Goal: Task Accomplishment & Management: Complete application form

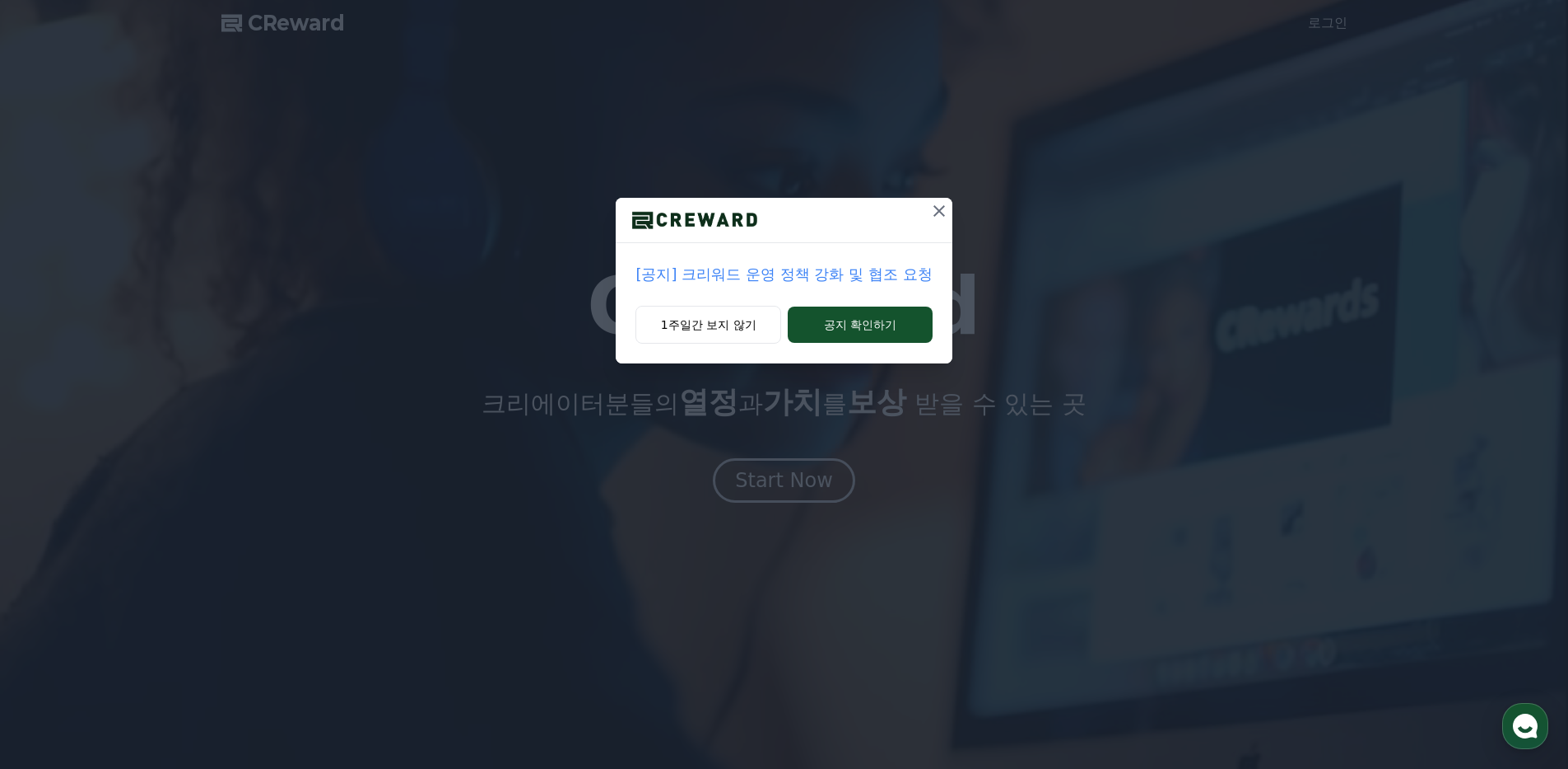
click at [805, 279] on p "[공지] 크리워드 운영 정책 강화 및 협조 요청" at bounding box center [784, 274] width 297 height 23
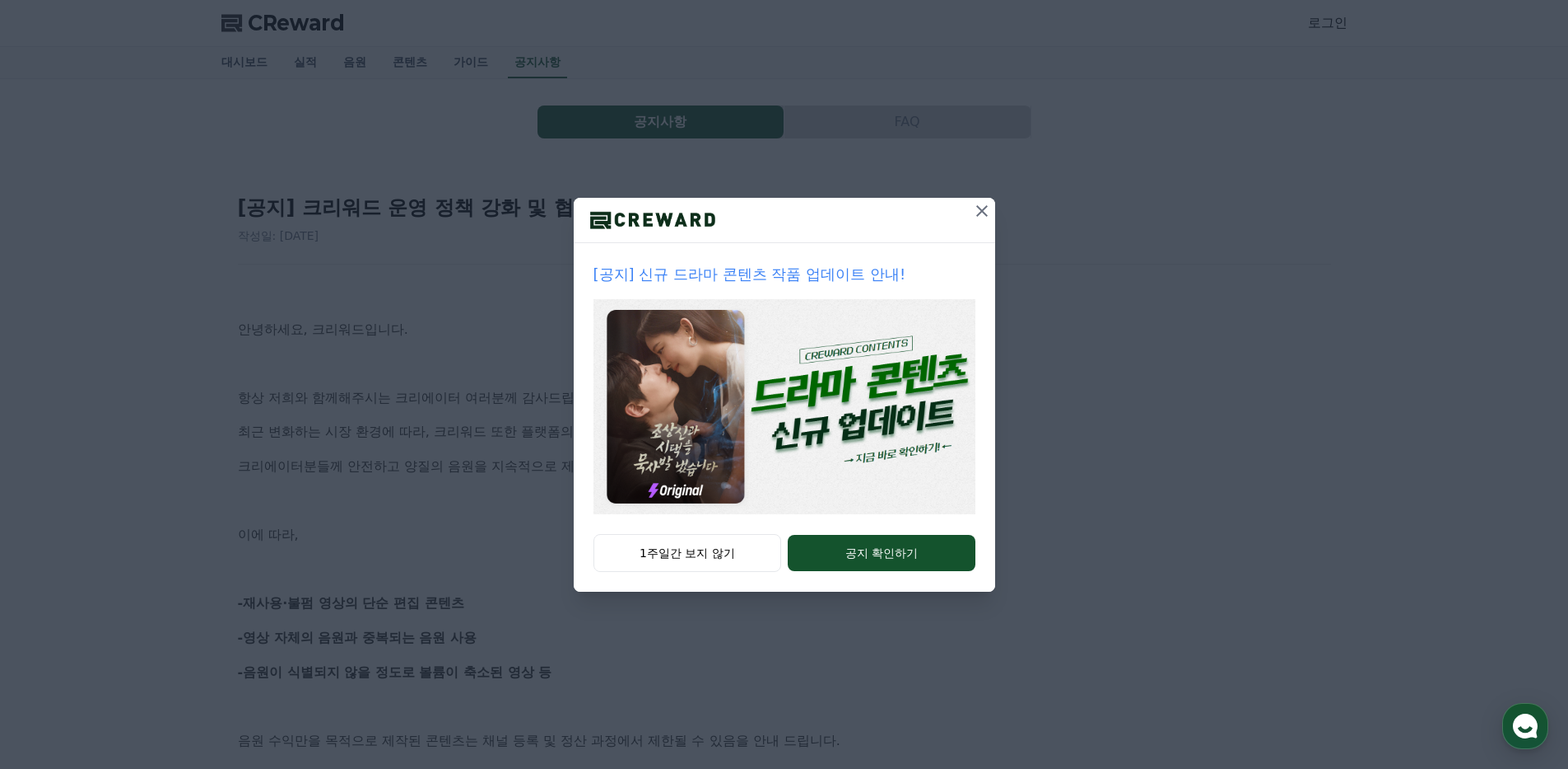
click at [985, 216] on icon at bounding box center [982, 210] width 20 height 20
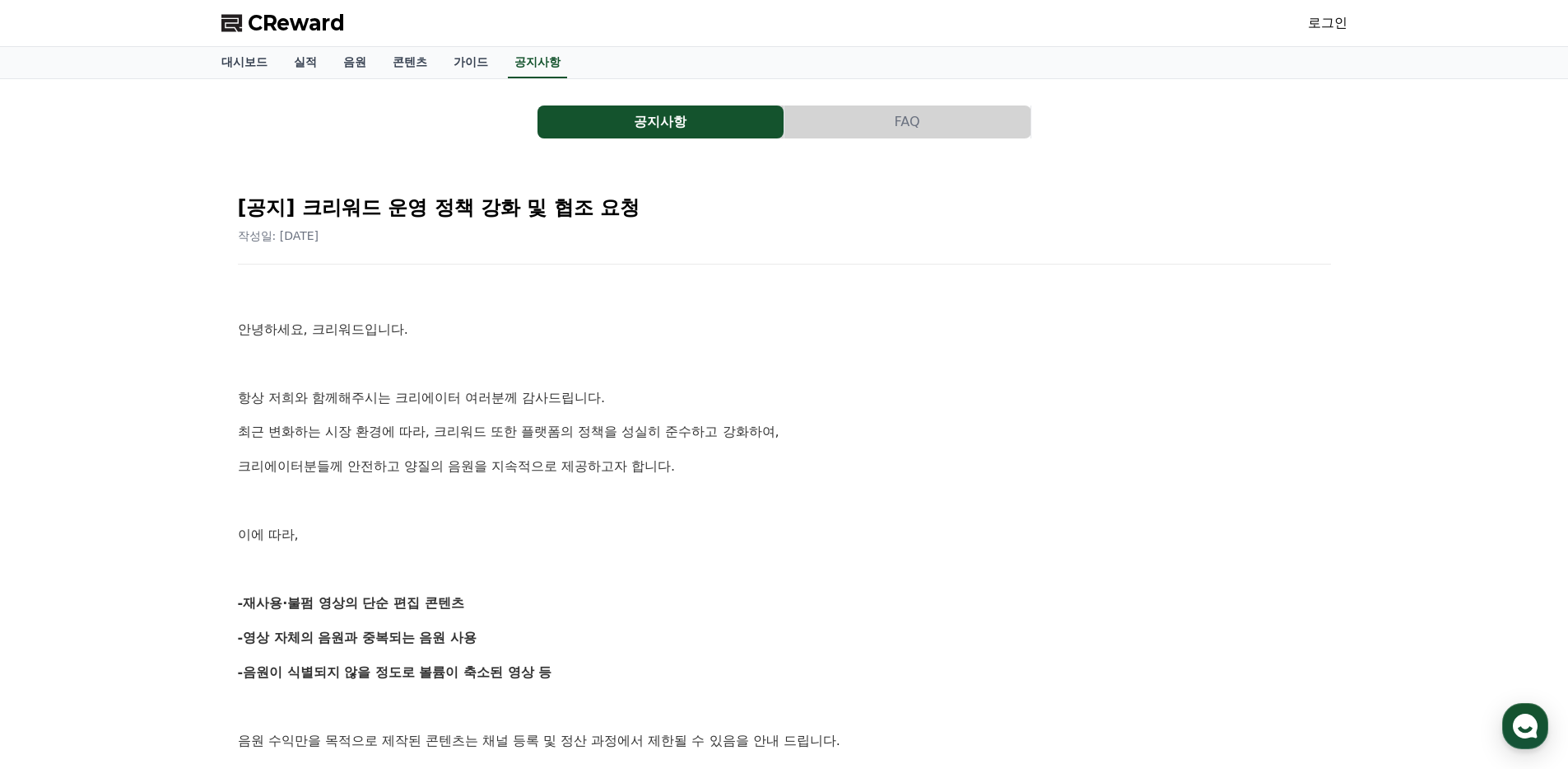
click at [896, 128] on button "FAQ" at bounding box center [907, 121] width 246 height 33
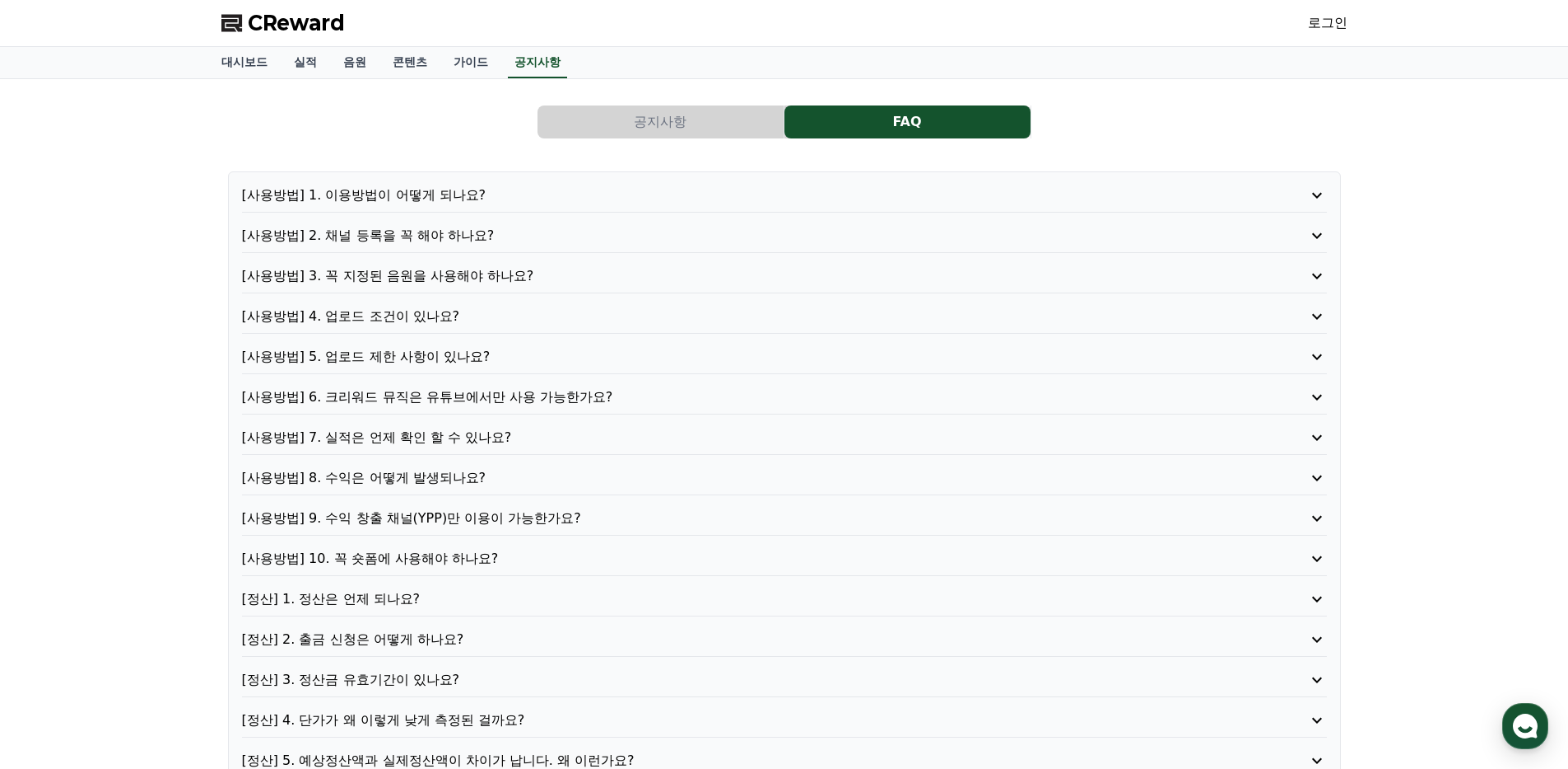
click at [271, 17] on div "CReward 로그인" at bounding box center [784, 23] width 1152 height 46
click at [271, 17] on span "CReward" at bounding box center [297, 23] width 98 height 26
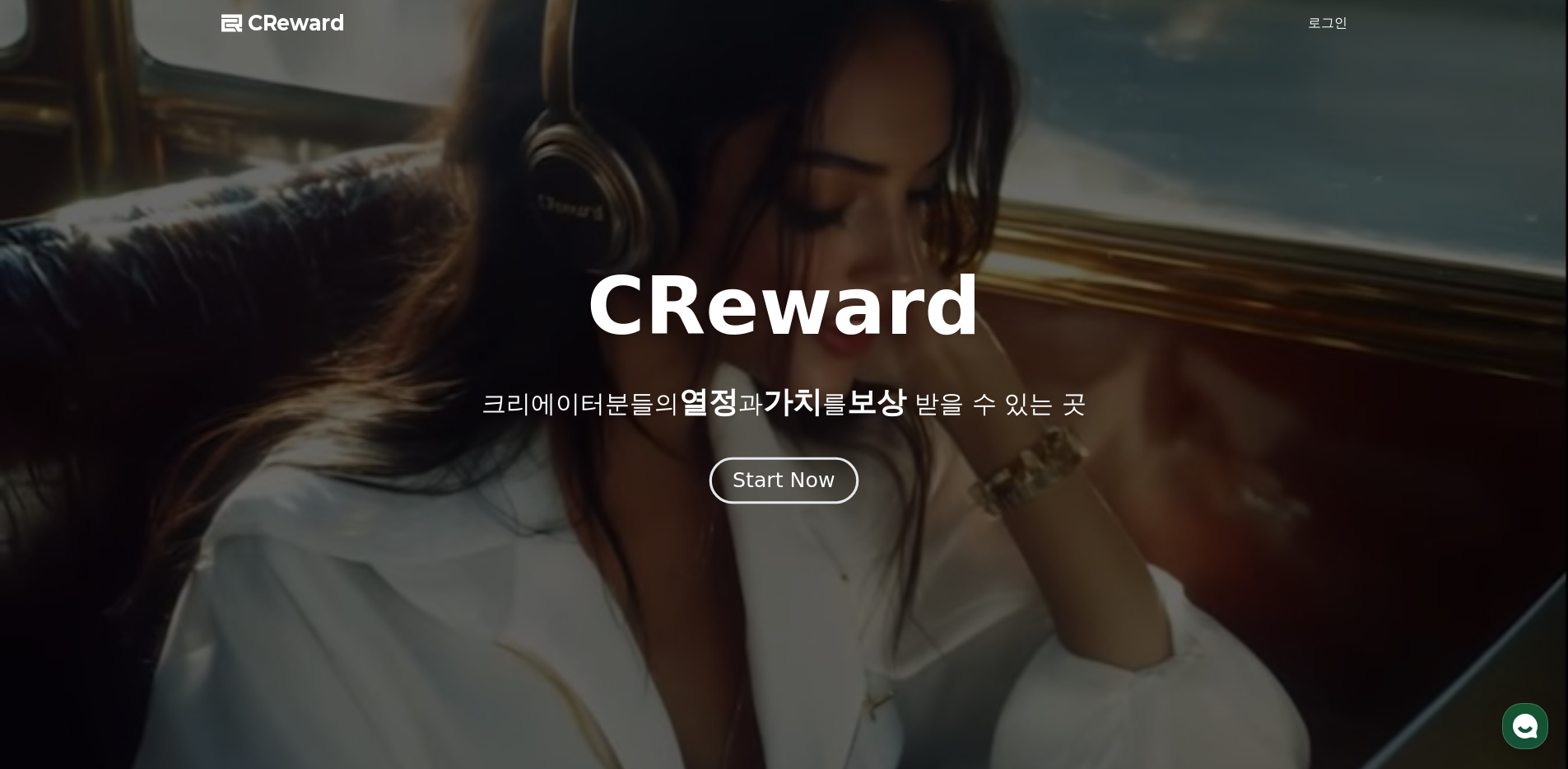
click at [815, 488] on div "Start Now" at bounding box center [784, 481] width 102 height 28
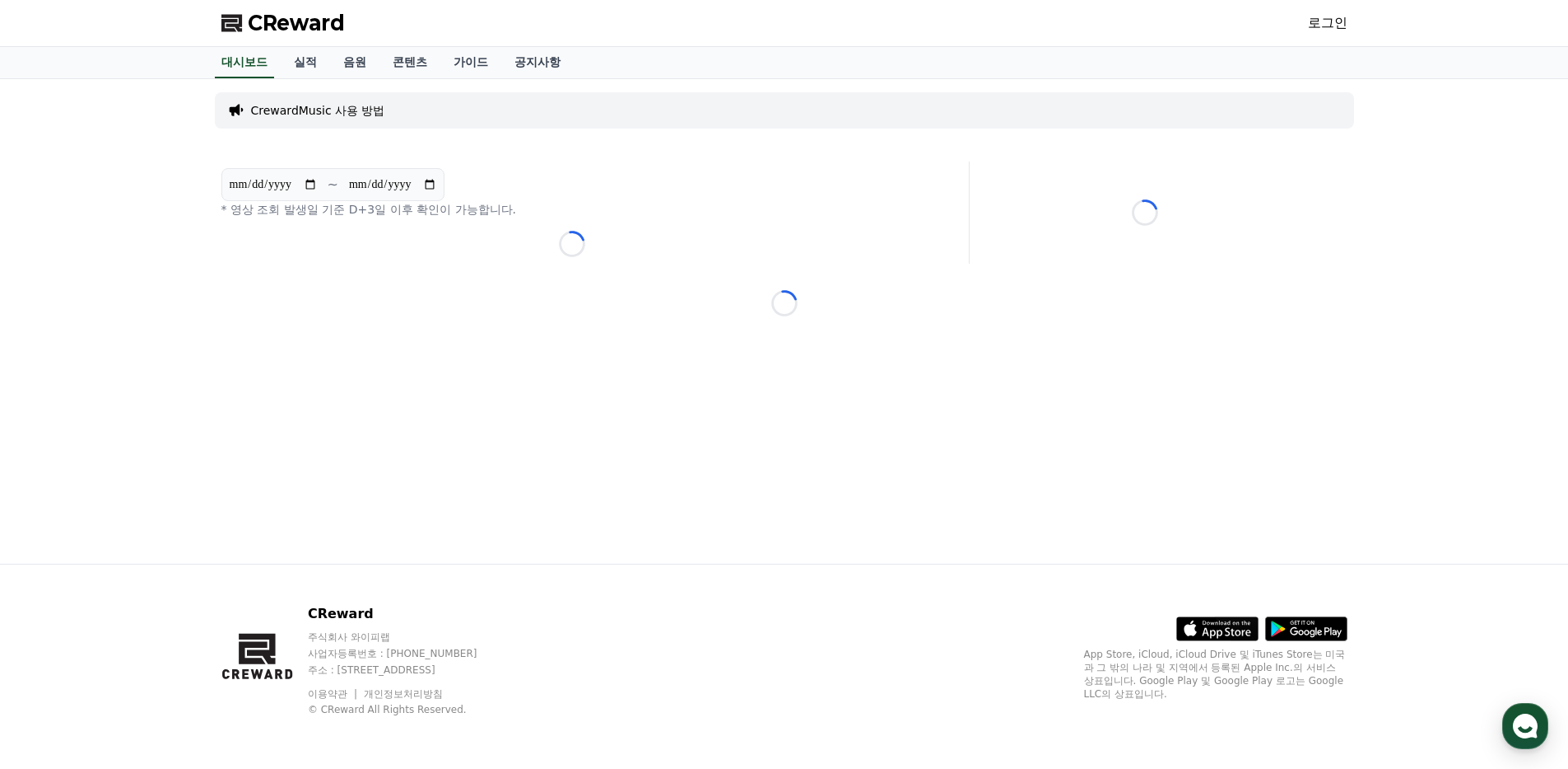
click at [1320, 30] on link "로그인" at bounding box center [1328, 23] width 39 height 20
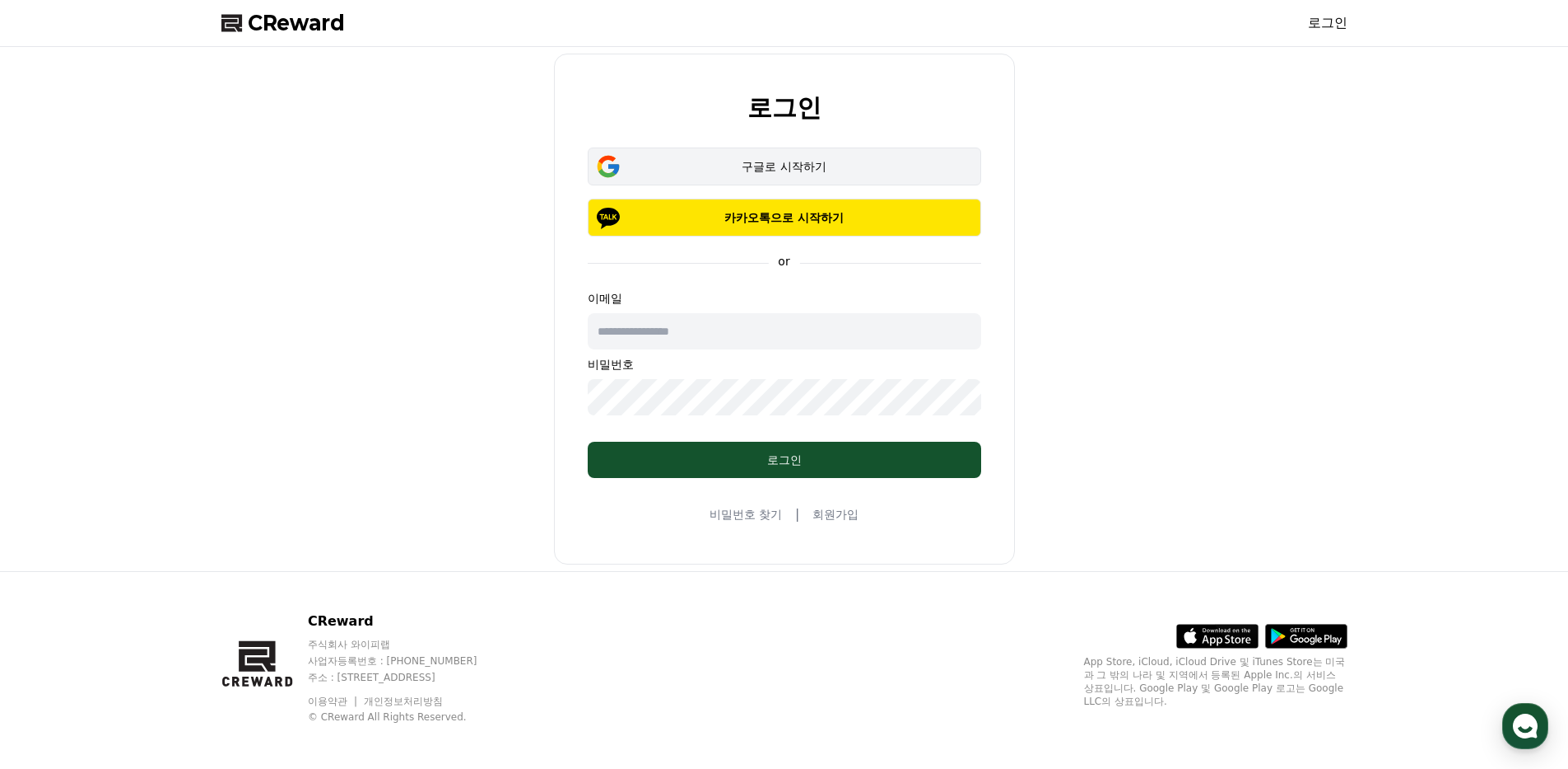
click at [868, 170] on div "구글로 시작하기" at bounding box center [784, 166] width 345 height 17
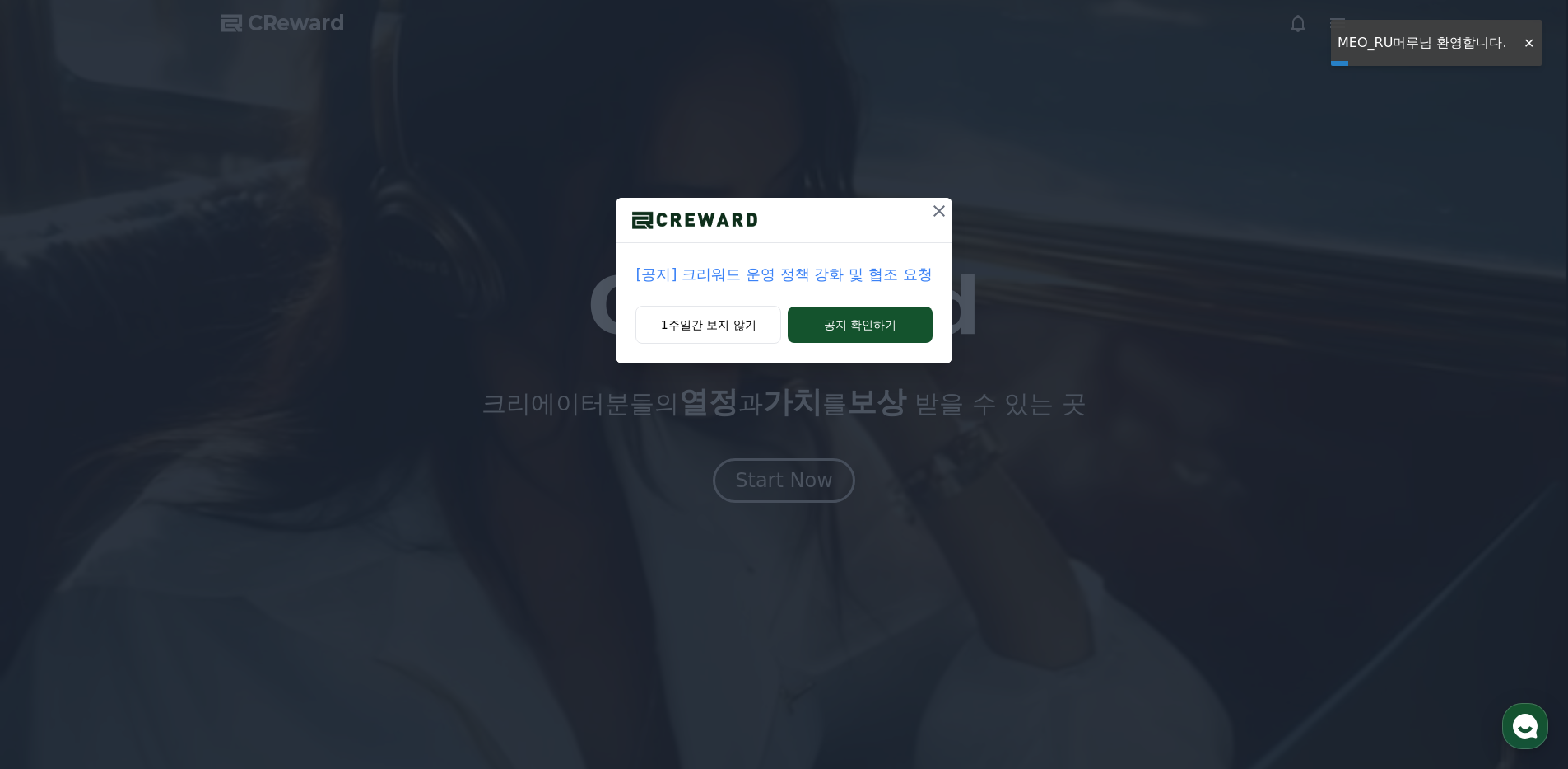
click at [944, 212] on icon at bounding box center [939, 210] width 20 height 20
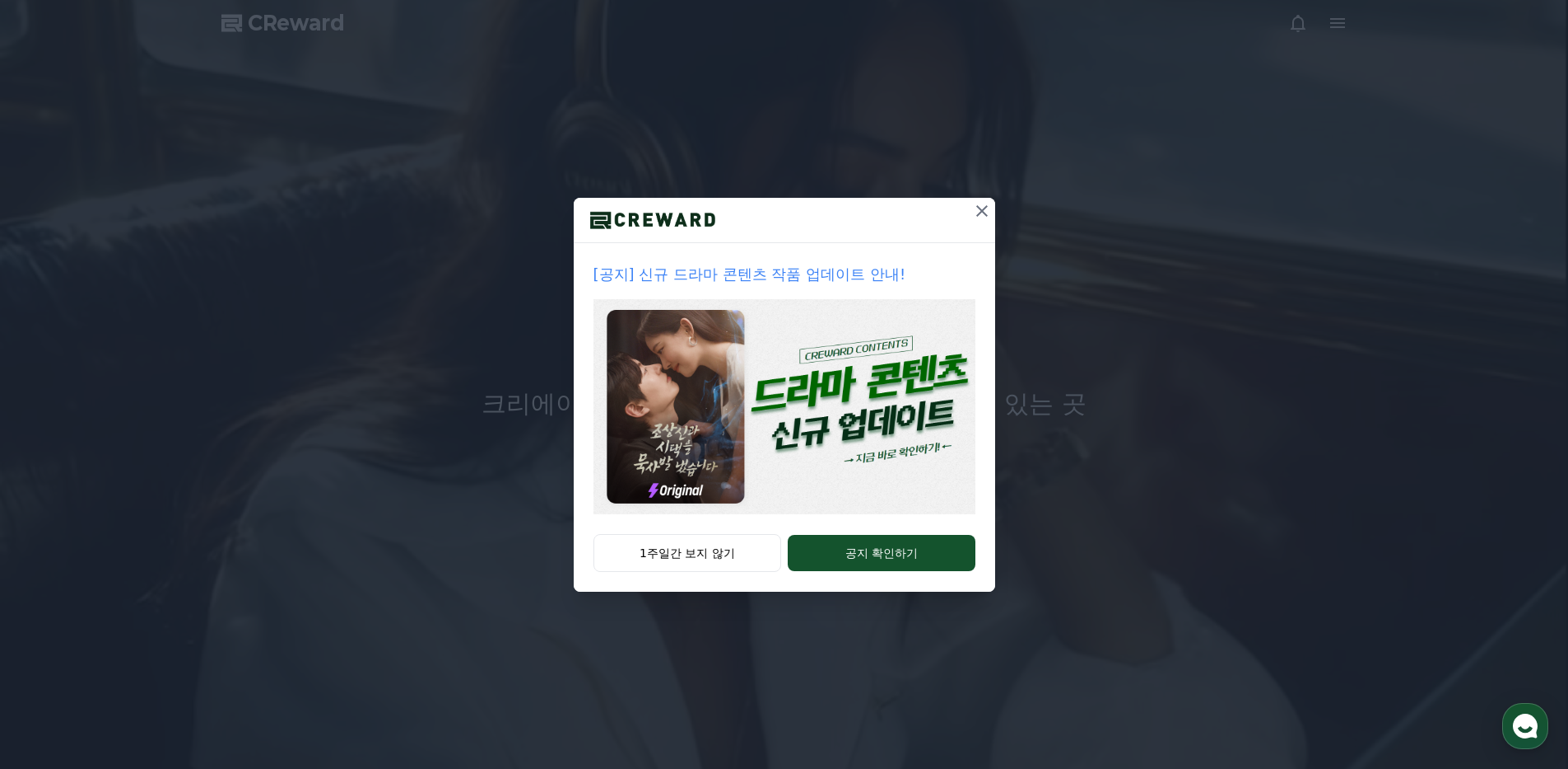
click at [944, 213] on div at bounding box center [784, 221] width 421 height 45
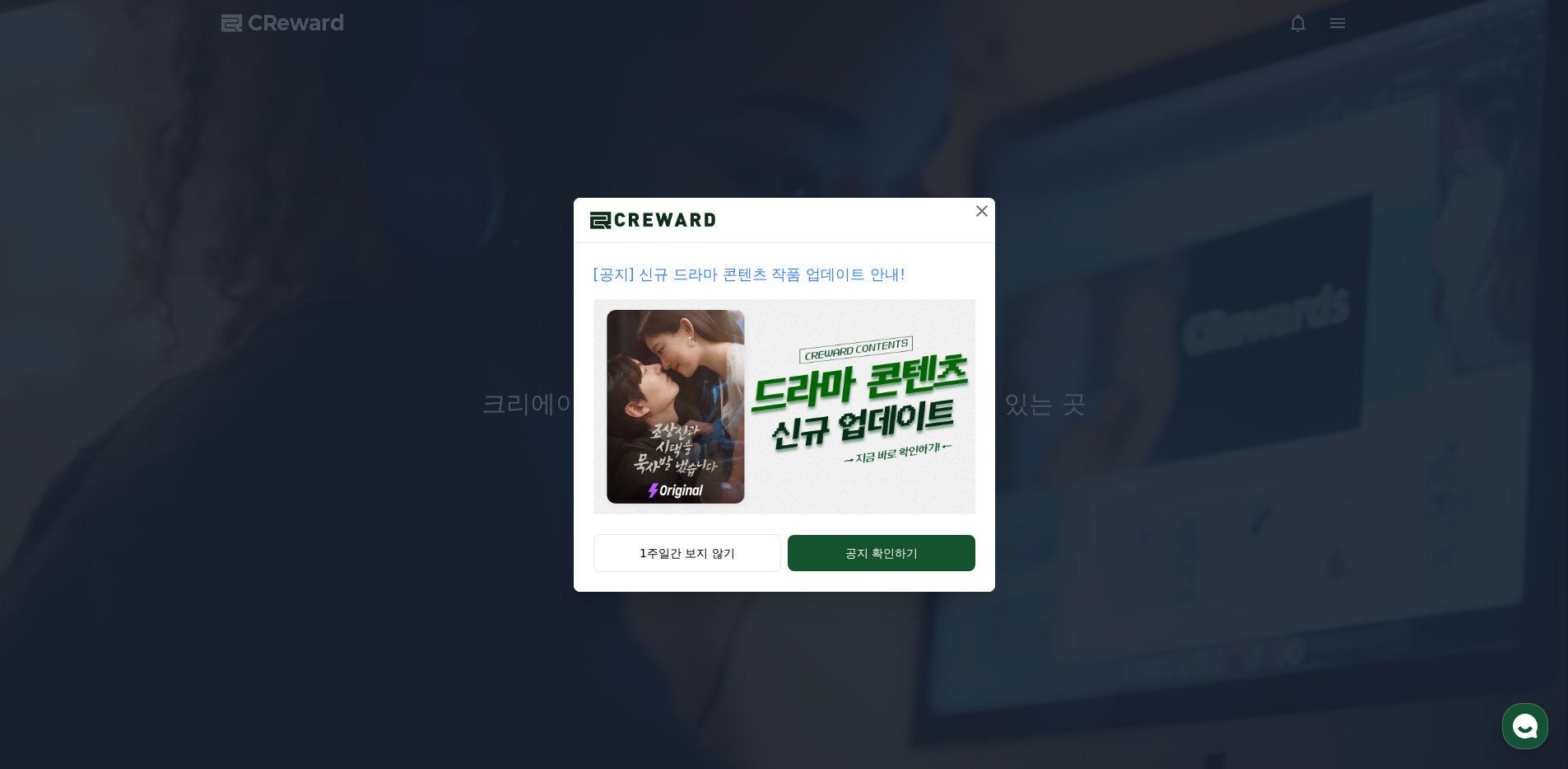
click at [989, 212] on icon at bounding box center [982, 210] width 20 height 20
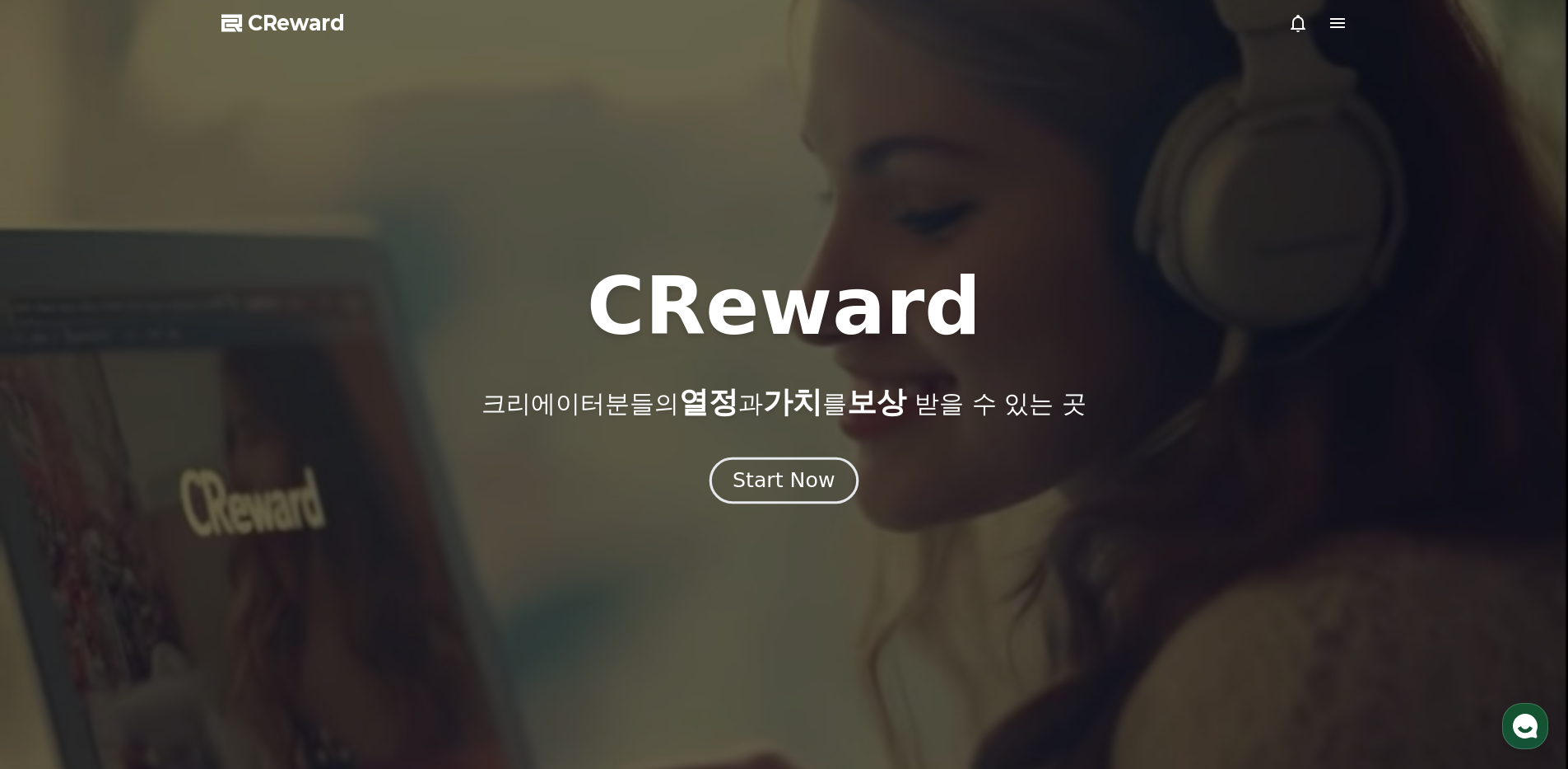
click at [811, 496] on button "Start Now" at bounding box center [784, 480] width 149 height 47
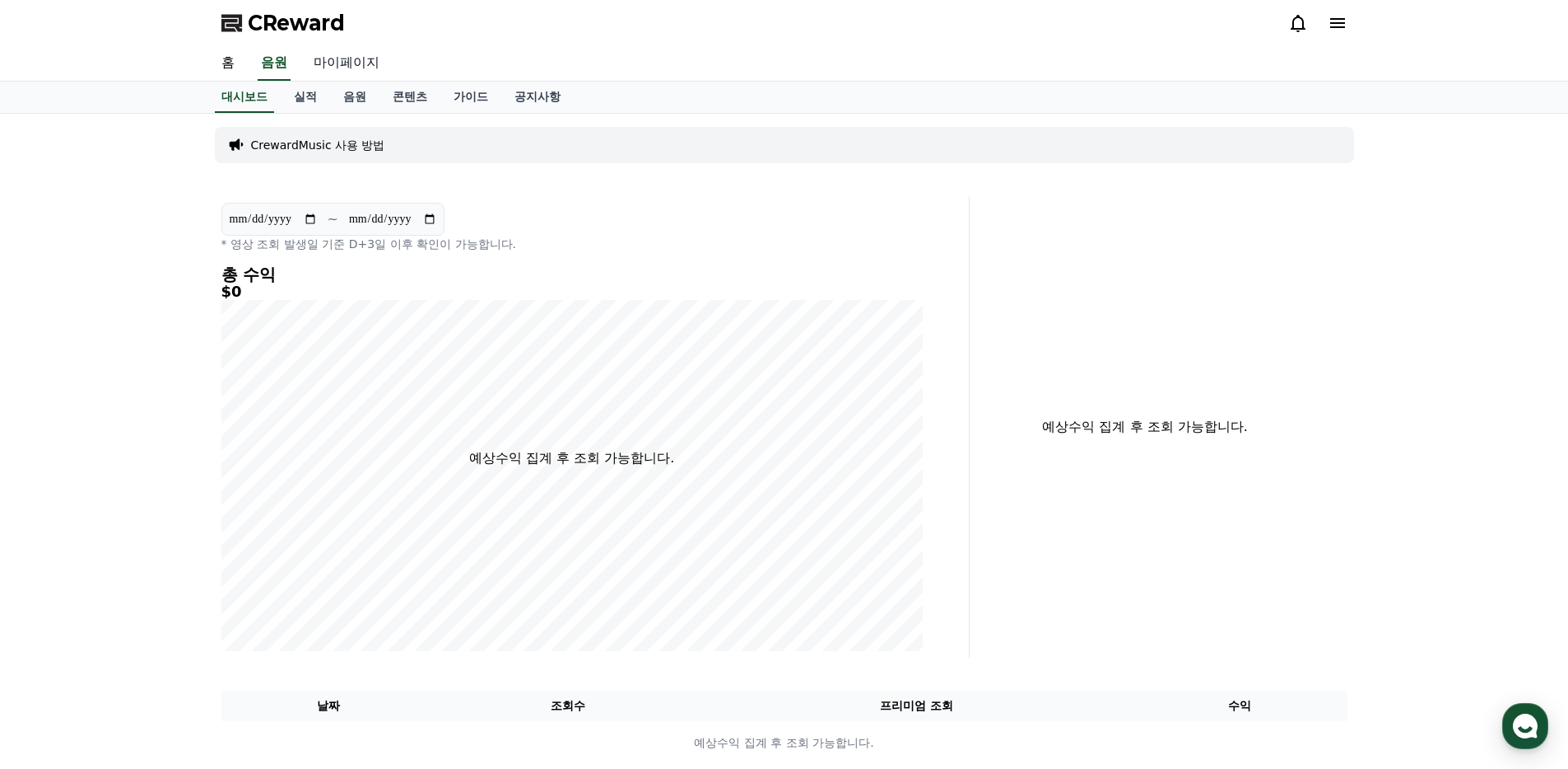
click at [372, 60] on link "마이페이지" at bounding box center [346, 63] width 92 height 35
select select "**********"
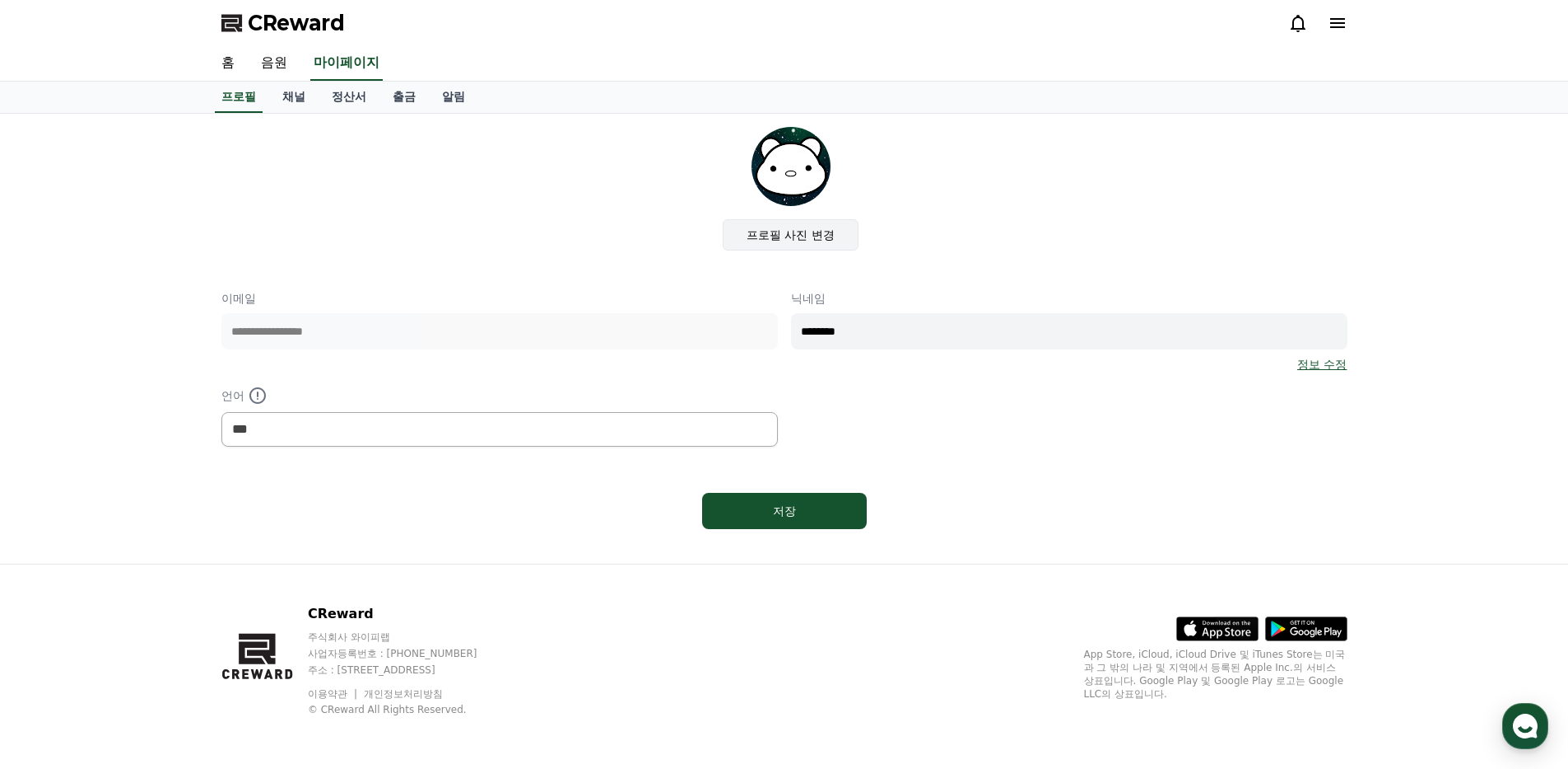
click at [817, 235] on label "프로필 사진 변경" at bounding box center [790, 234] width 136 height 31
click at [0, 0] on input "프로필 사진 변경" at bounding box center [0, 0] width 0 height 0
click at [779, 170] on img at bounding box center [791, 166] width 79 height 79
click at [815, 230] on label "프로필 사진 변경" at bounding box center [790, 234] width 136 height 31
click at [0, 0] on input "프로필 사진 변경" at bounding box center [0, 0] width 0 height 0
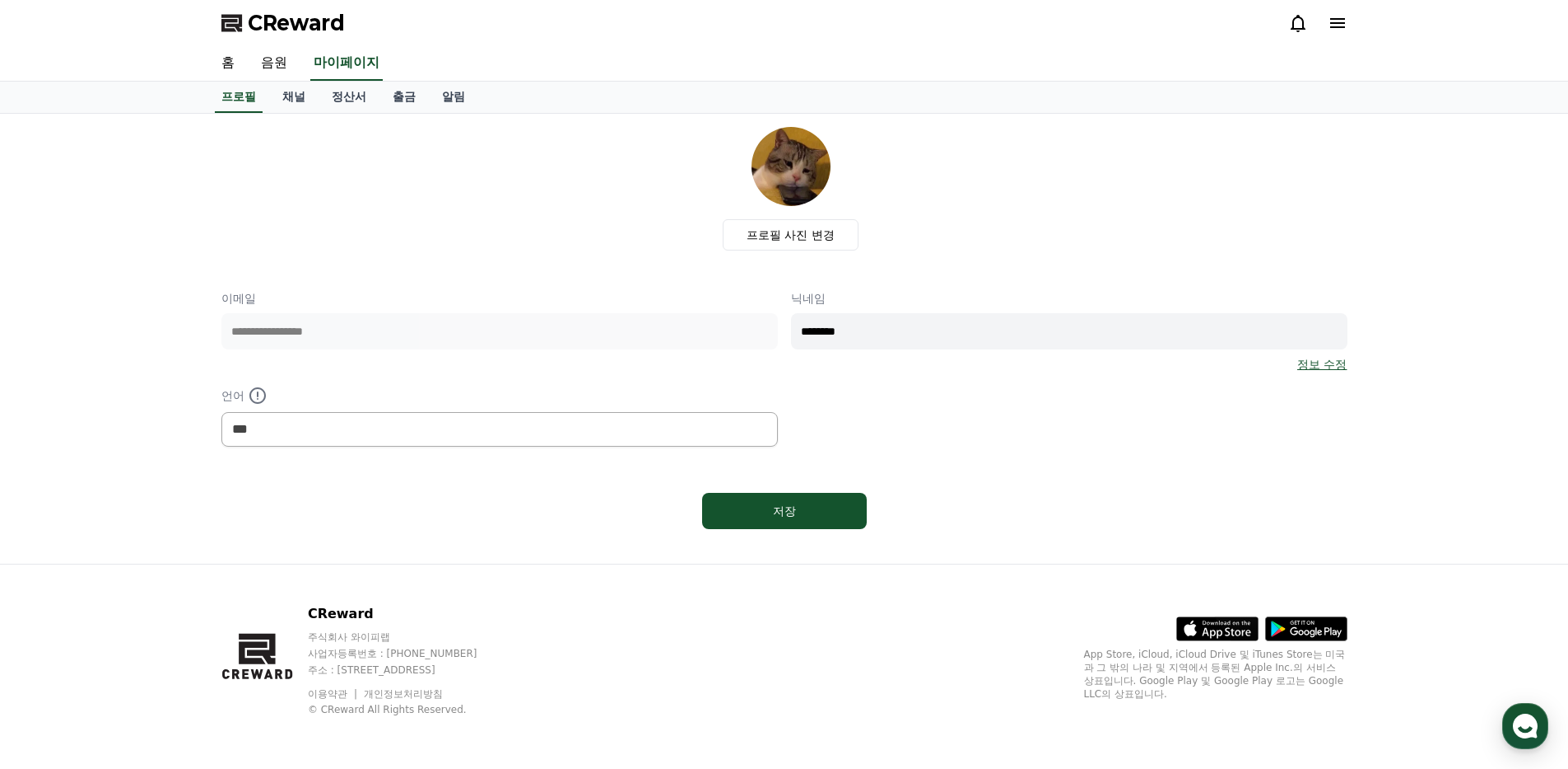
click at [728, 319] on div "**********" at bounding box center [784, 368] width 1126 height 157
type input "*"
type input "**********"
click at [828, 520] on button "저장" at bounding box center [784, 511] width 164 height 37
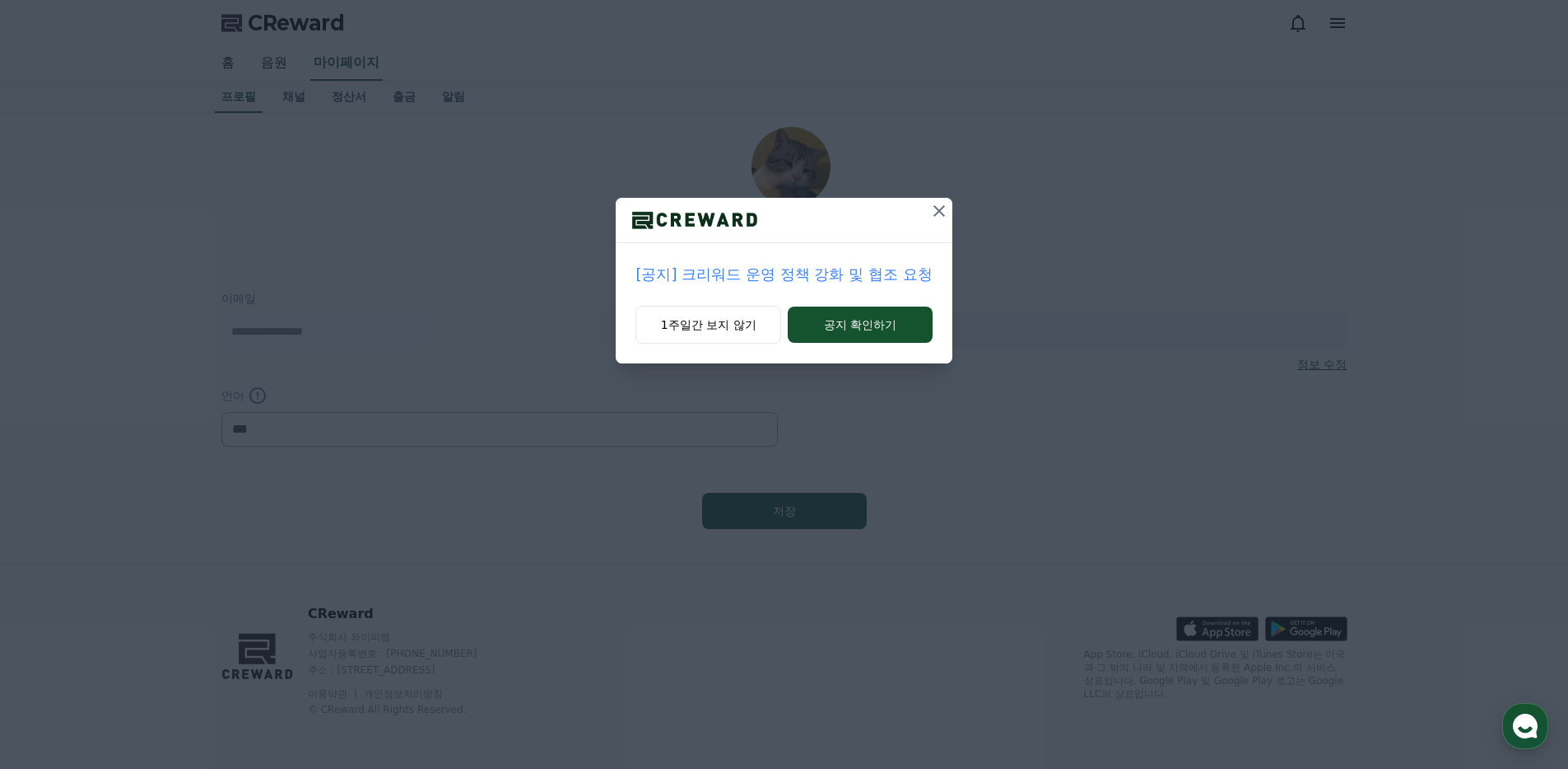
select select "**********"
click at [944, 208] on icon at bounding box center [939, 210] width 20 height 20
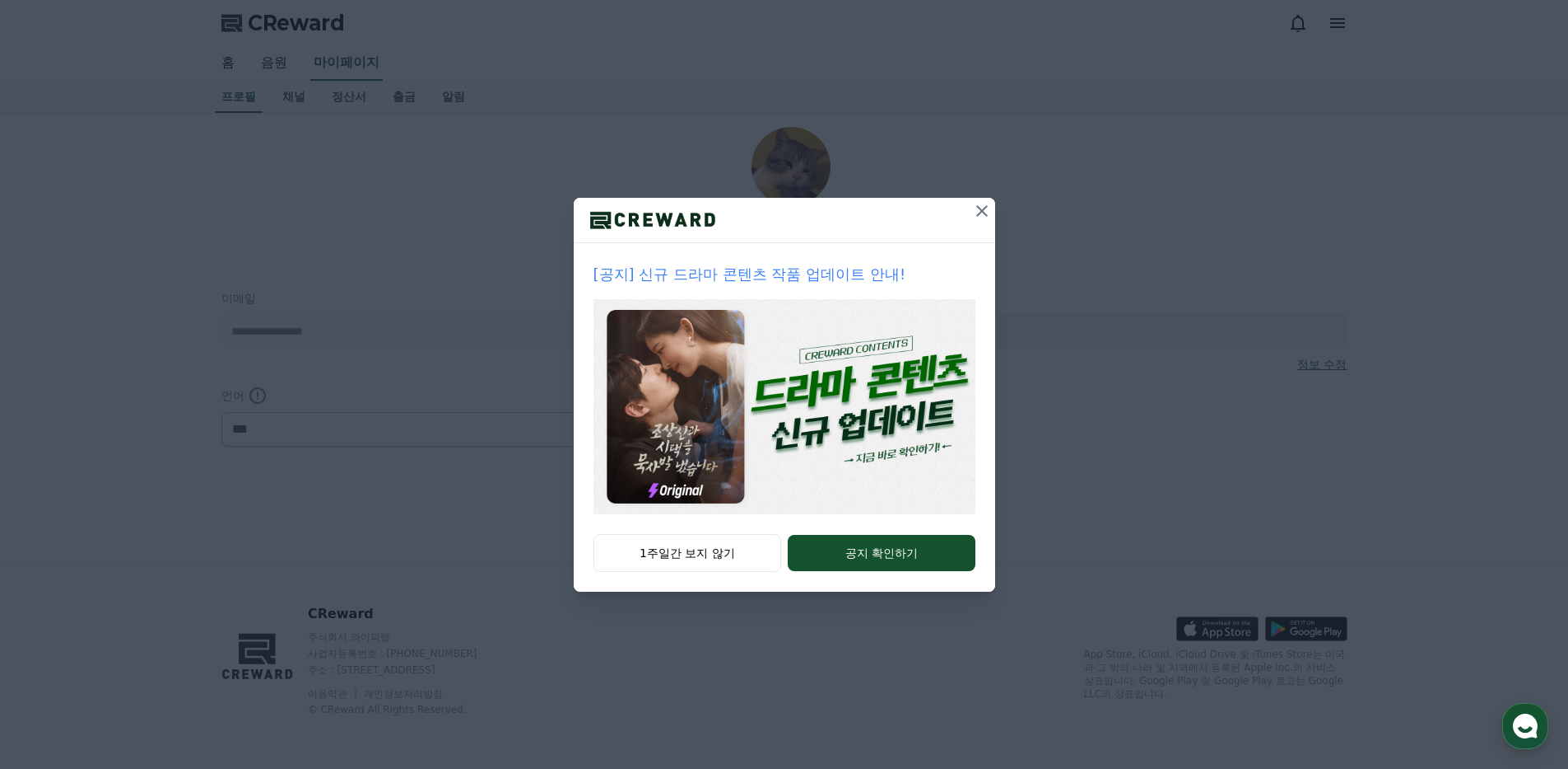
click at [973, 211] on icon at bounding box center [982, 210] width 20 height 20
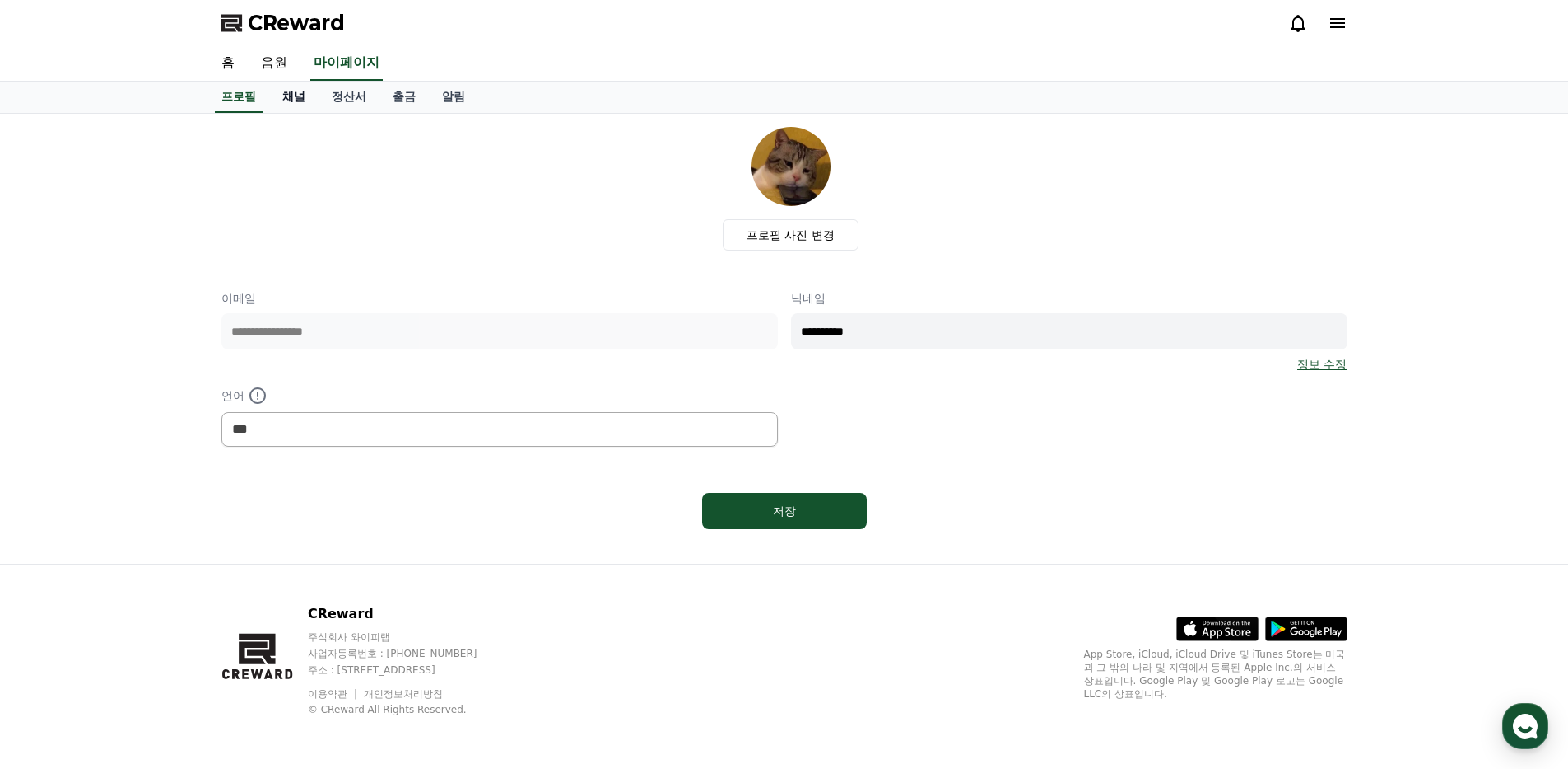
click at [292, 95] on link "채널" at bounding box center [294, 97] width 50 height 31
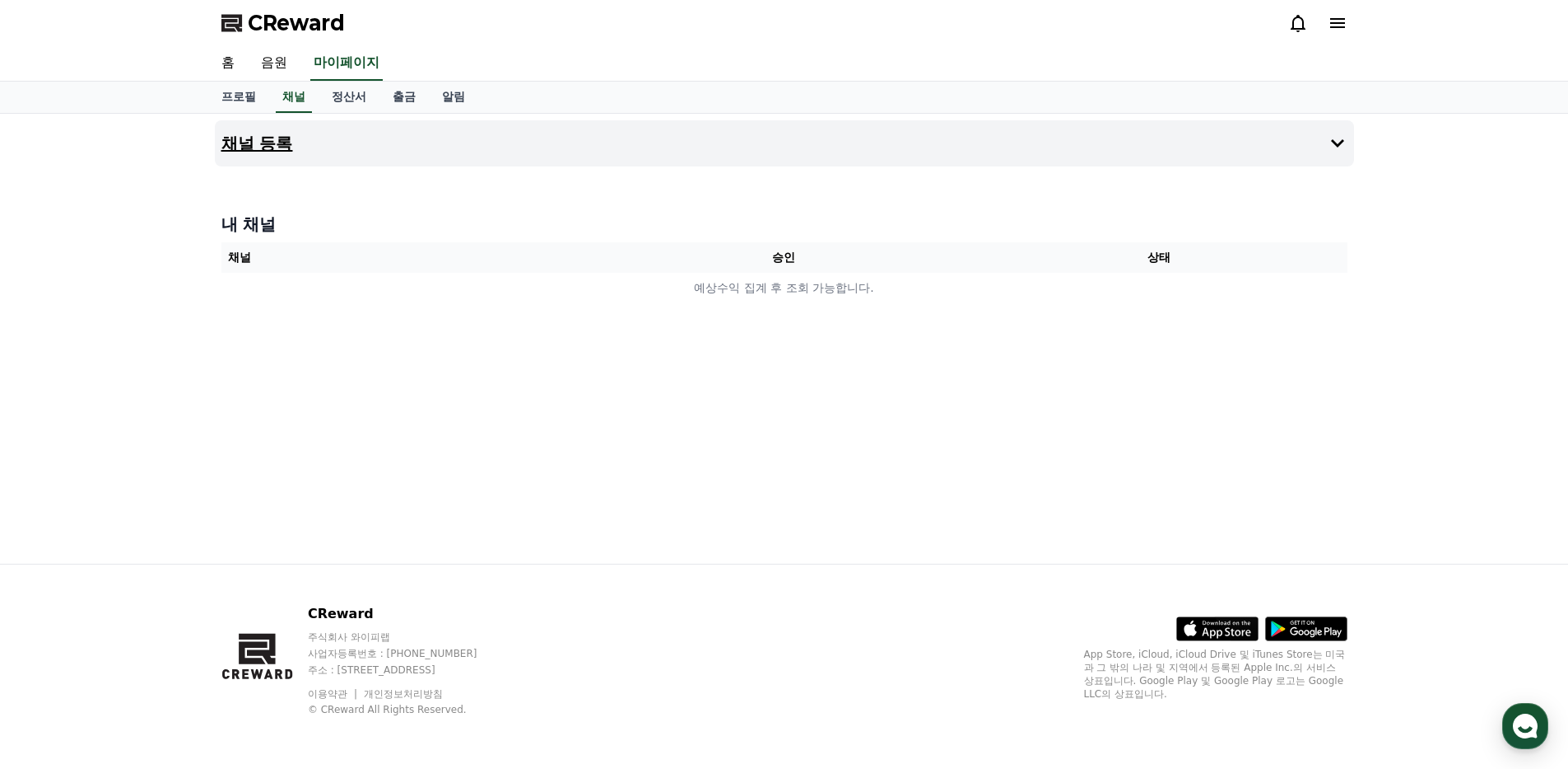
click at [1240, 146] on button "채널 등록" at bounding box center [784, 143] width 1139 height 46
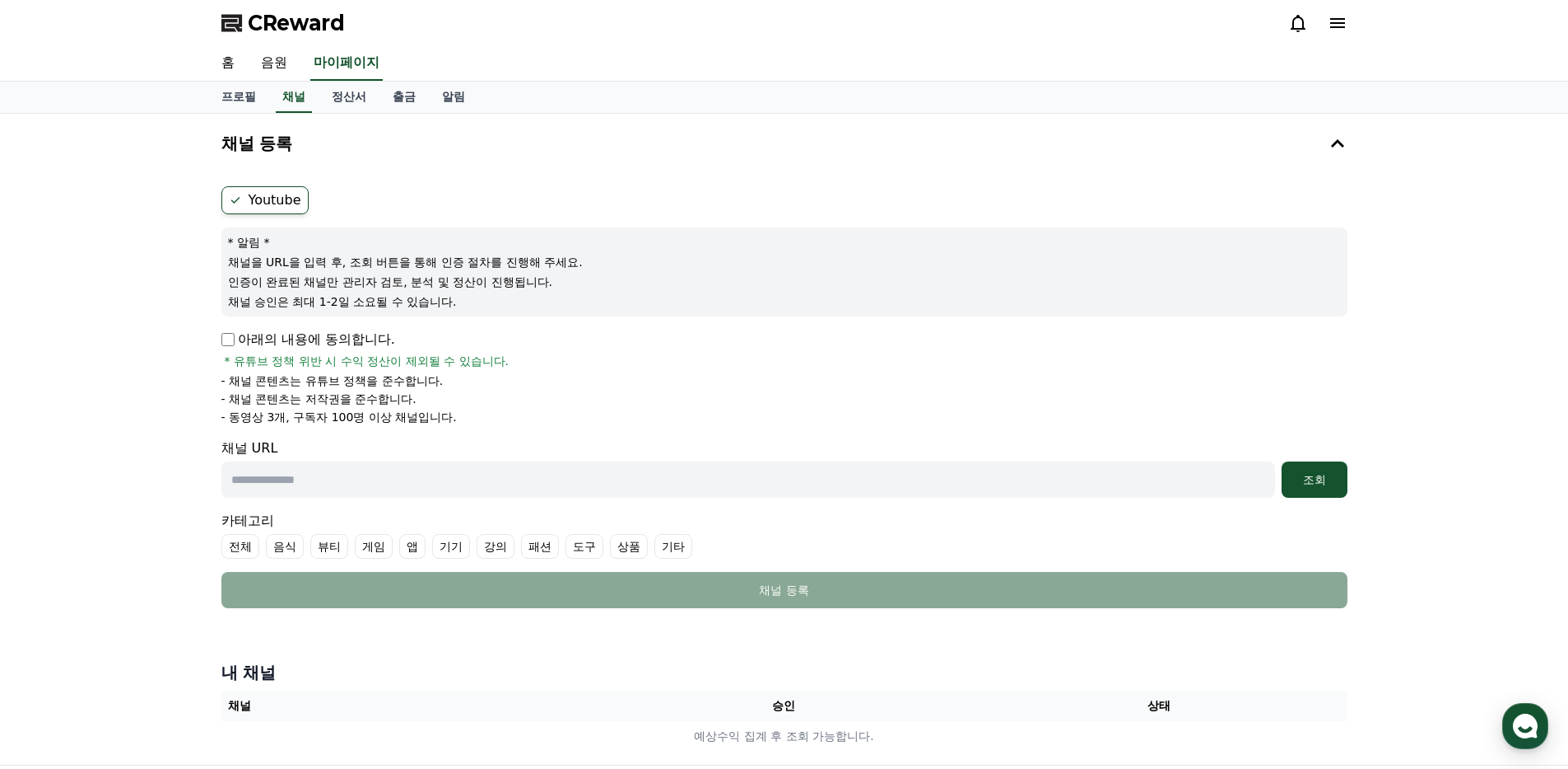
click at [400, 467] on input "text" at bounding box center [748, 479] width 1054 height 37
paste input "**********"
type input "**********"
click at [1324, 480] on div "조회" at bounding box center [1315, 480] width 53 height 17
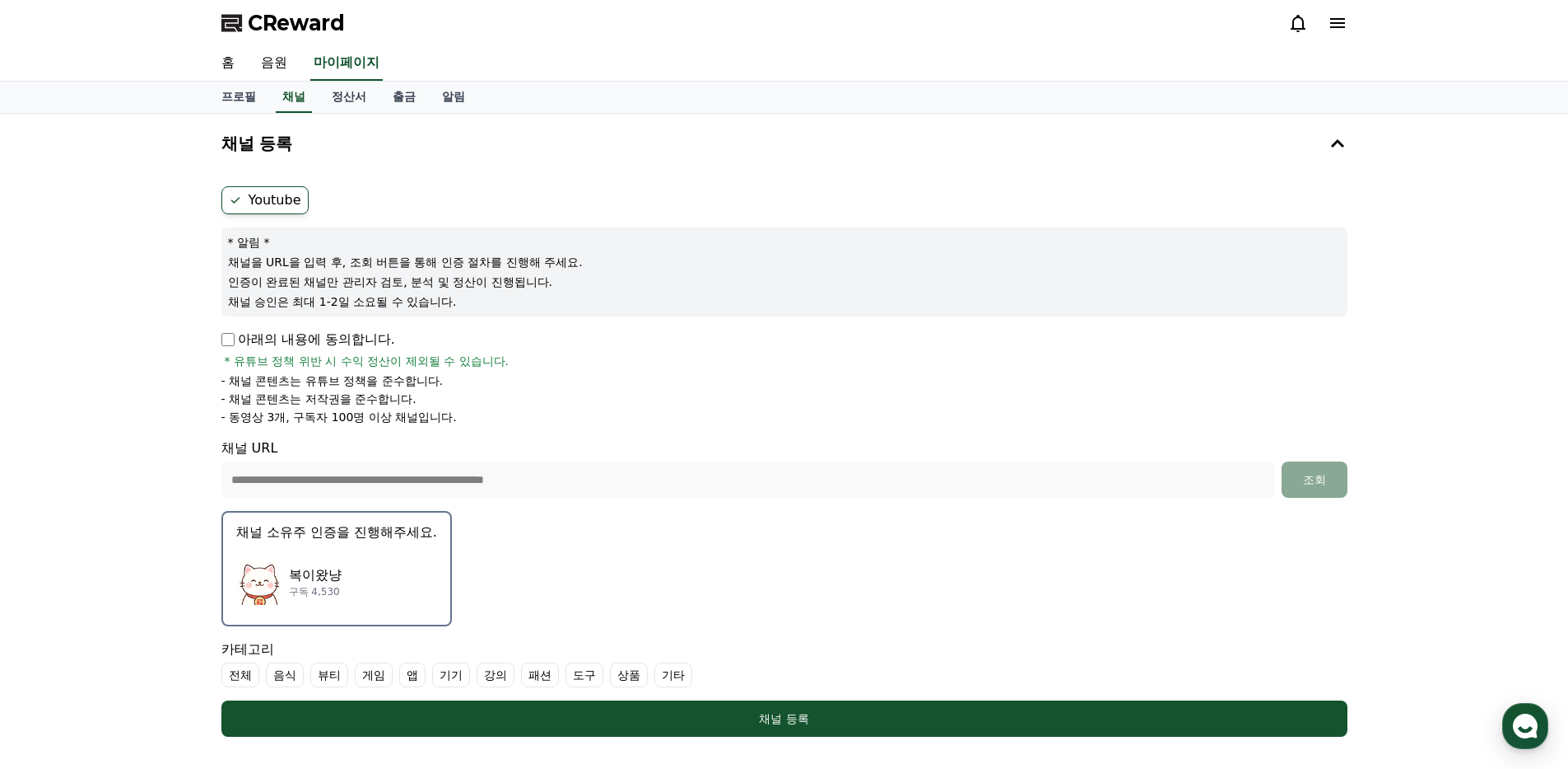
click at [320, 590] on p "구독 4,530" at bounding box center [315, 592] width 53 height 13
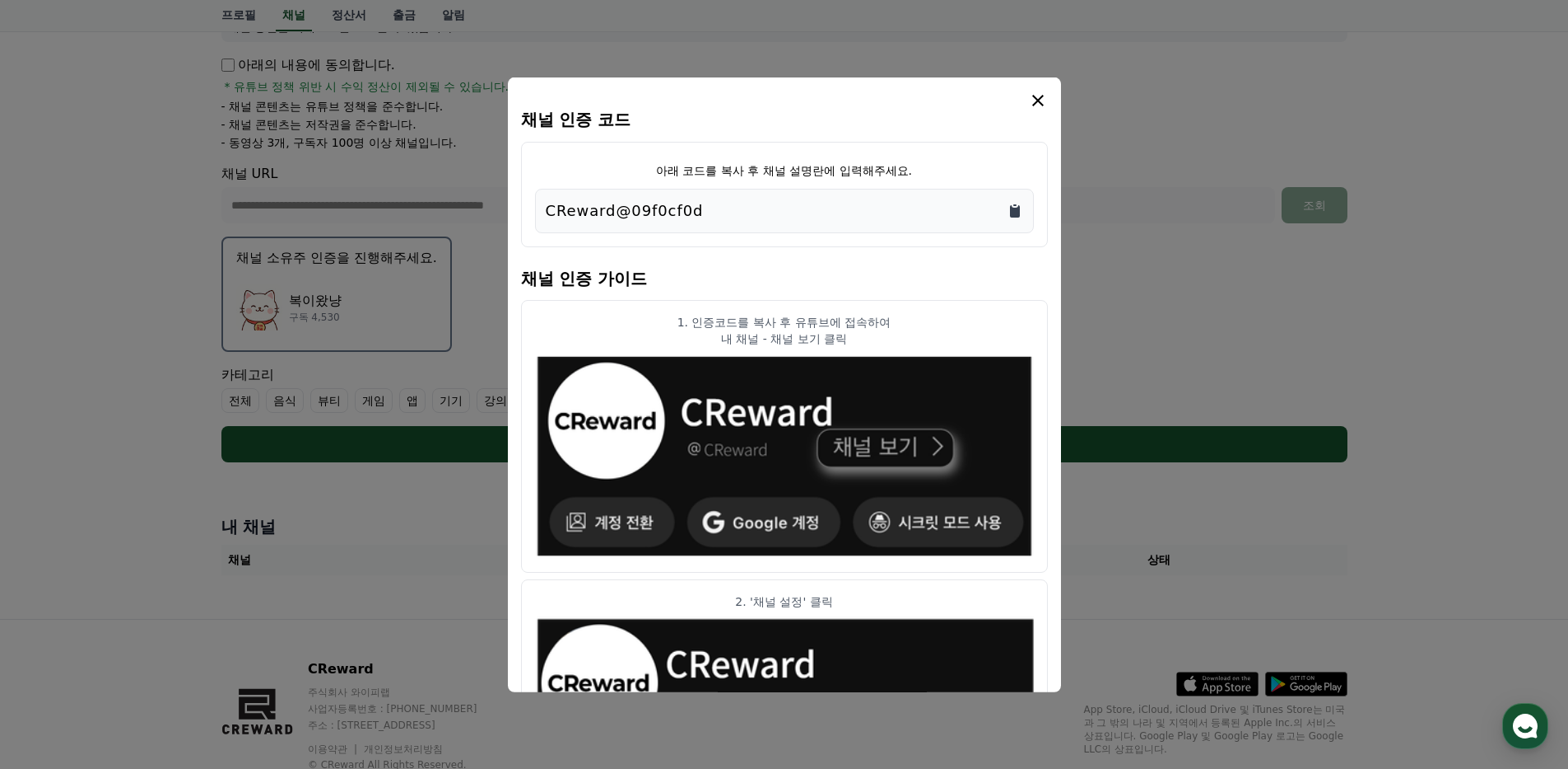
click at [1021, 212] on icon "Copy to clipboard" at bounding box center [1015, 210] width 17 height 17
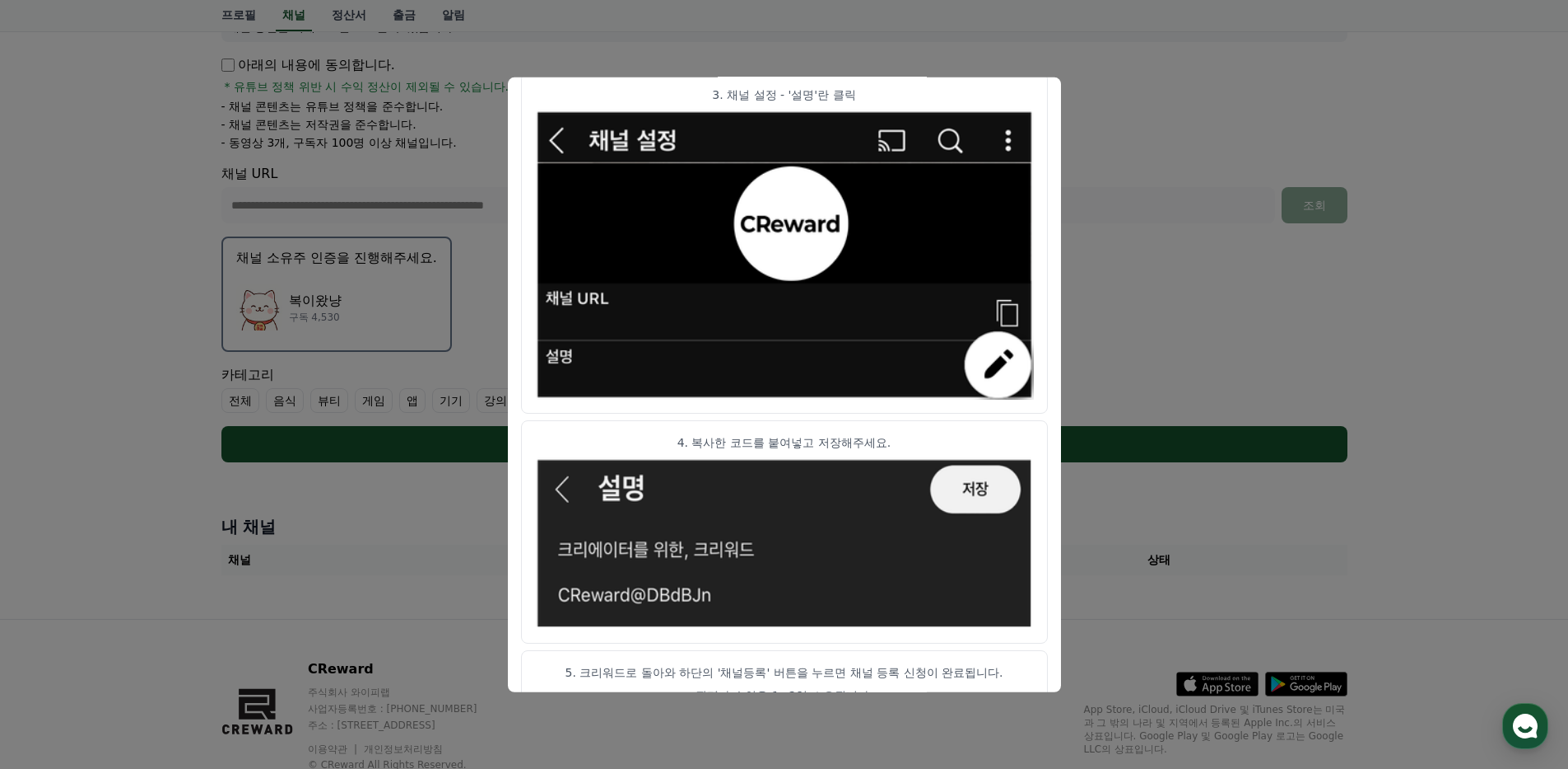
scroll to position [807, 0]
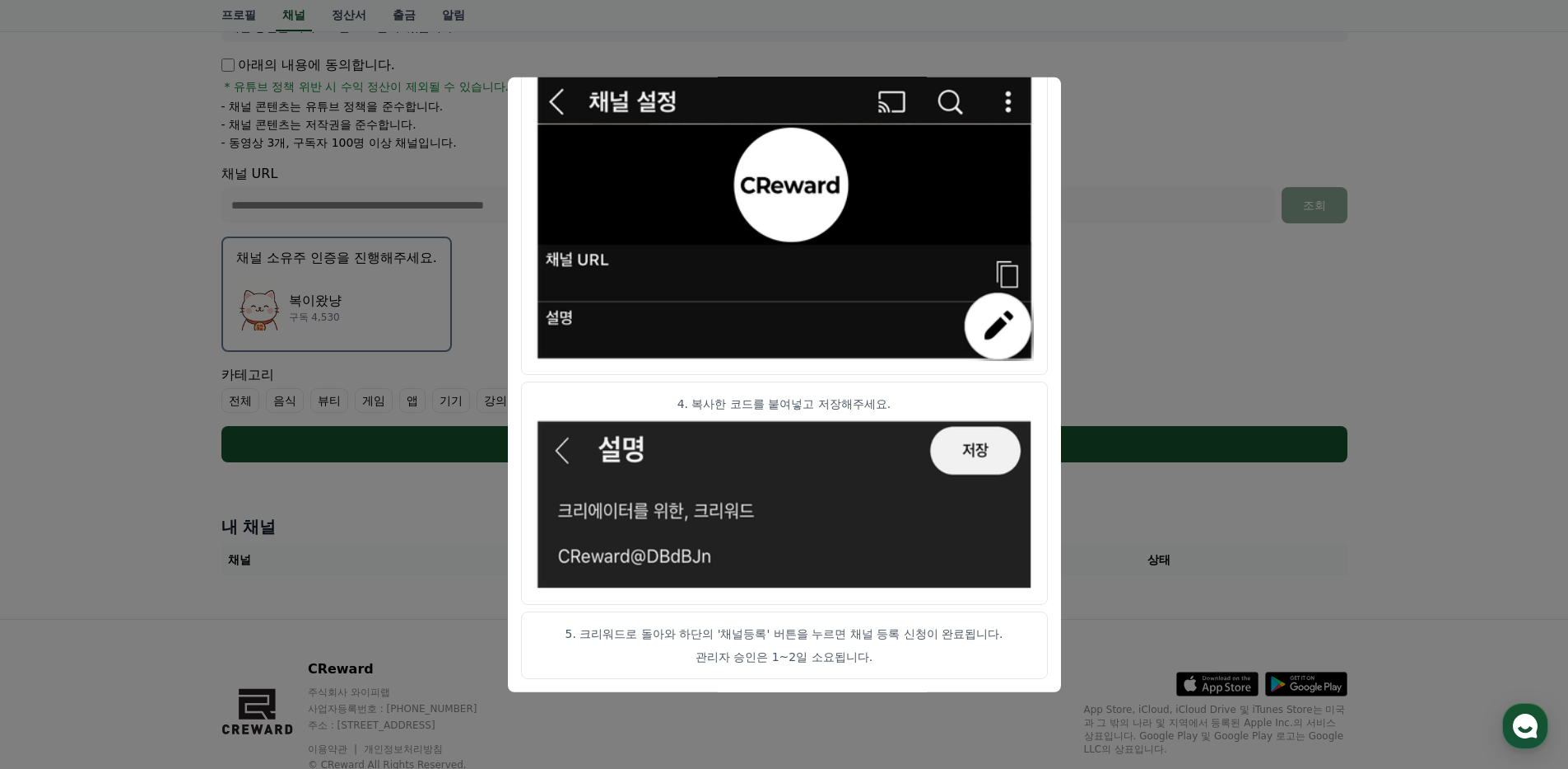
click at [1177, 193] on button "close modal" at bounding box center [784, 384] width 1568 height 769
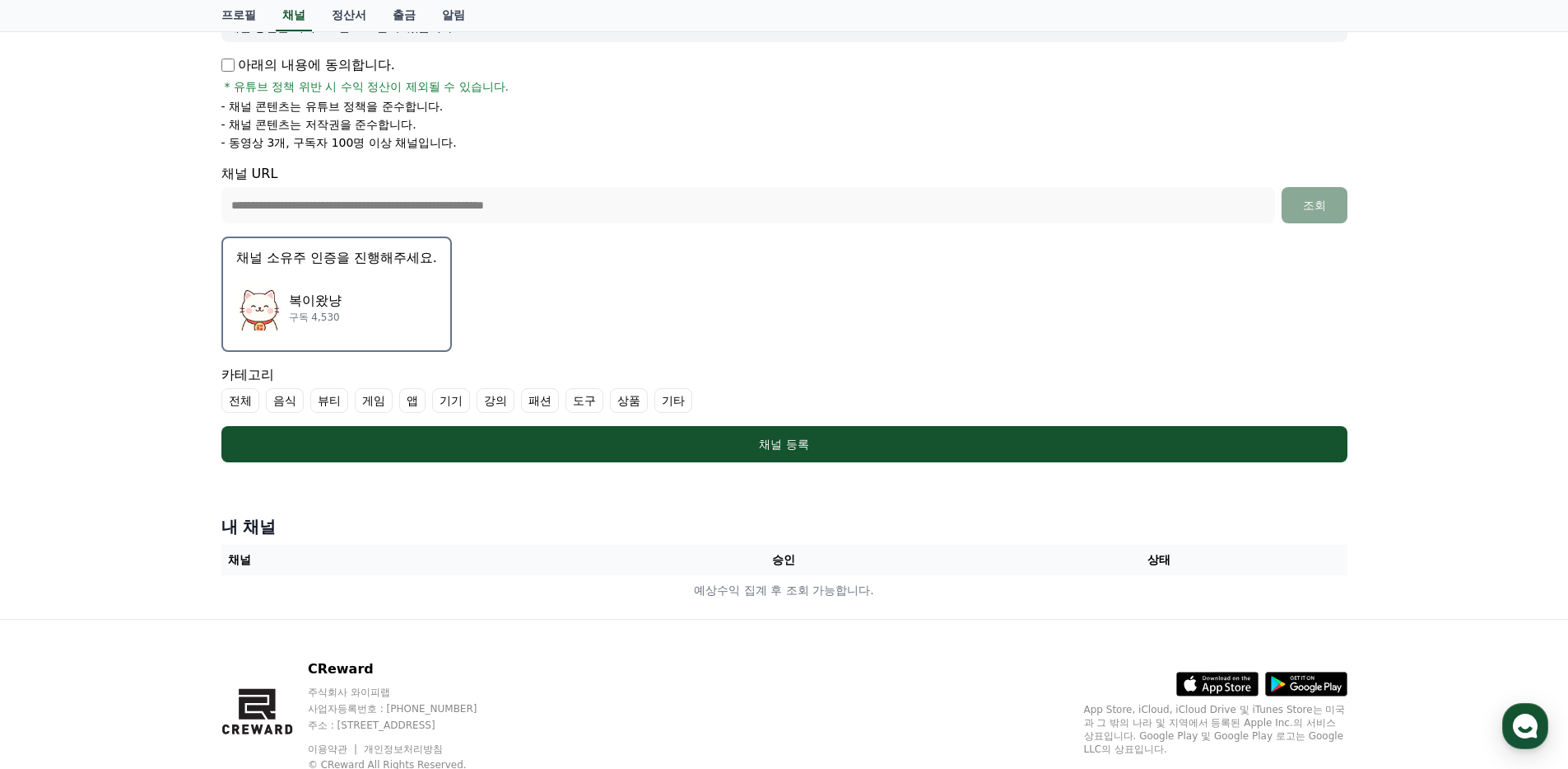
click at [388, 295] on div "복이왔냥 구독 4,530" at bounding box center [337, 307] width 201 height 66
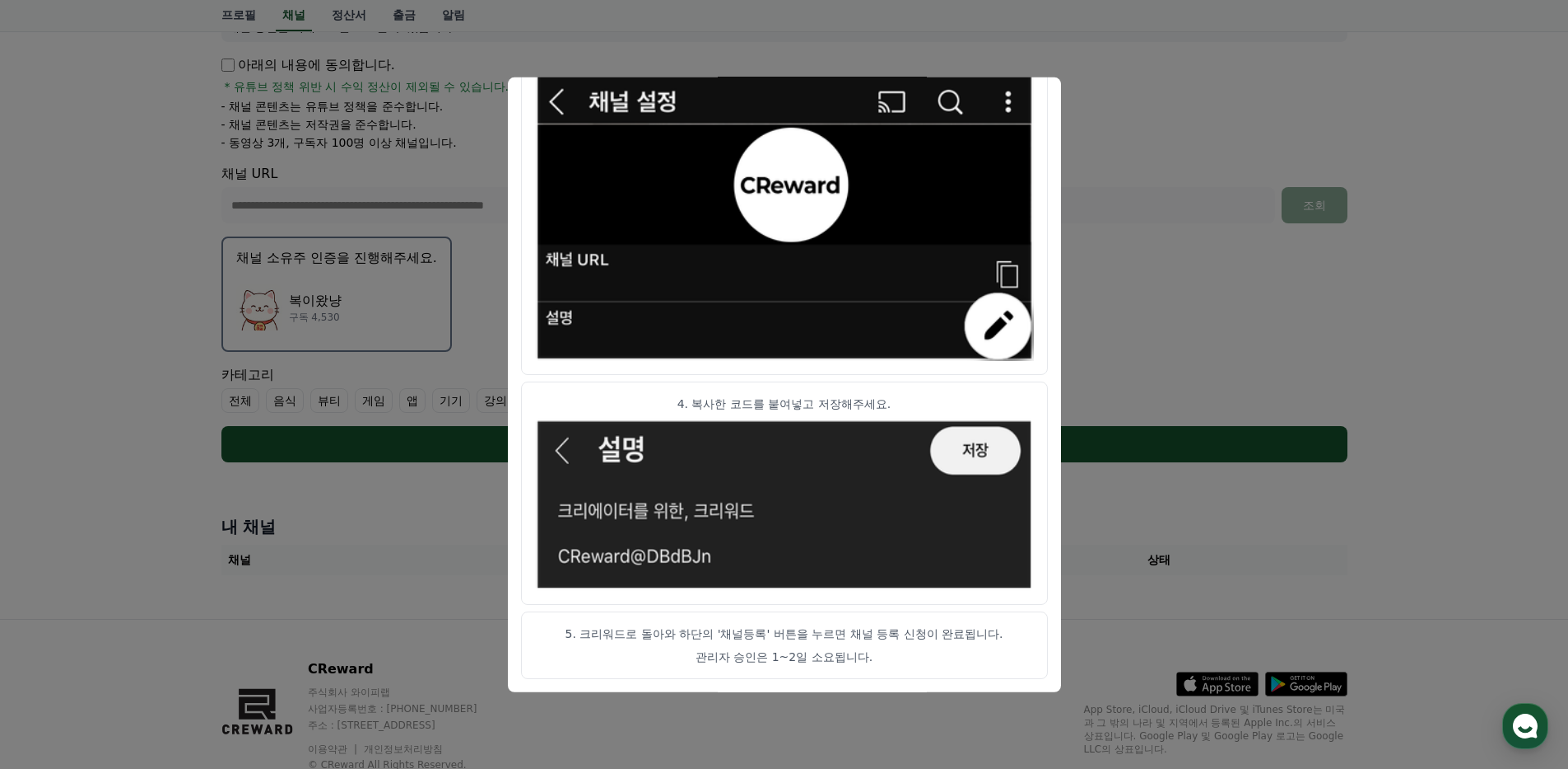
click at [1220, 372] on button "close modal" at bounding box center [784, 384] width 1568 height 769
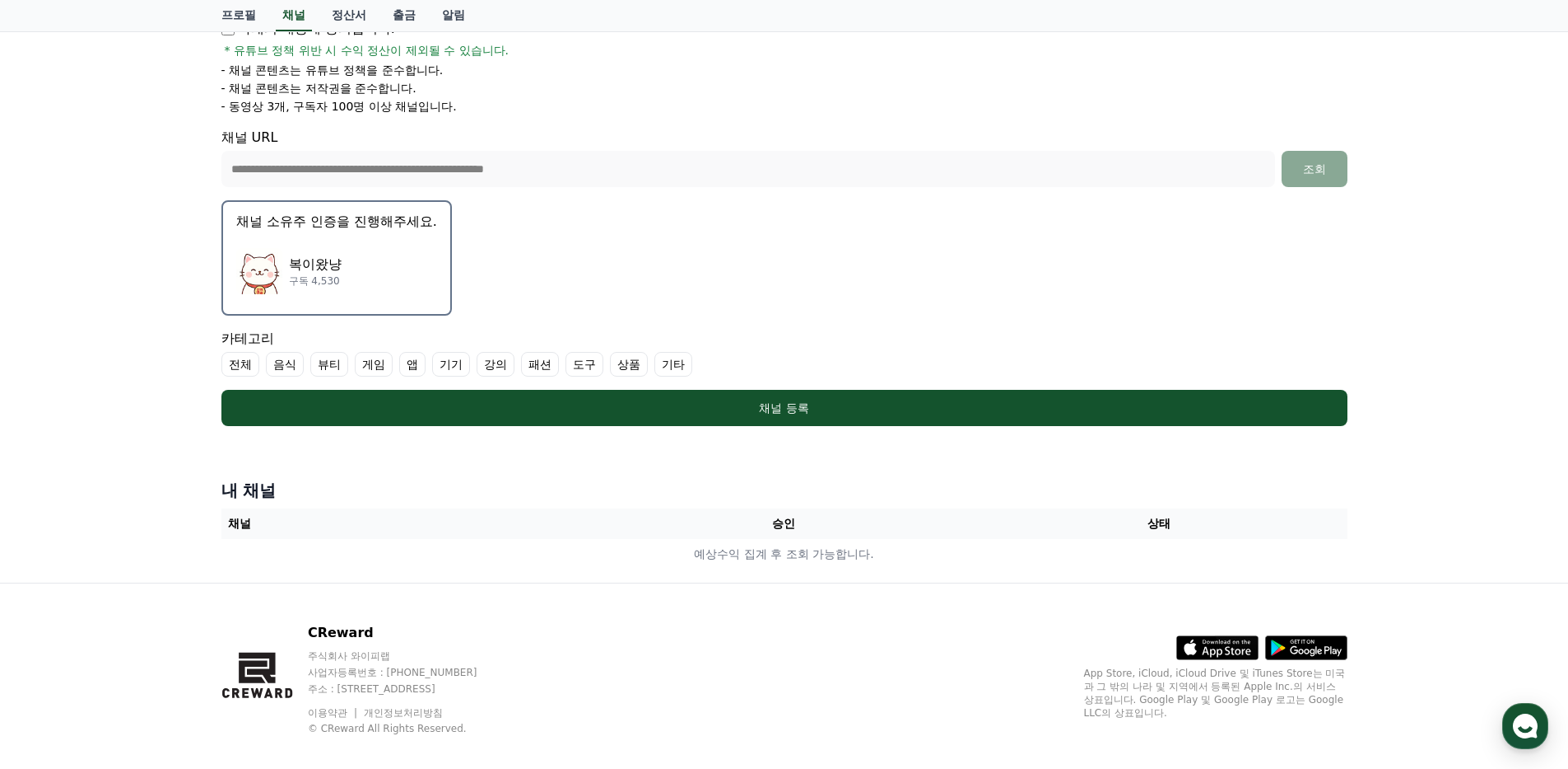
scroll to position [330, 0]
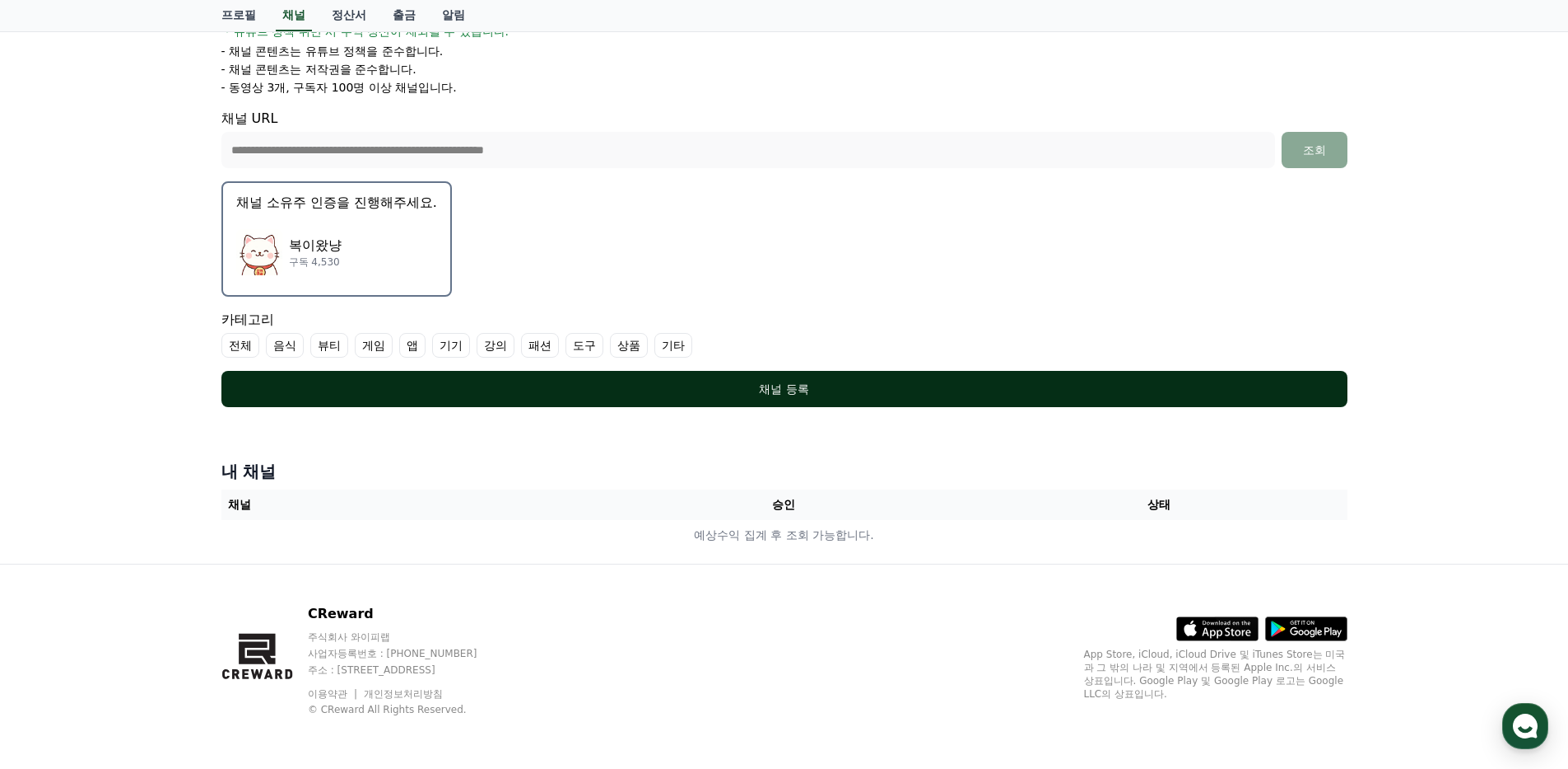
click at [766, 385] on div "채널 등록" at bounding box center [784, 389] width 1060 height 17
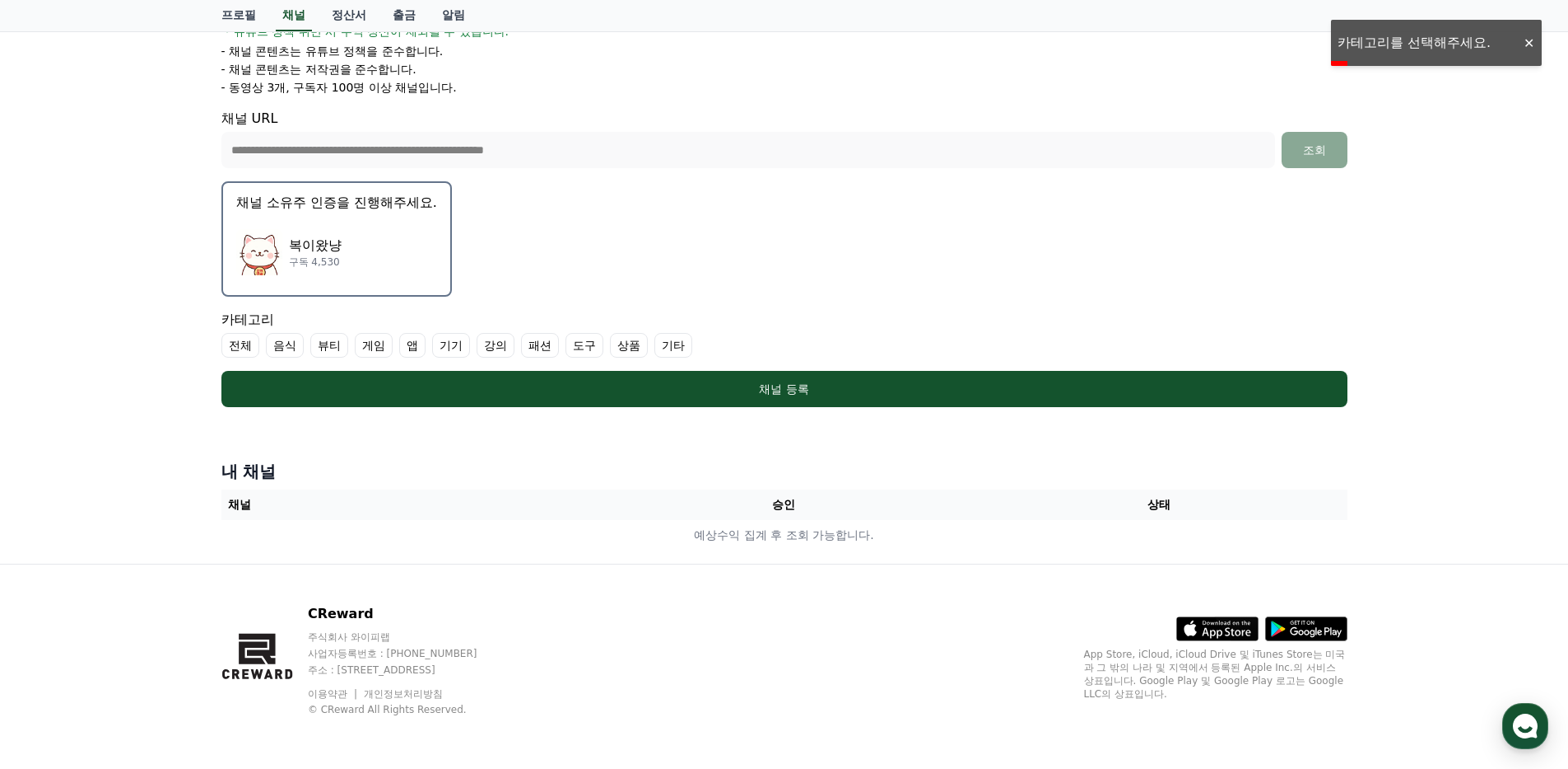
click at [678, 346] on label "기타" at bounding box center [673, 345] width 38 height 24
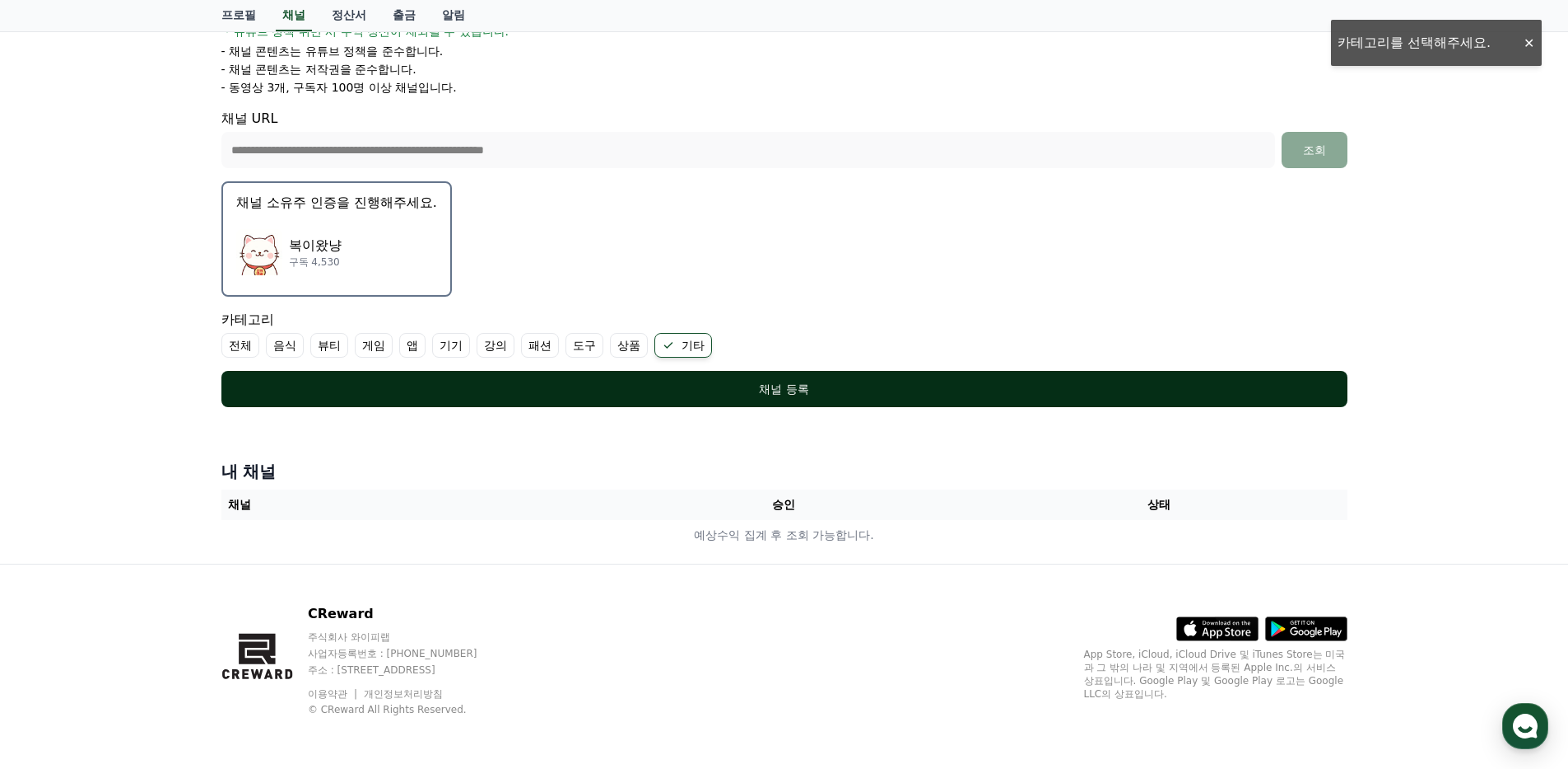
click at [832, 398] on button "채널 등록" at bounding box center [784, 389] width 1126 height 37
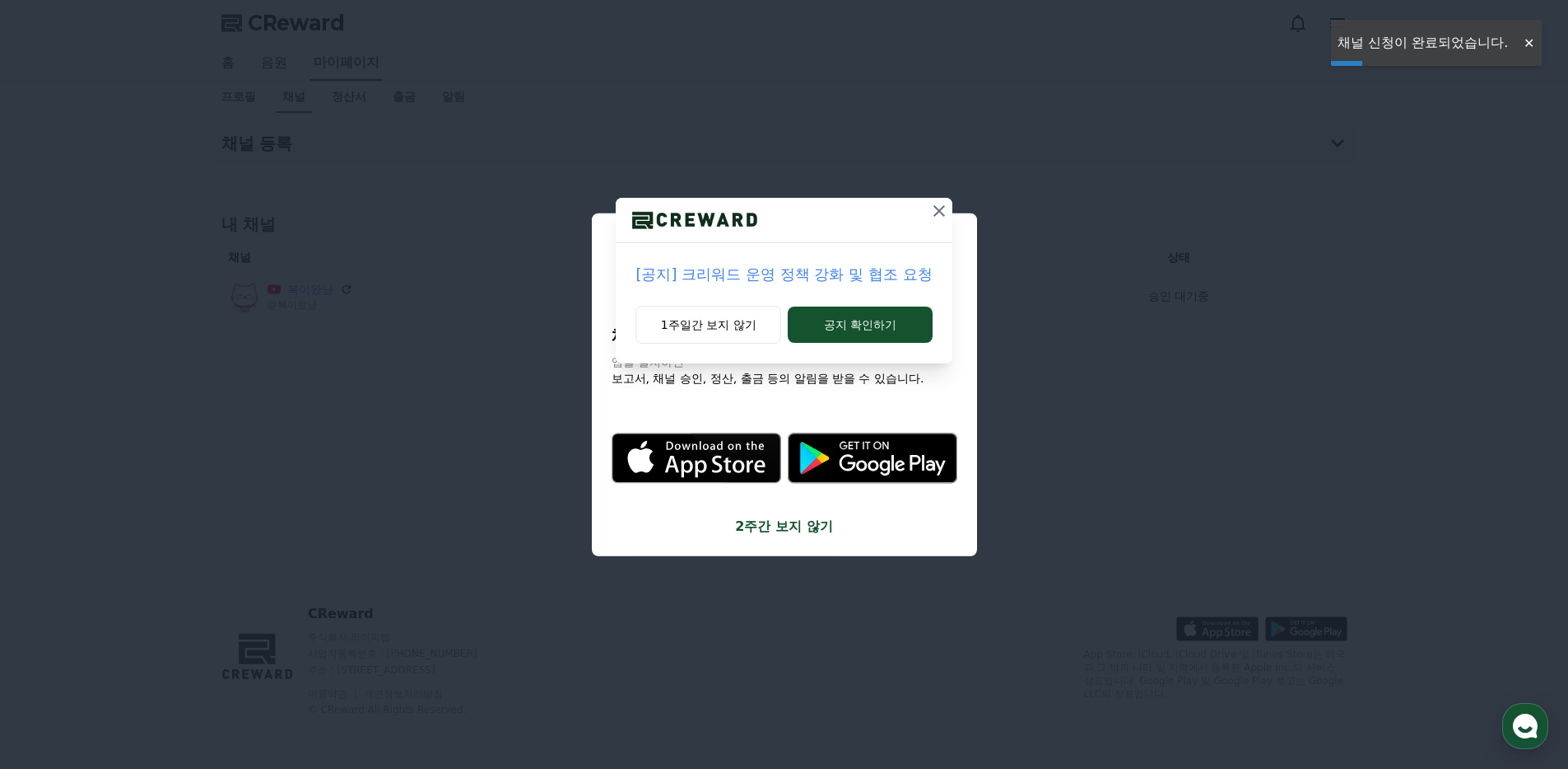
click at [936, 207] on icon at bounding box center [939, 210] width 11 height 11
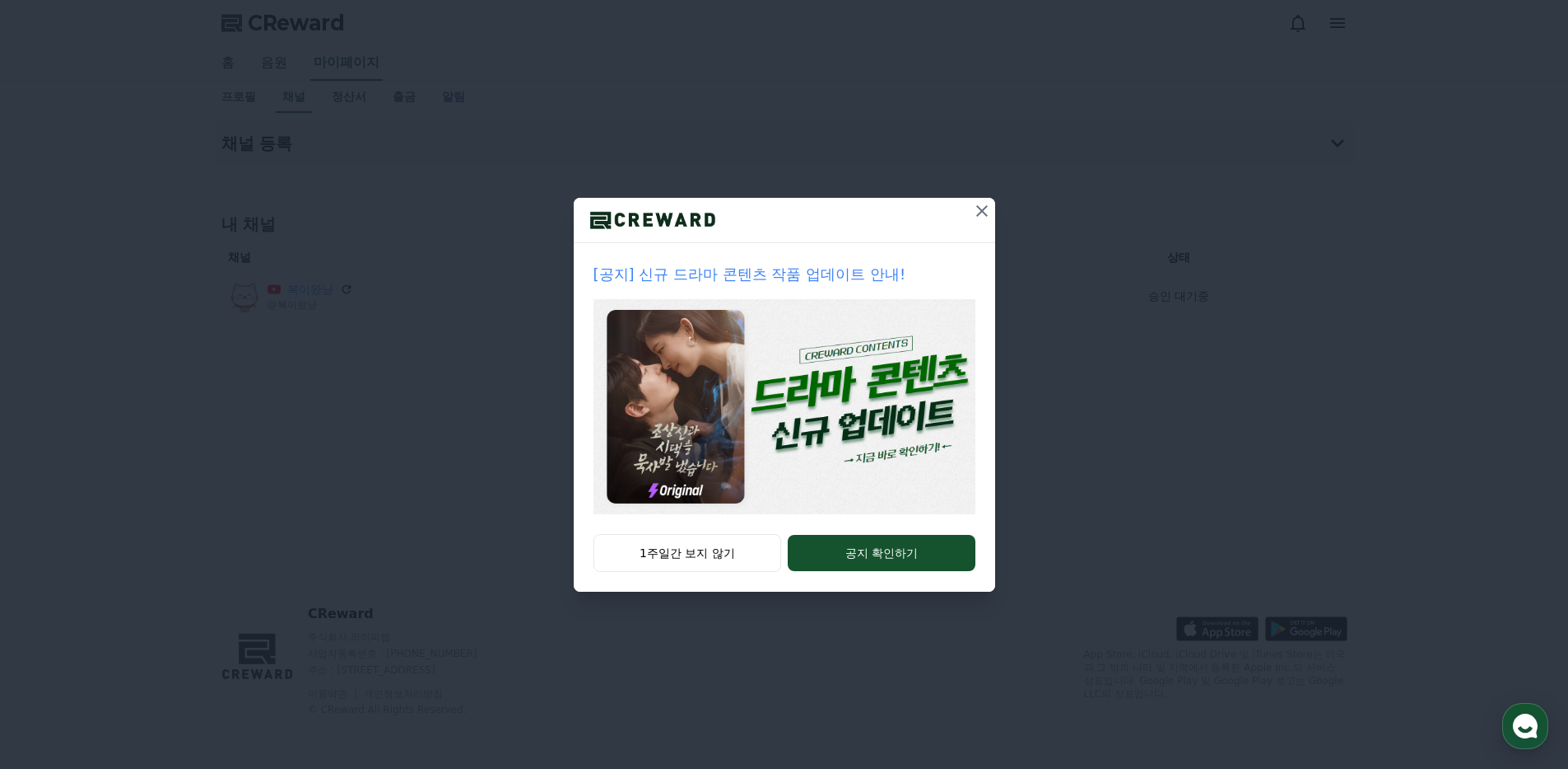
click at [977, 215] on icon at bounding box center [982, 210] width 20 height 20
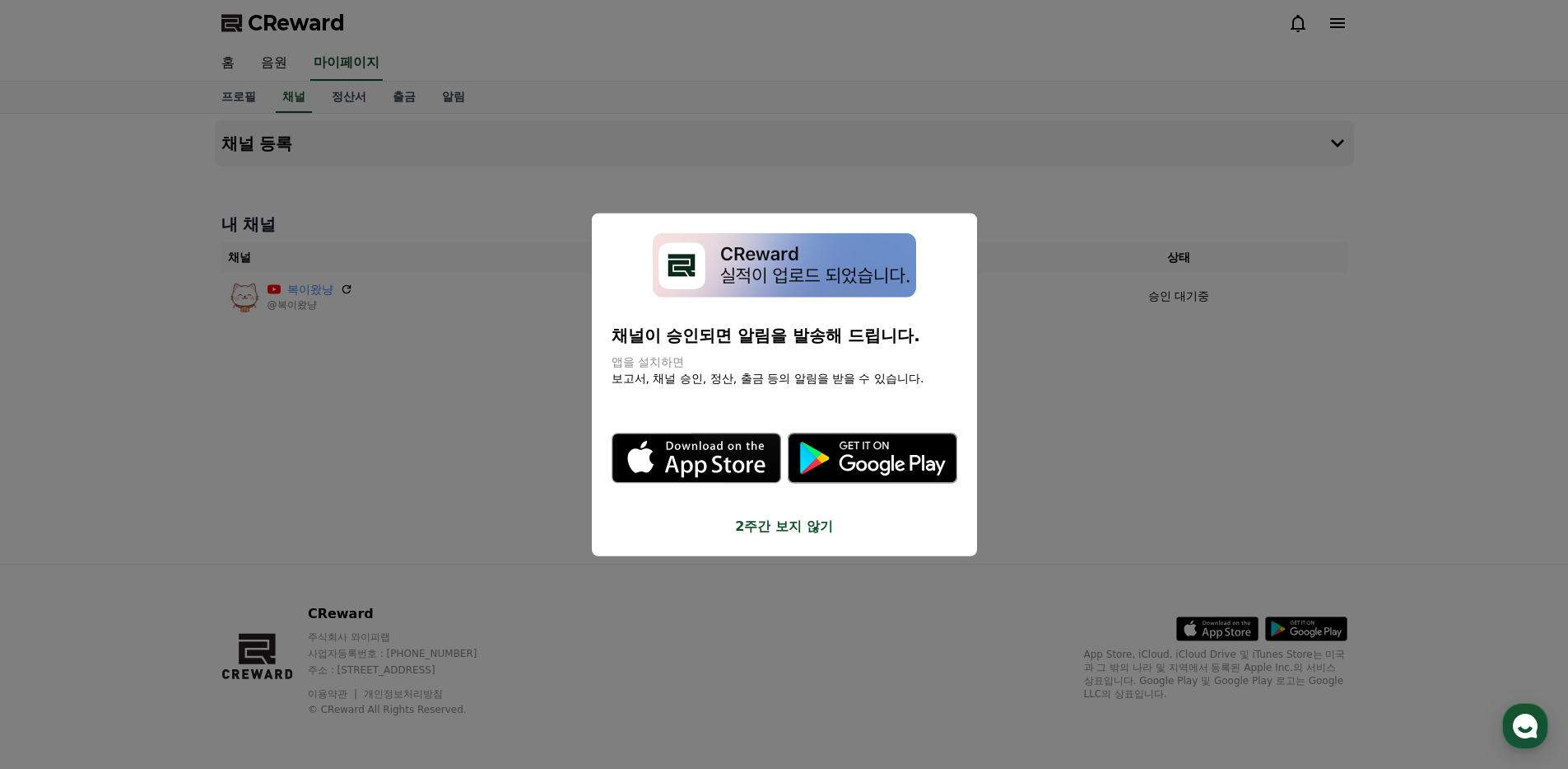
click at [829, 522] on button "2주간 보지 않기" at bounding box center [784, 526] width 345 height 20
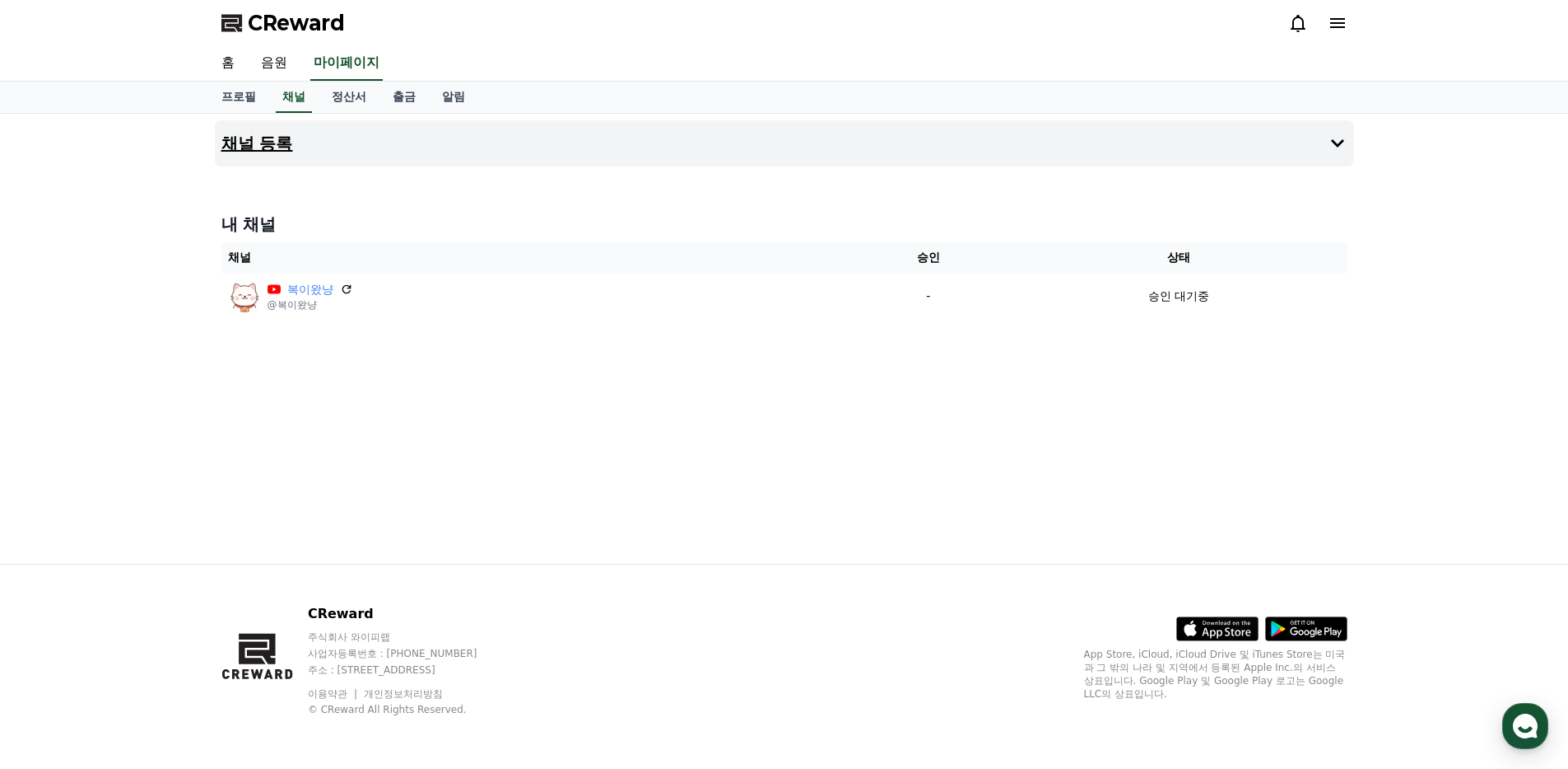
click at [735, 145] on button "채널 등록" at bounding box center [784, 143] width 1139 height 46
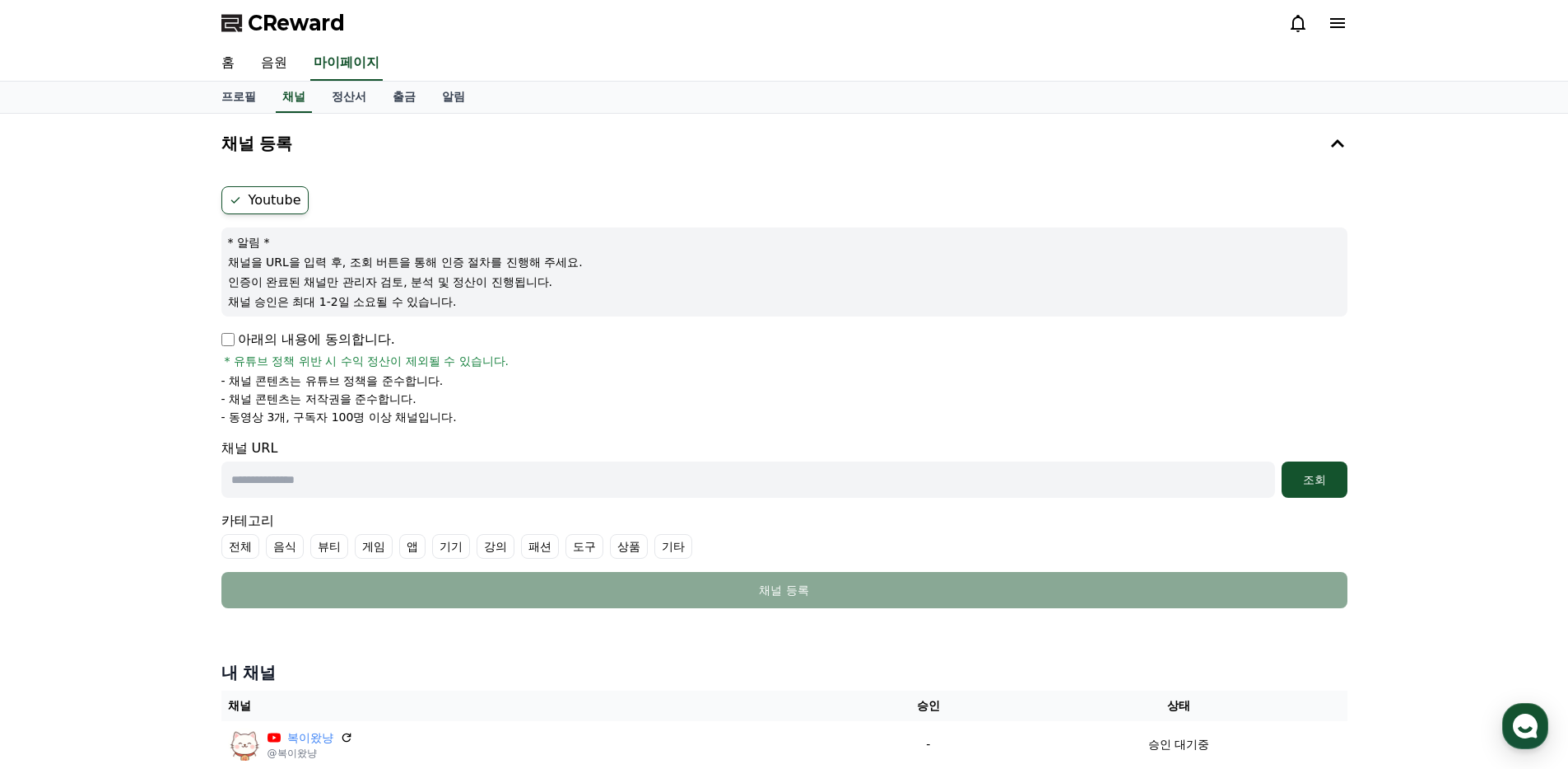
click at [231, 346] on p "아래의 내용에 동의합니다." at bounding box center [308, 339] width 174 height 20
click at [352, 484] on input "text" at bounding box center [748, 479] width 1054 height 37
paste input "**********"
type input "**********"
click at [1336, 487] on div "조회" at bounding box center [1315, 480] width 53 height 17
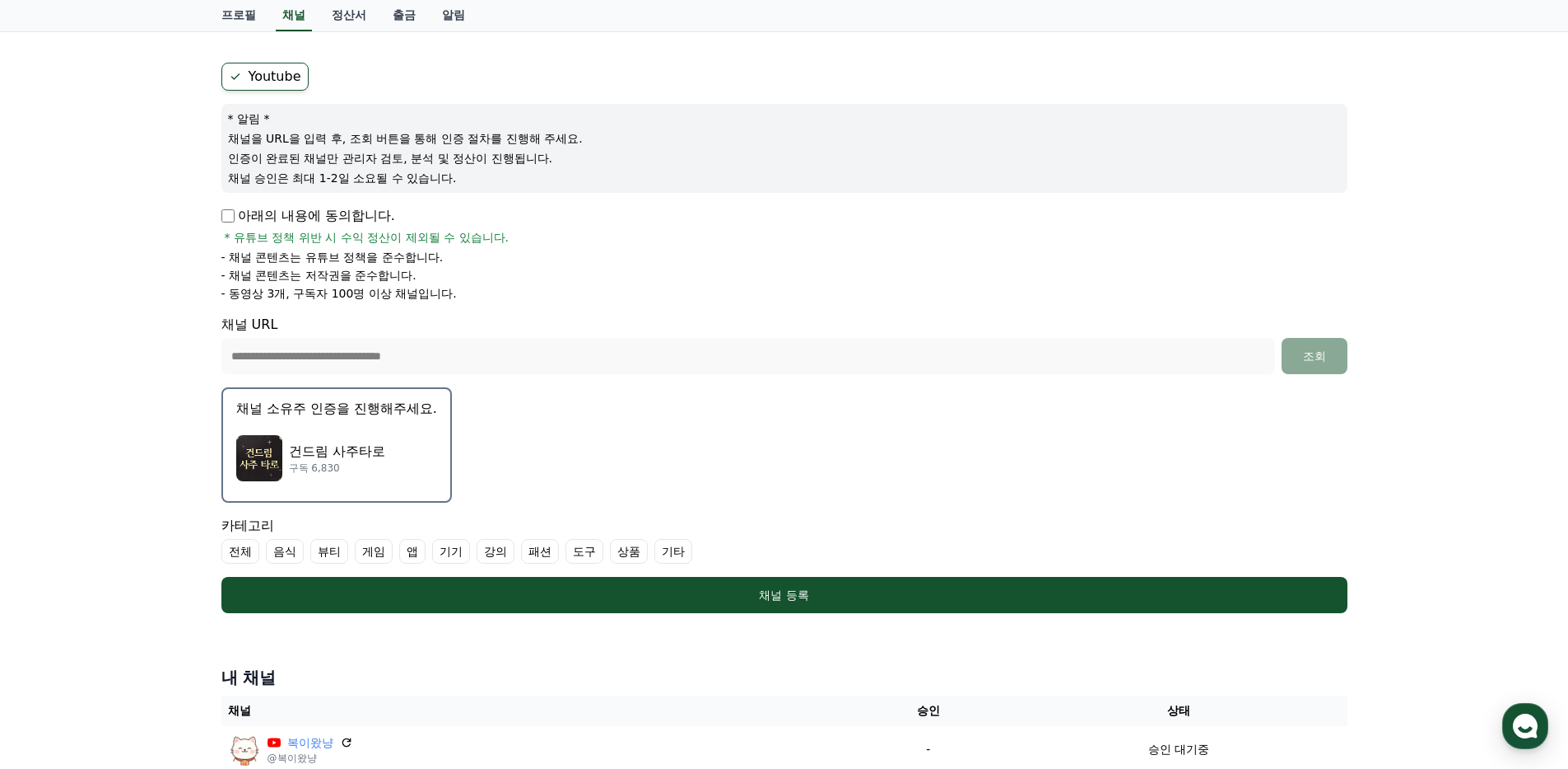
scroll to position [346, 0]
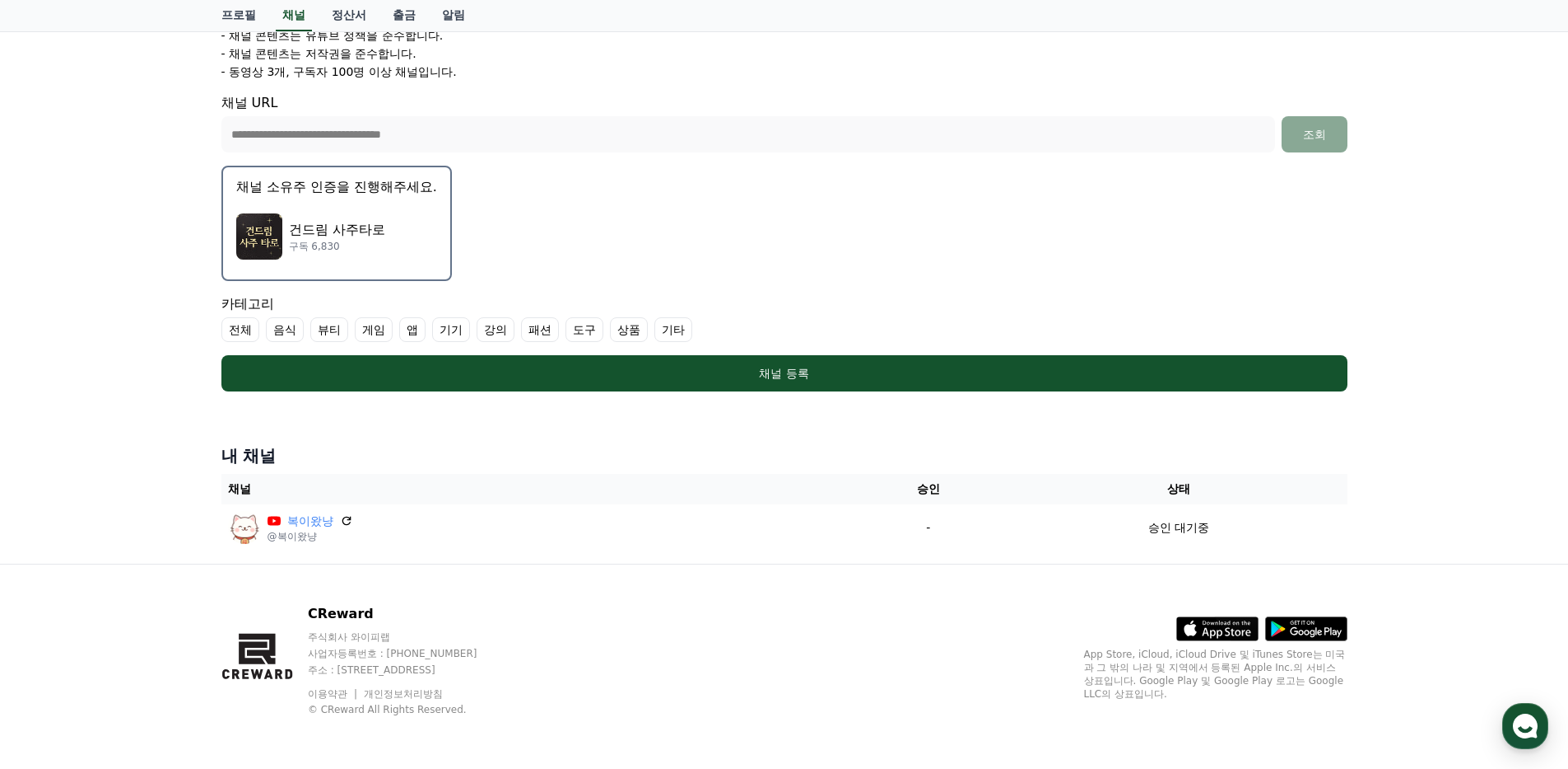
click at [378, 228] on p "건드림 사주타로" at bounding box center [337, 229] width 97 height 20
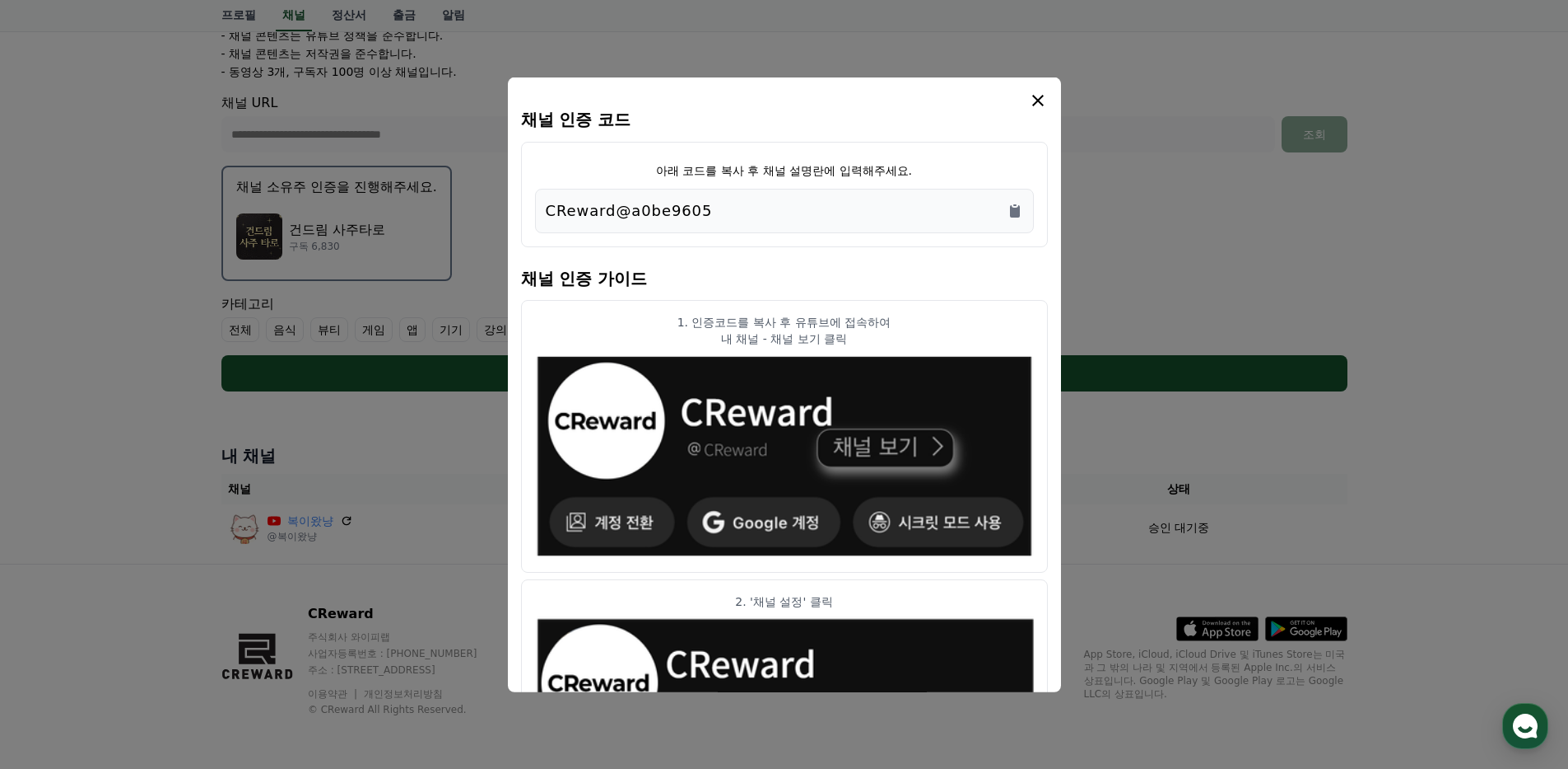
drag, startPoint x: 710, startPoint y: 214, endPoint x: 524, endPoint y: 218, distance: 186.0
click at [524, 218] on div "아래 코드를 복사 후 채널 설명란에 입력해주세요. CReward@a0be9605" at bounding box center [784, 193] width 526 height 105
copy p "CReward@a0be9605"
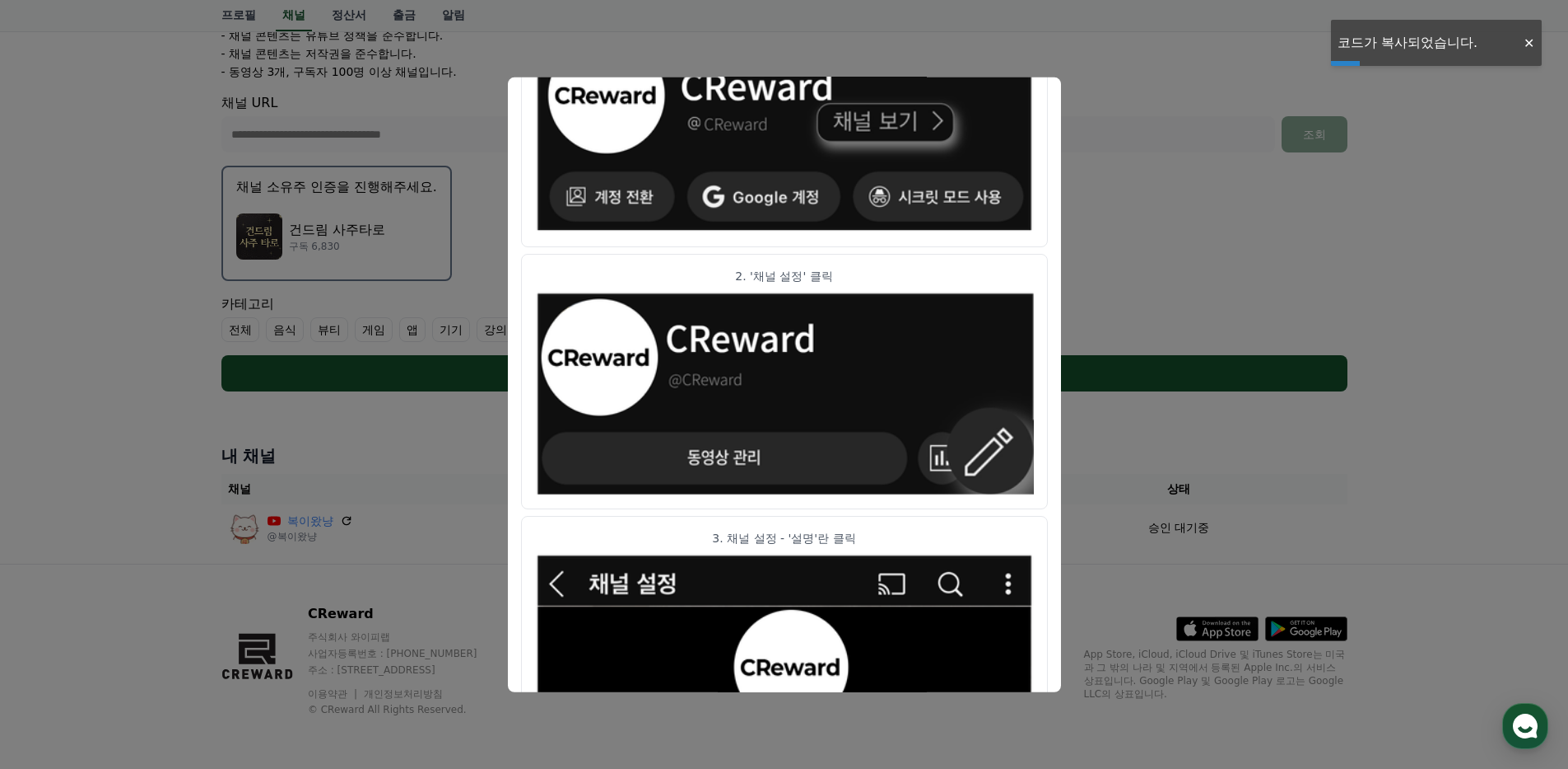
scroll to position [549, 0]
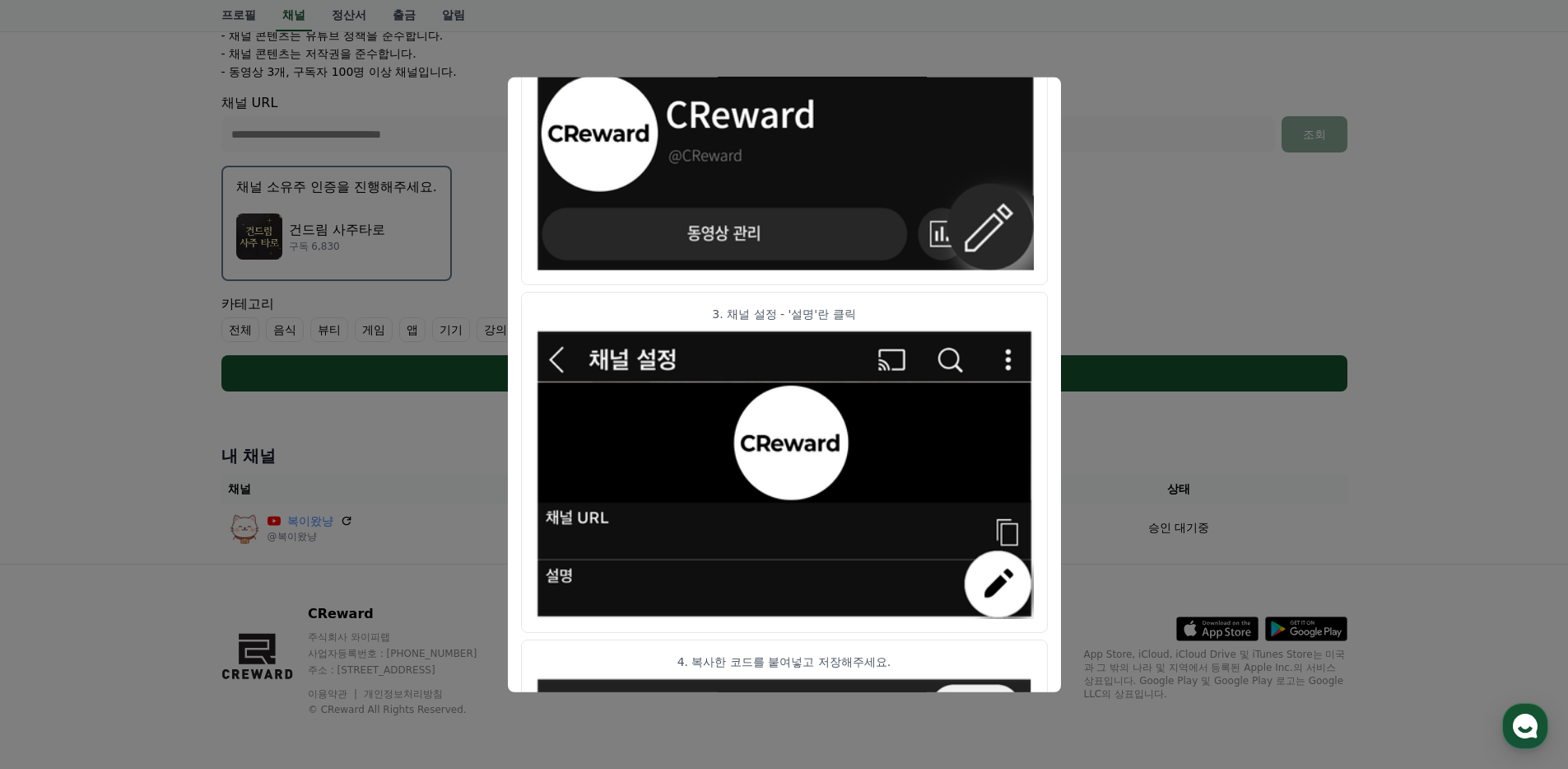
click at [1433, 457] on button "close modal" at bounding box center [784, 384] width 1568 height 769
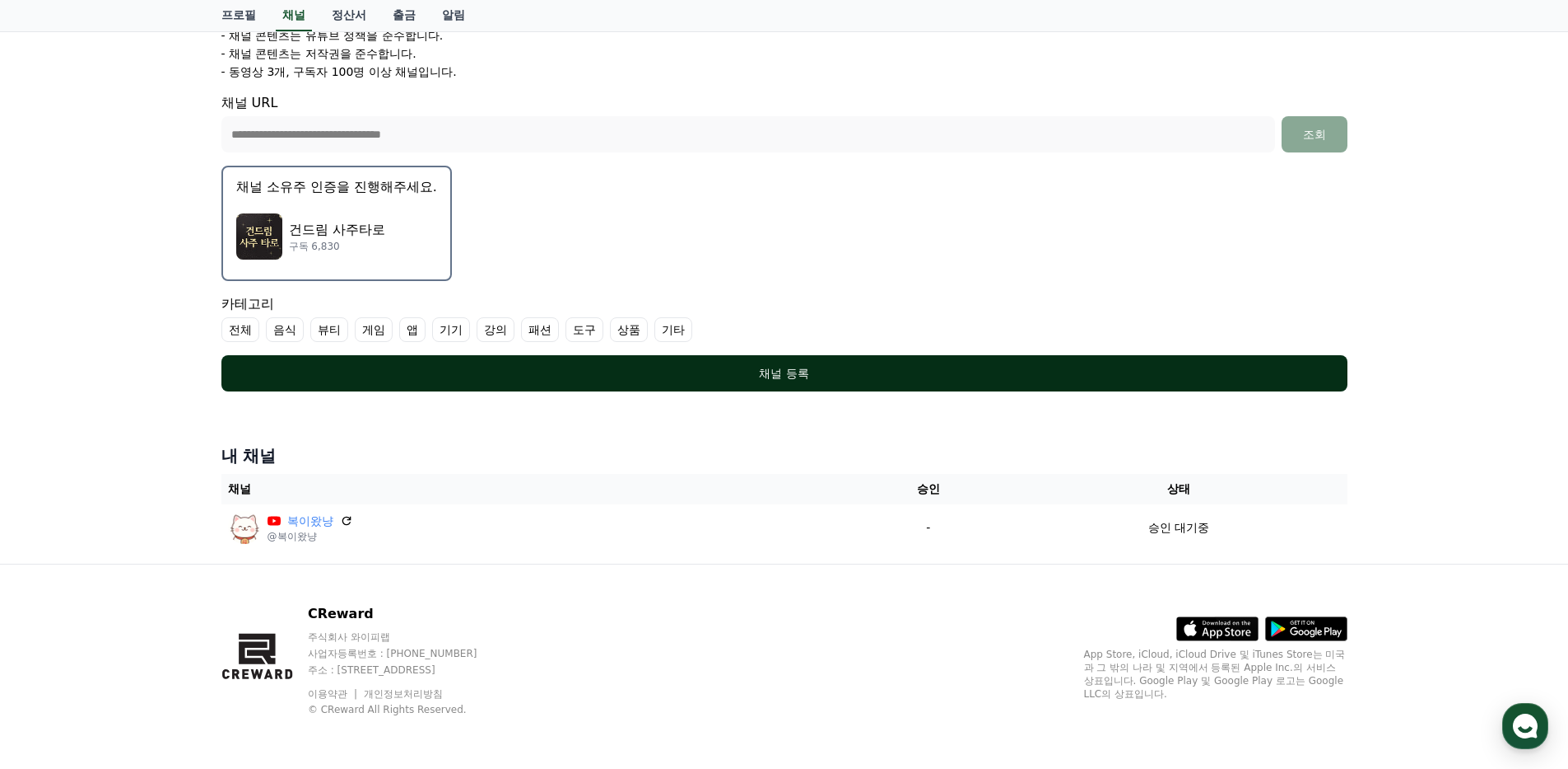
click at [893, 366] on div "채널 등록" at bounding box center [784, 374] width 1060 height 17
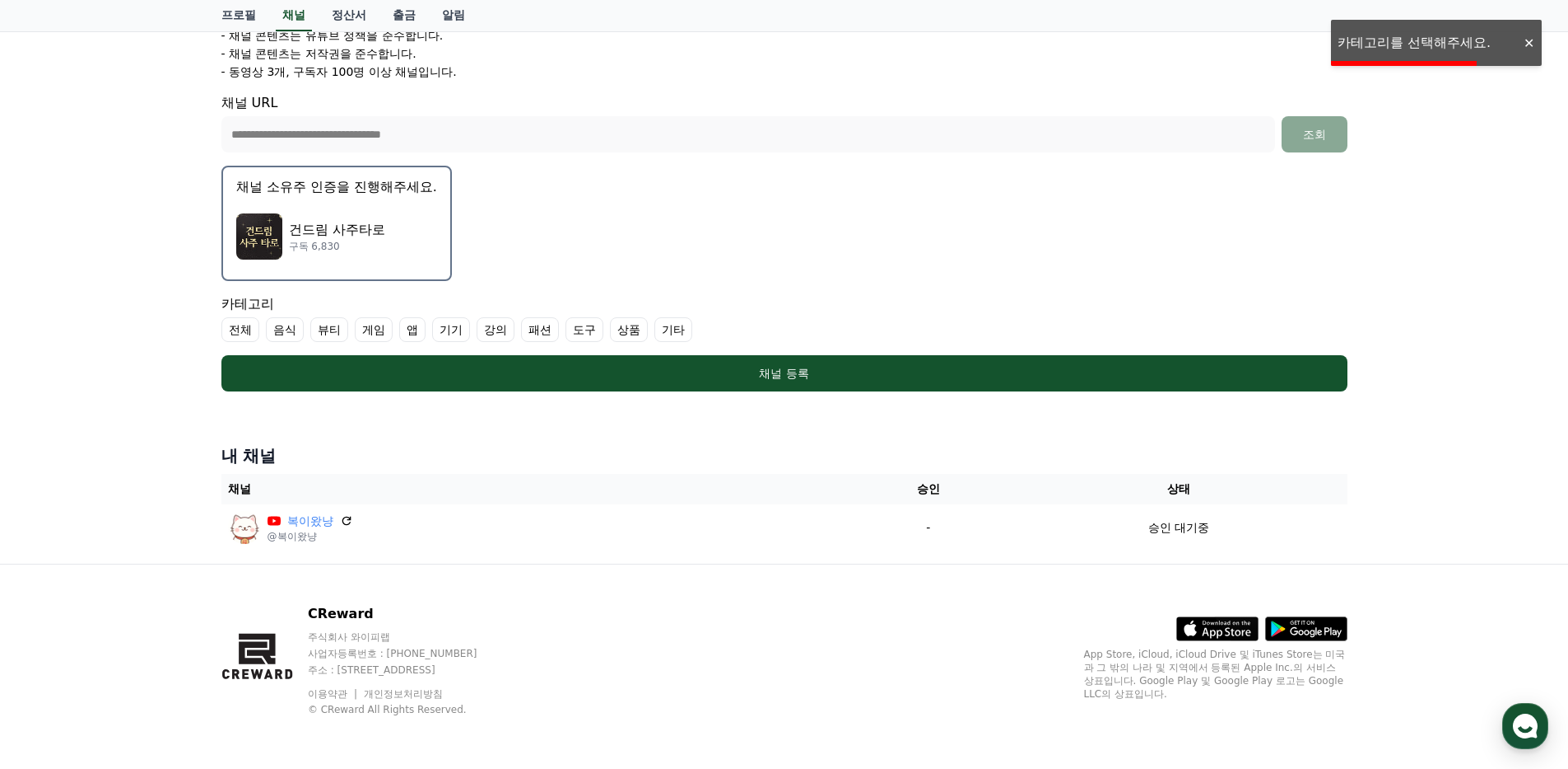
click at [677, 327] on label "기타" at bounding box center [673, 330] width 38 height 24
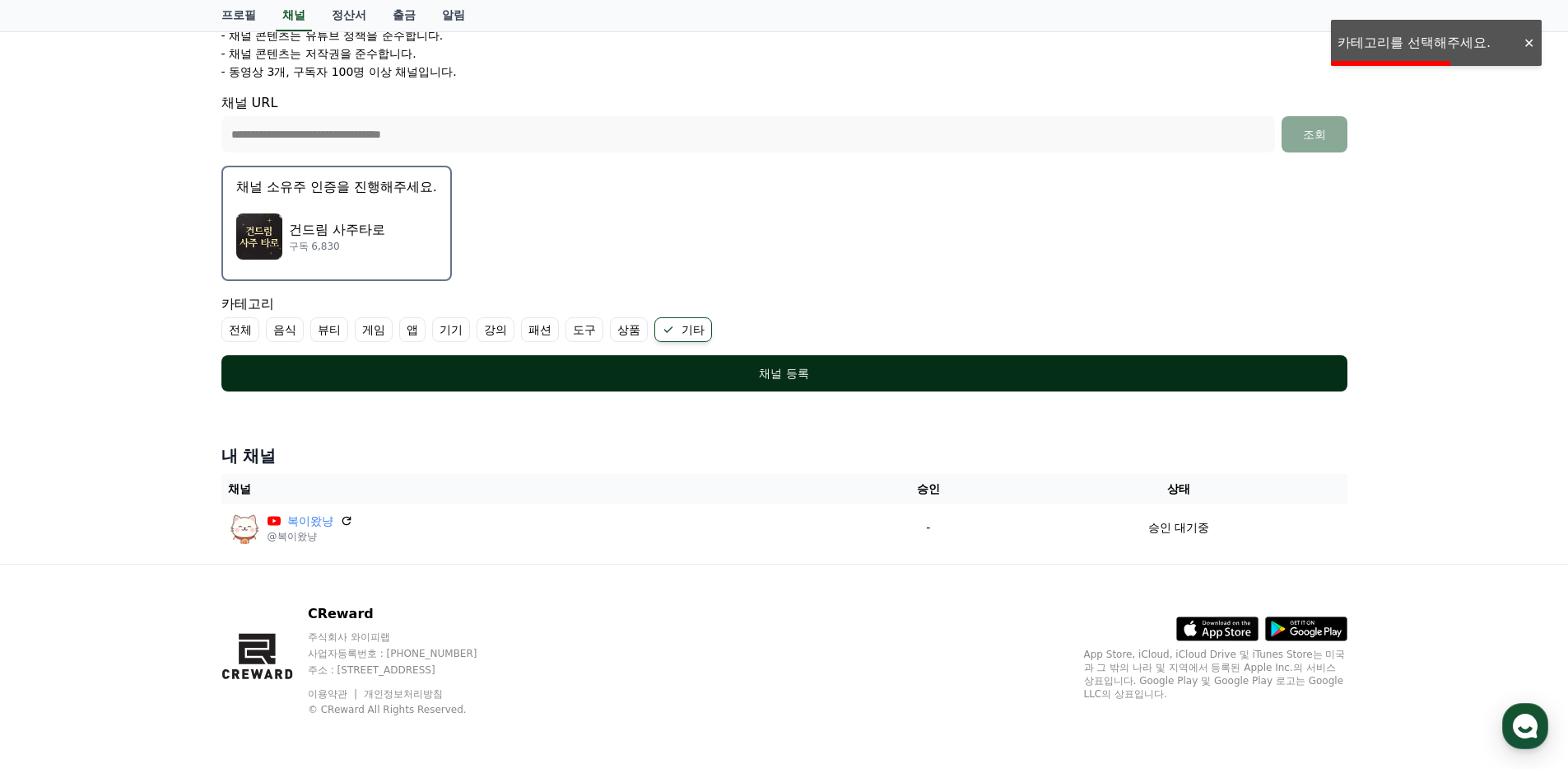
click at [843, 376] on div "채널 등록" at bounding box center [784, 374] width 1060 height 17
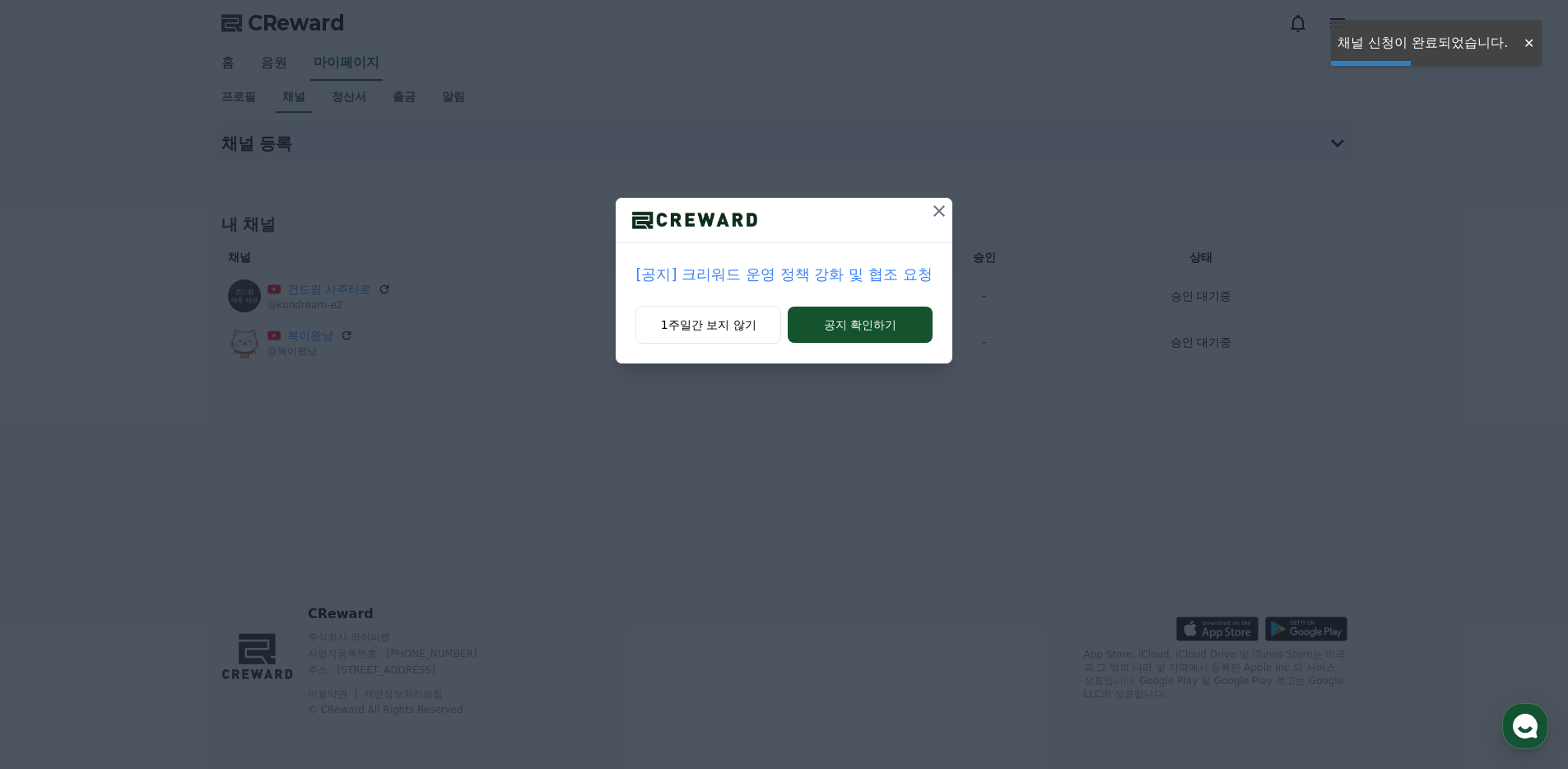
click at [938, 216] on icon at bounding box center [939, 210] width 20 height 20
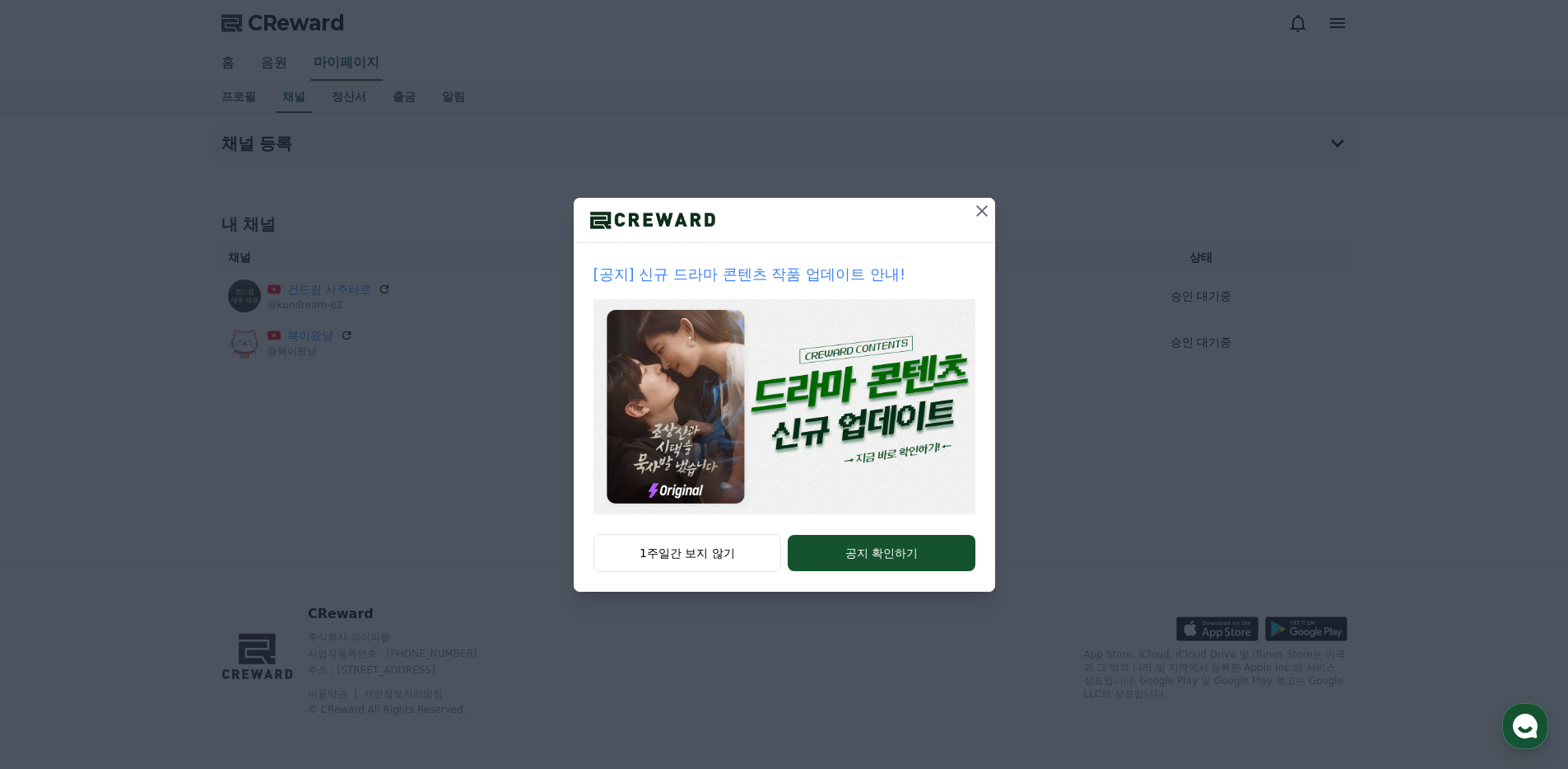
click at [984, 208] on icon at bounding box center [982, 210] width 11 height 11
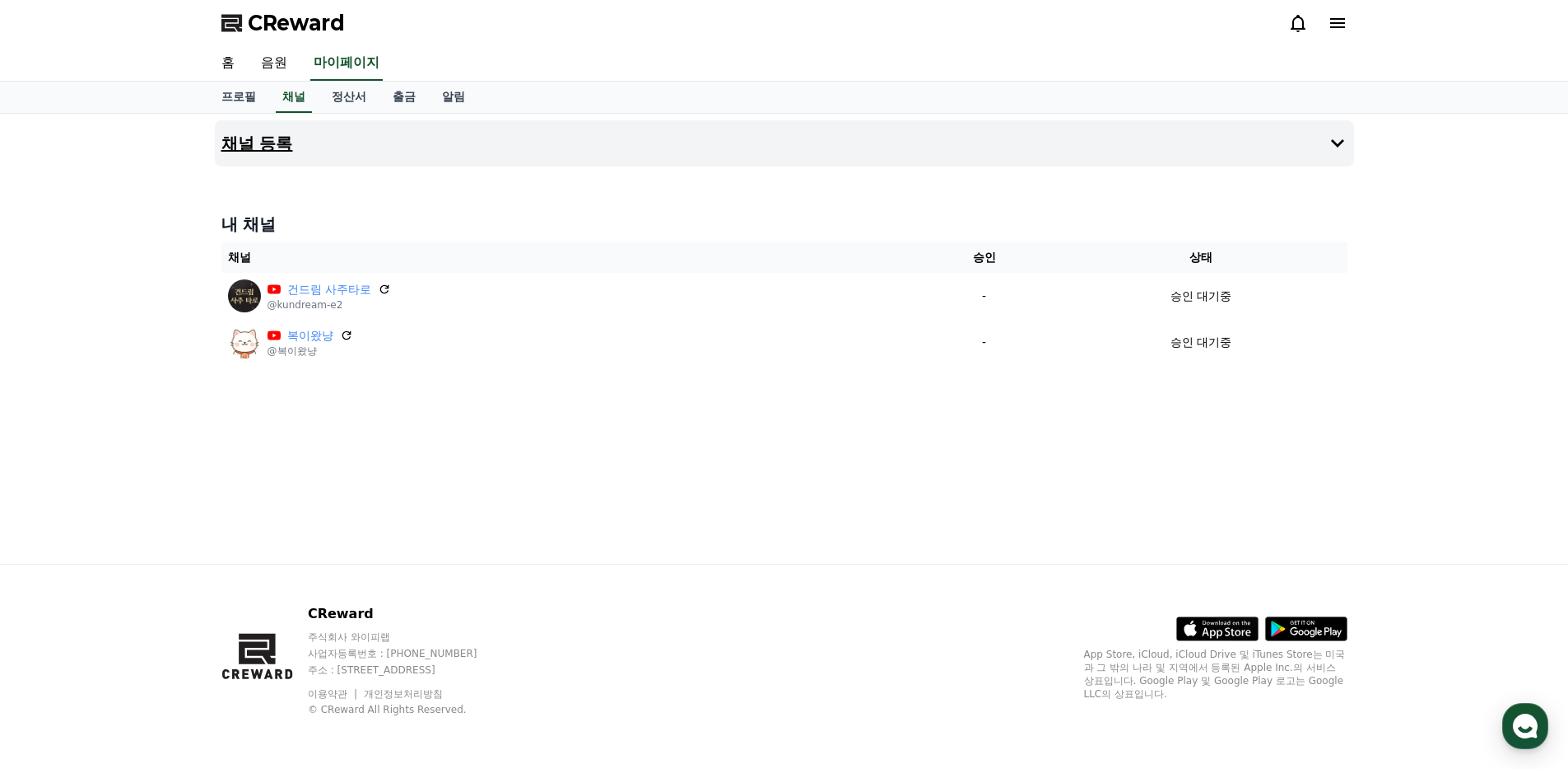
click at [285, 152] on h4 "채널 등록" at bounding box center [257, 143] width 71 height 18
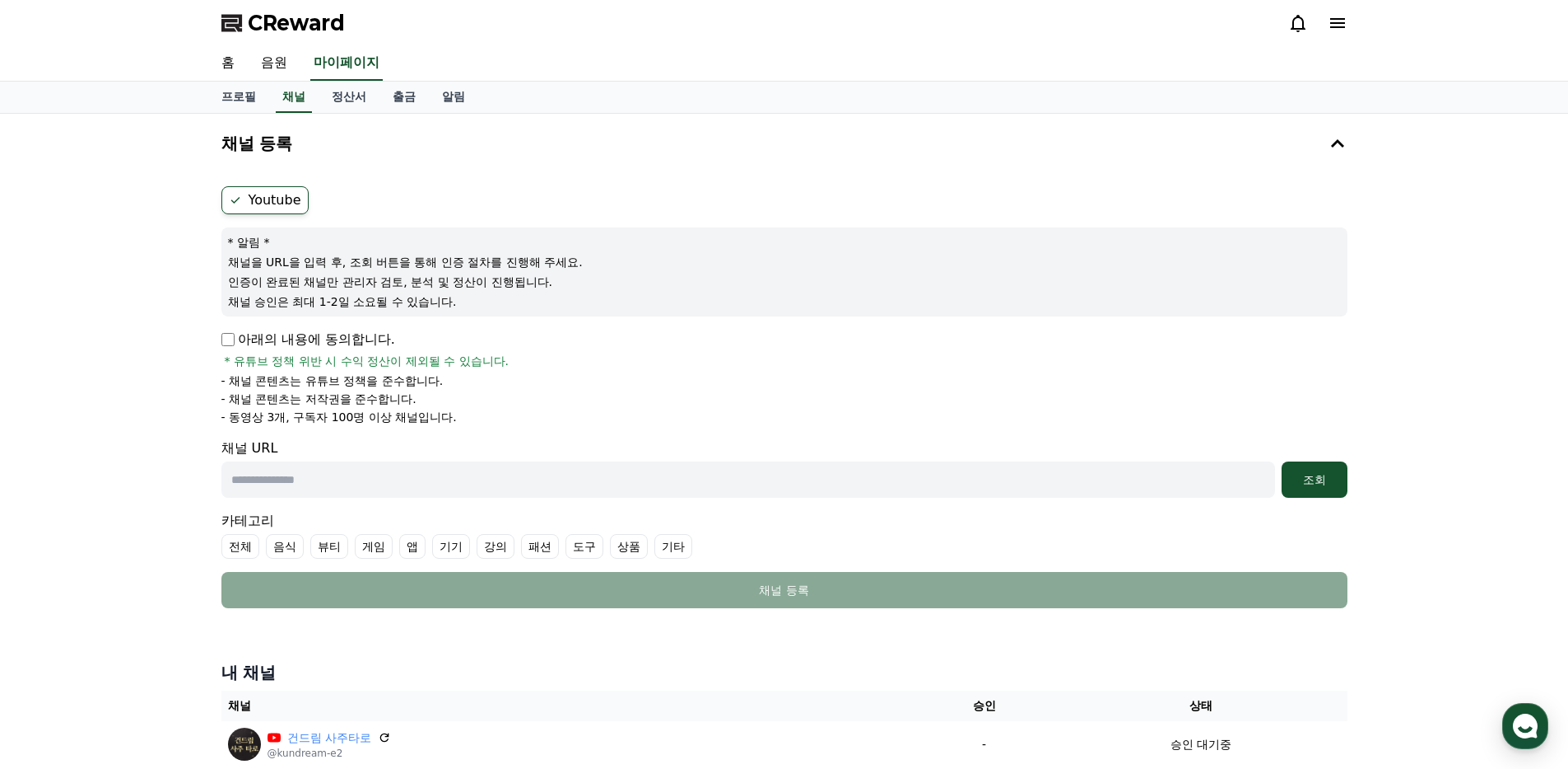
drag, startPoint x: 327, startPoint y: 480, endPoint x: 336, endPoint y: 480, distance: 9.0
click at [327, 480] on input "text" at bounding box center [748, 479] width 1054 height 37
paste input "**********"
type input "**********"
click at [1286, 481] on button "조회" at bounding box center [1315, 479] width 66 height 37
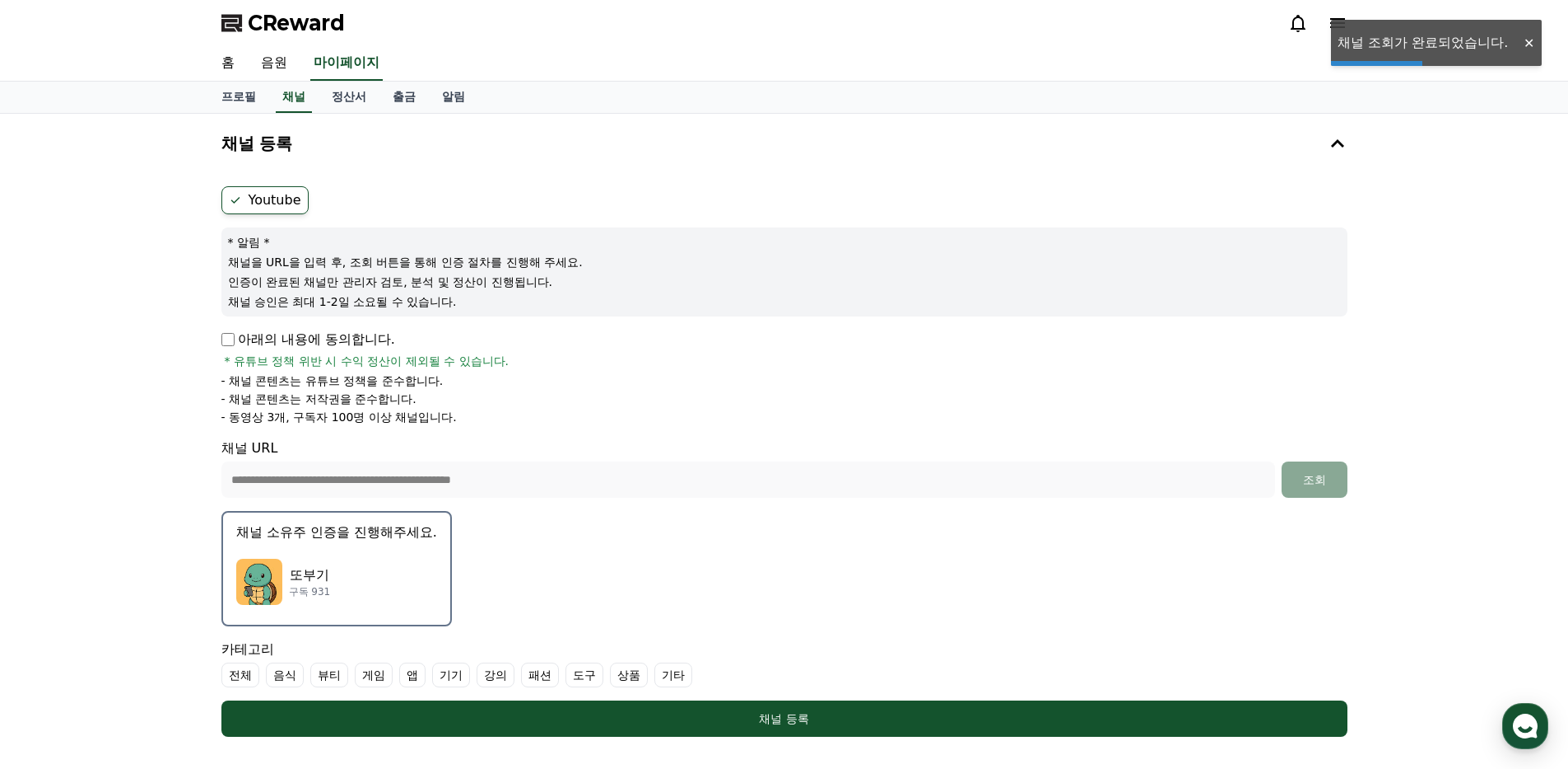
click at [389, 561] on div "또부기 구독 931" at bounding box center [337, 581] width 201 height 66
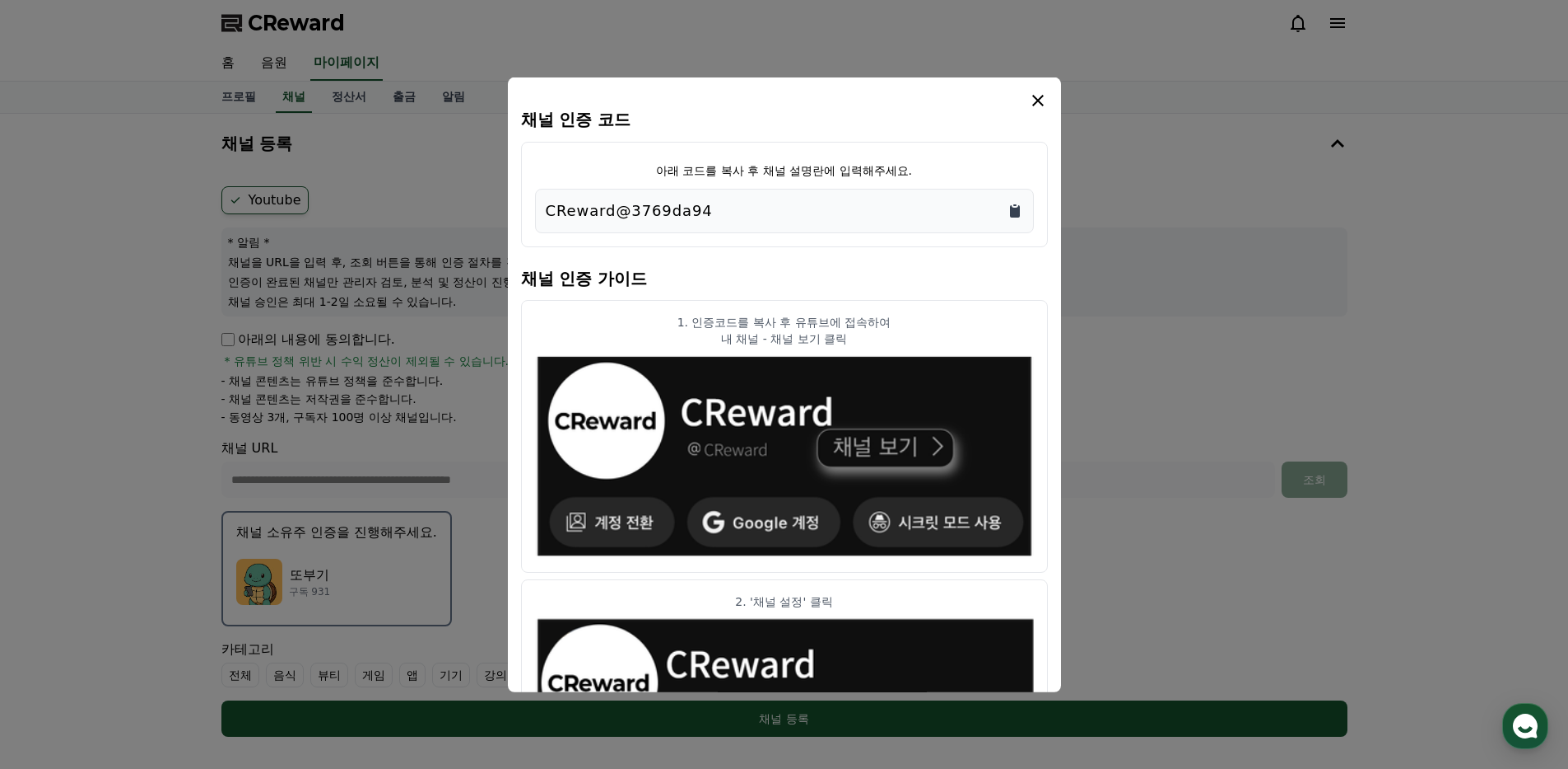
click at [1016, 210] on icon "Copy to clipboard" at bounding box center [1014, 210] width 10 height 12
click at [1246, 328] on button "close modal" at bounding box center [784, 384] width 1568 height 769
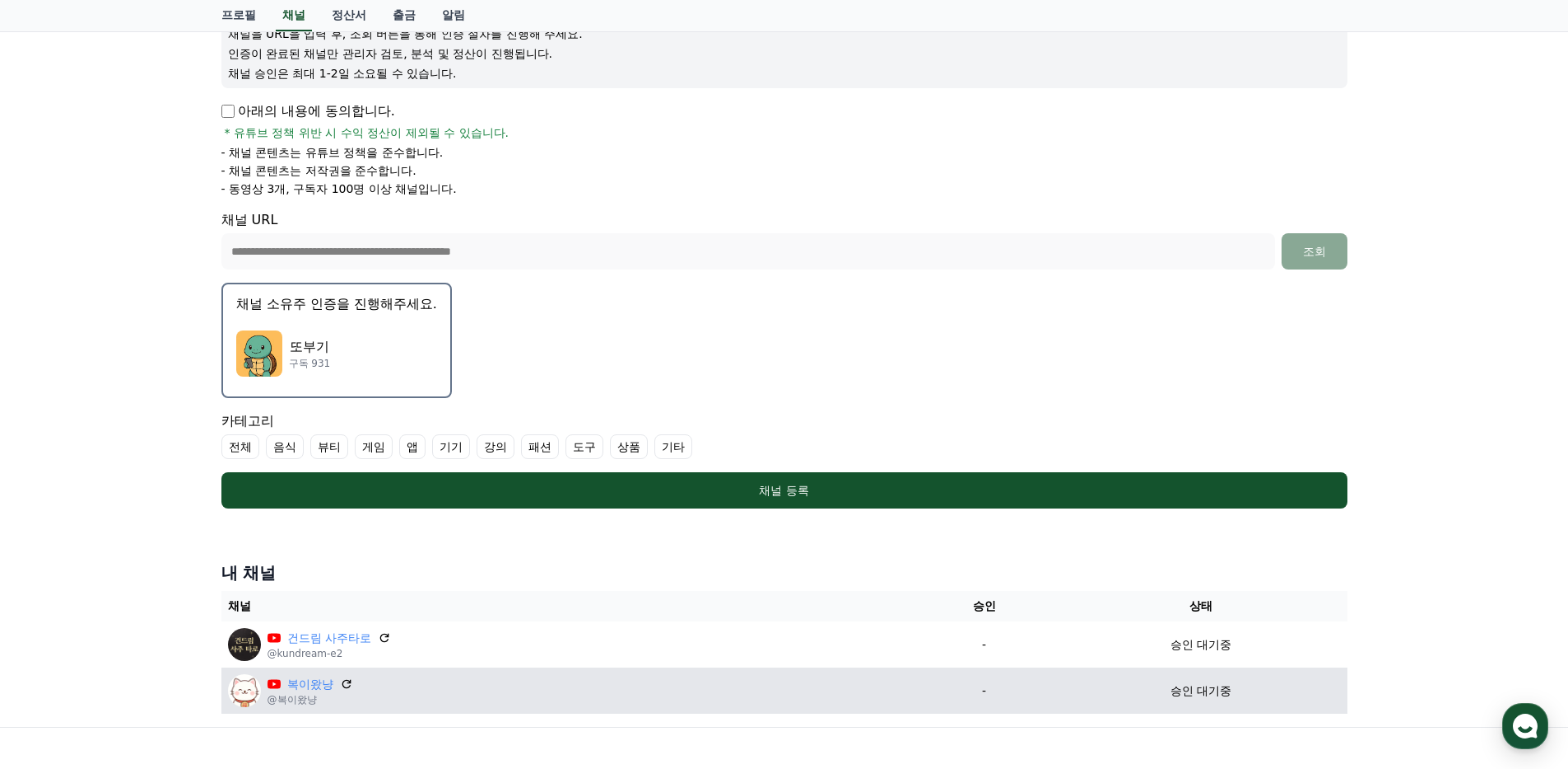
scroll to position [392, 0]
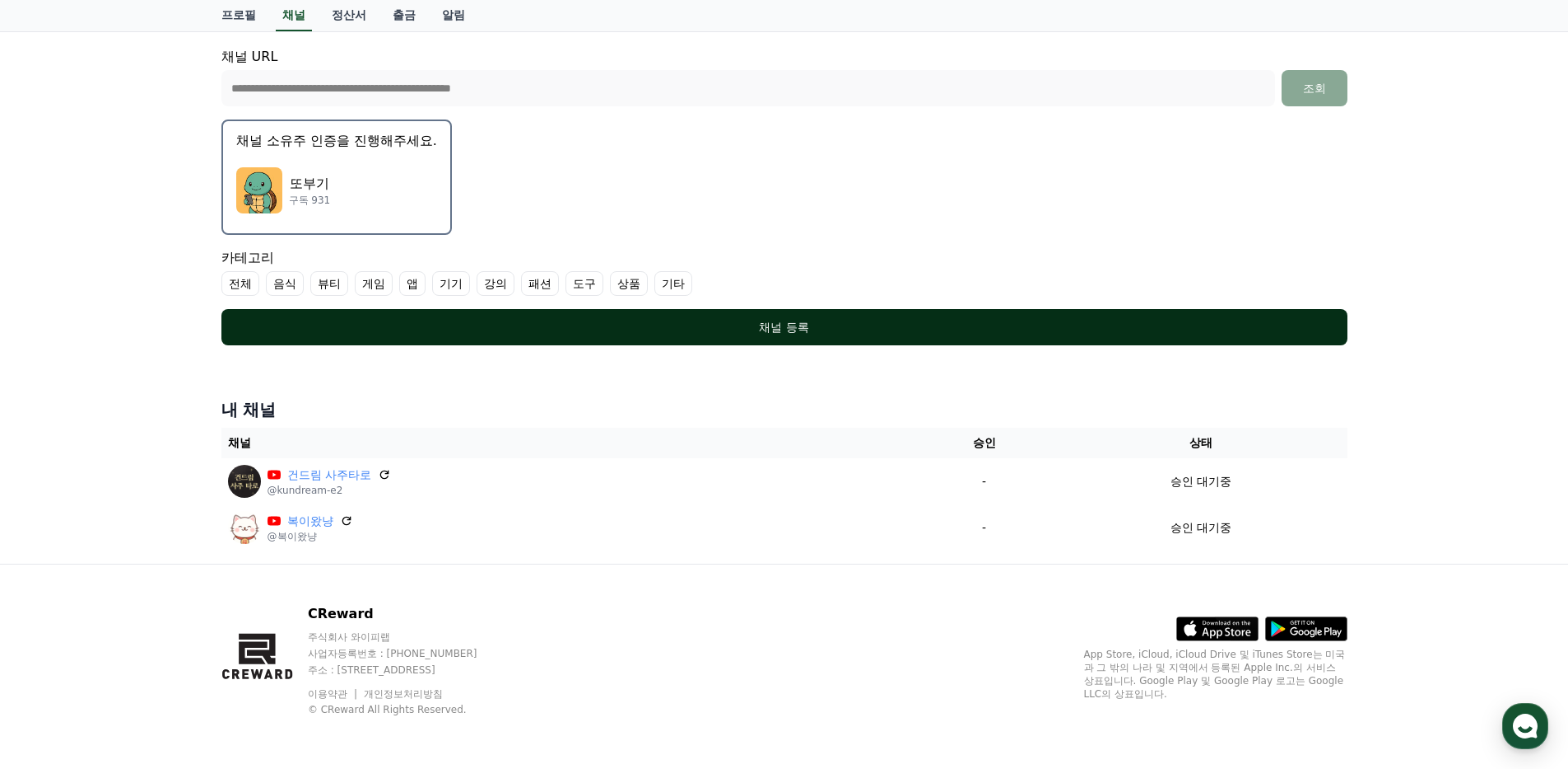
click at [860, 315] on button "채널 등록" at bounding box center [784, 327] width 1126 height 37
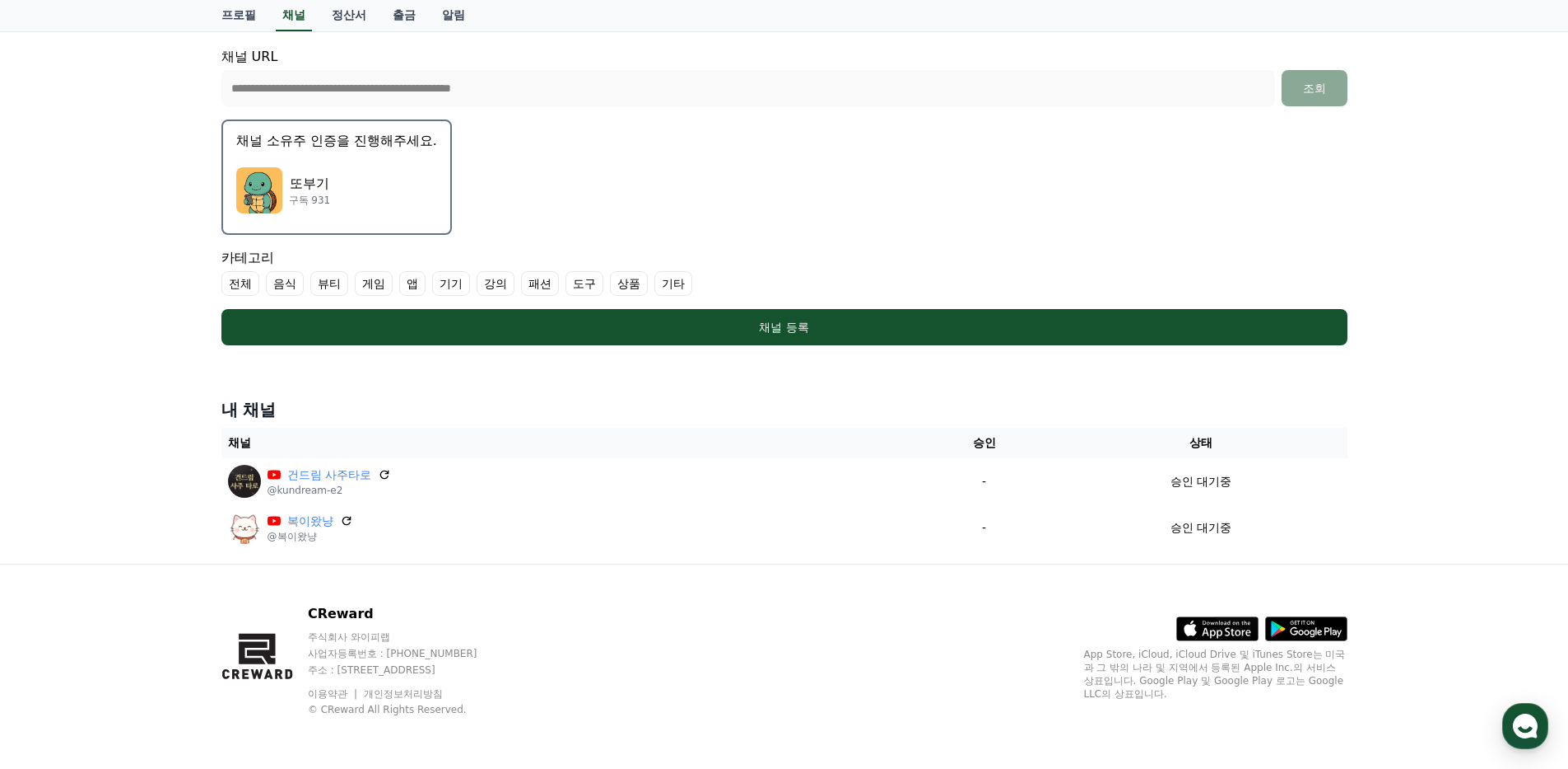
click at [674, 287] on label "기타" at bounding box center [673, 284] width 38 height 24
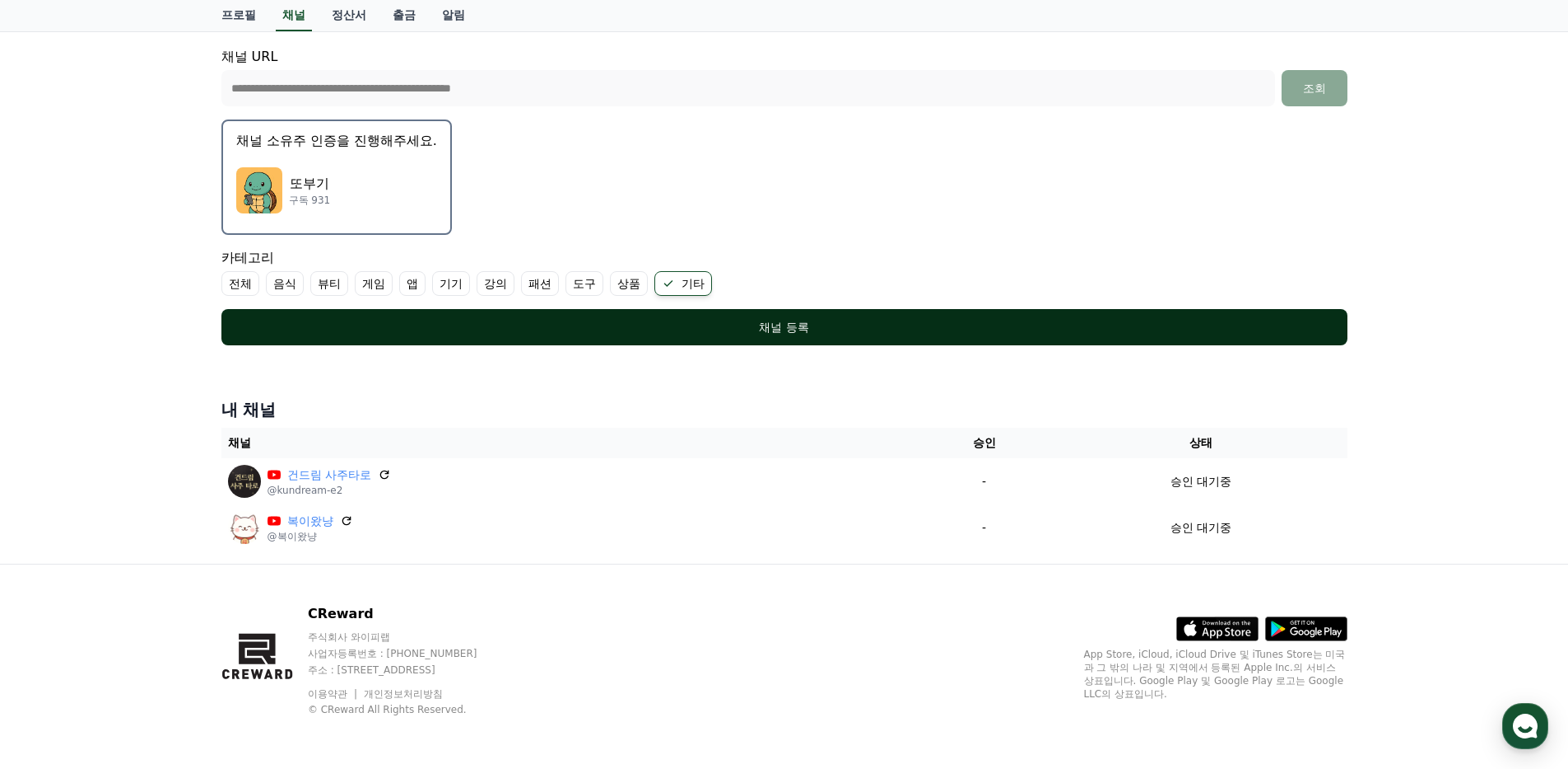
click at [750, 331] on div "채널 등록" at bounding box center [784, 328] width 1060 height 17
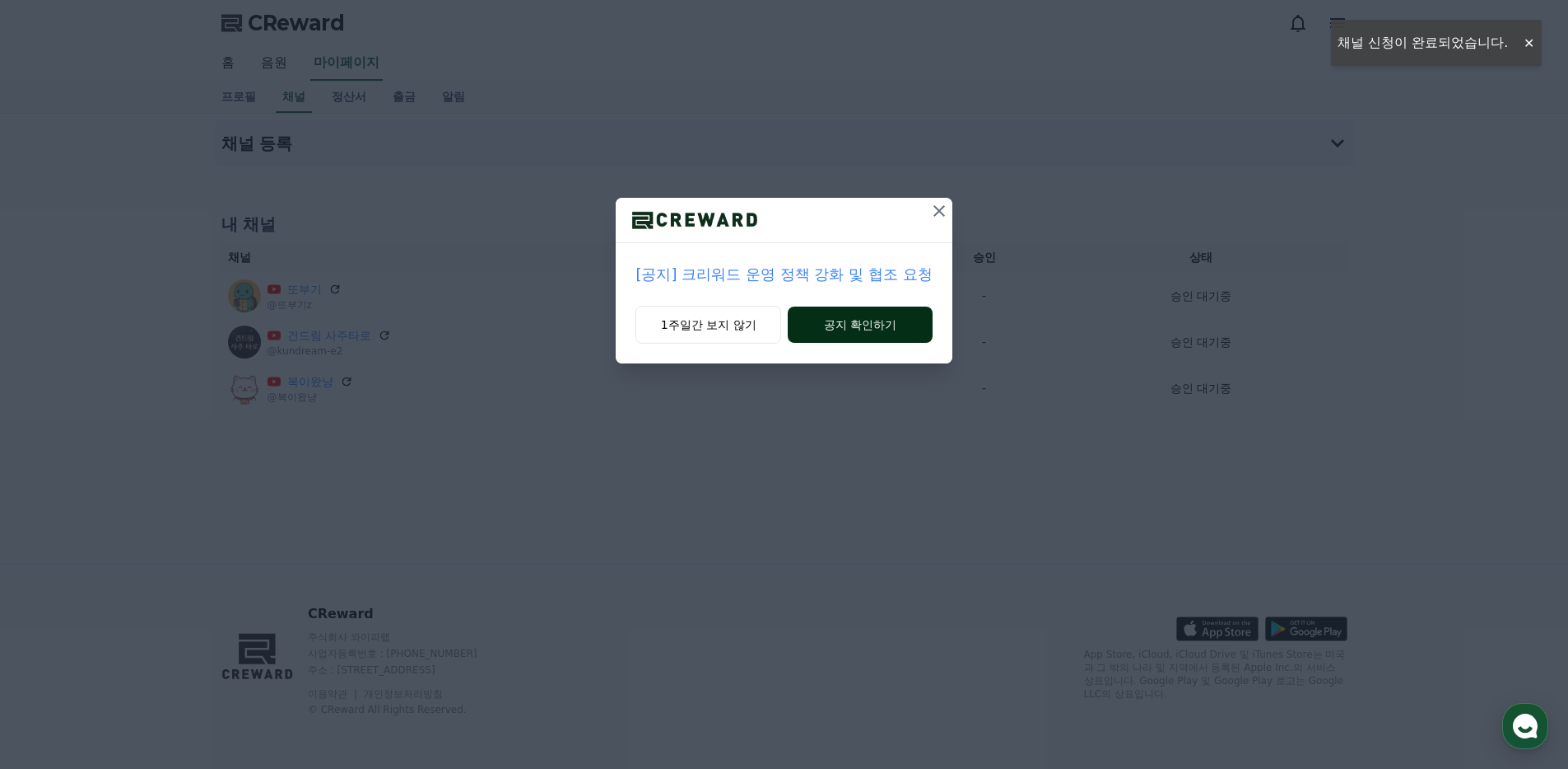
click at [836, 331] on button "공지 확인하기" at bounding box center [860, 324] width 145 height 37
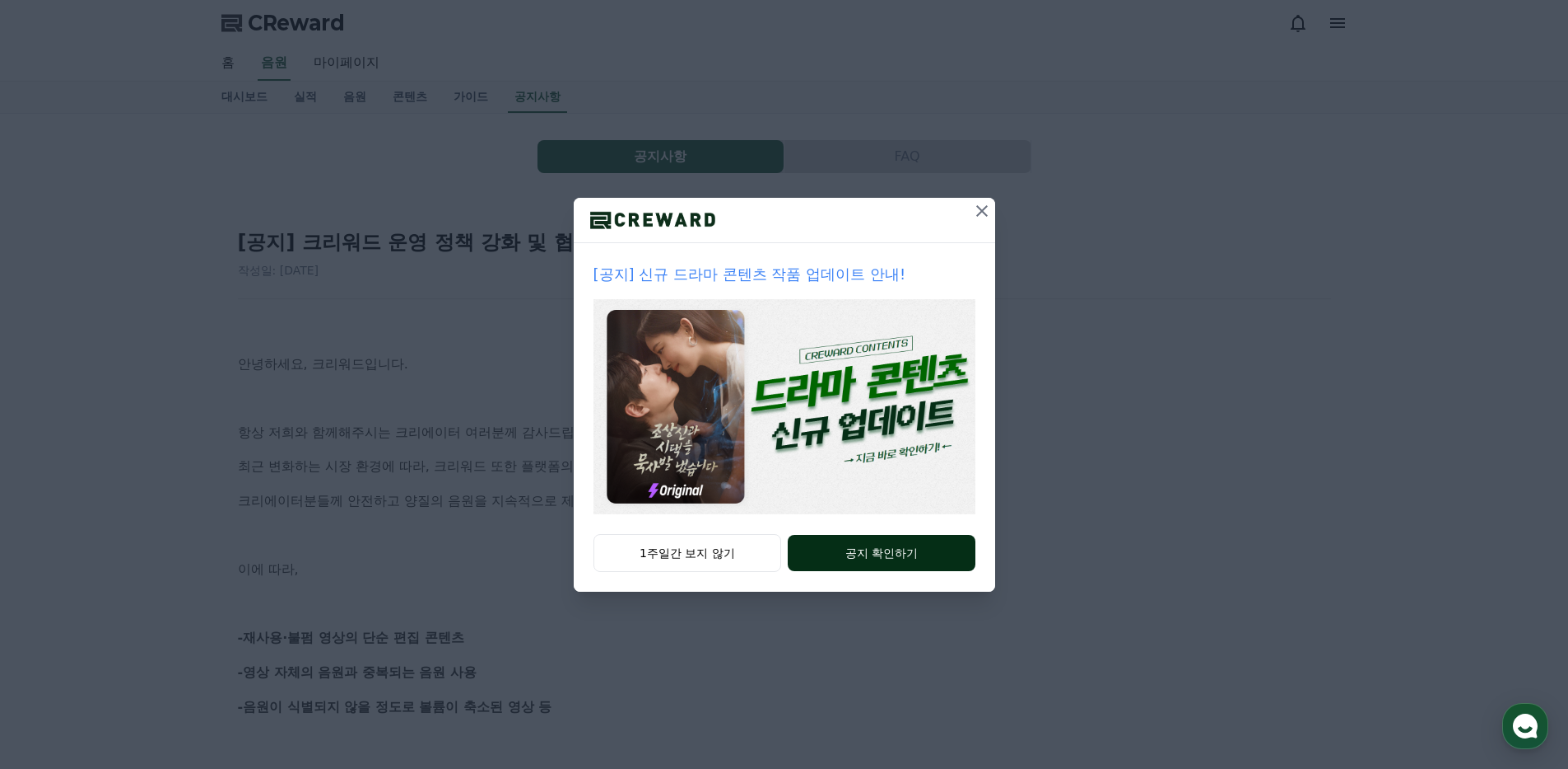
click at [921, 543] on button "공지 확인하기" at bounding box center [881, 552] width 187 height 37
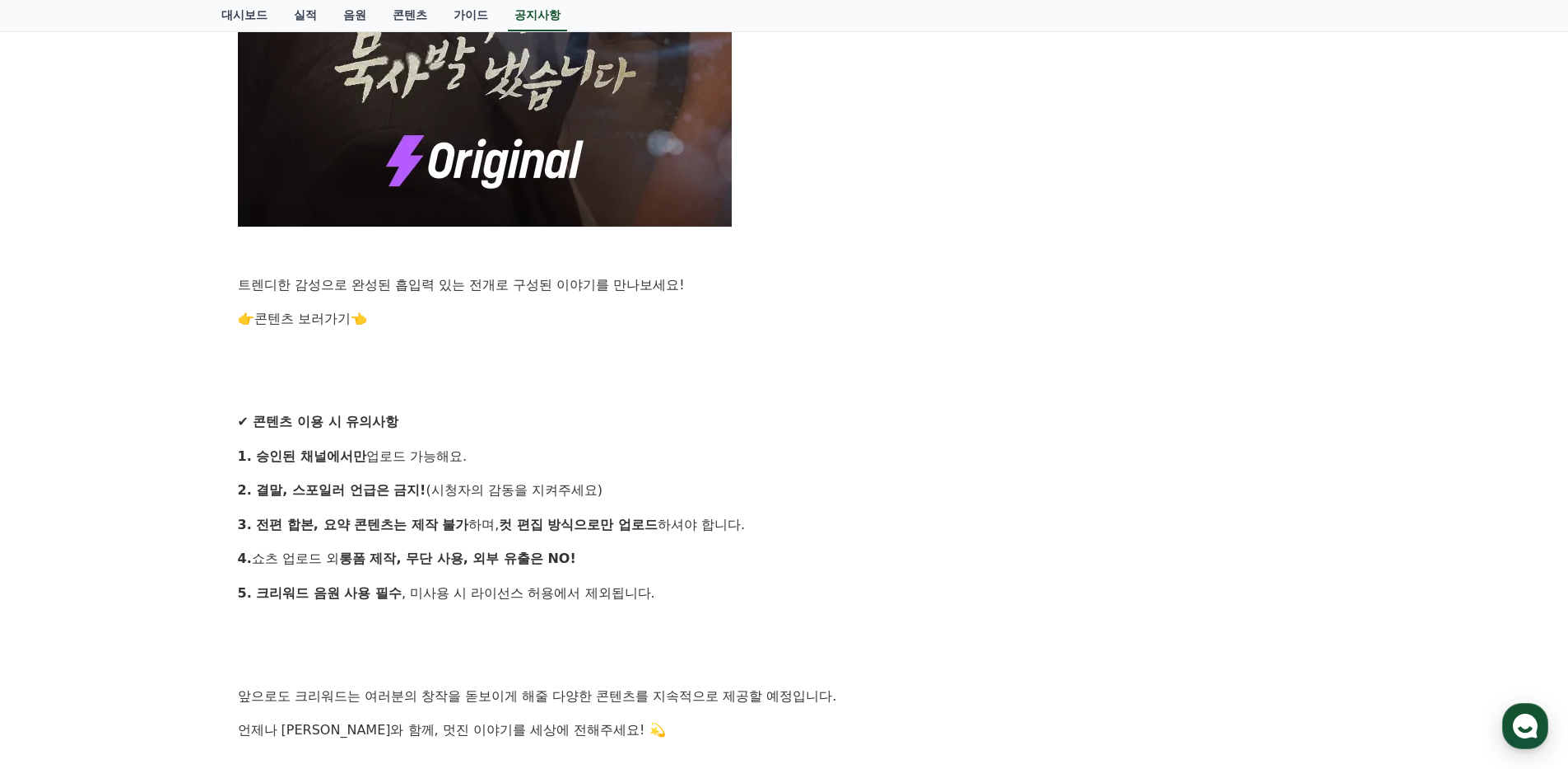
scroll to position [1628, 0]
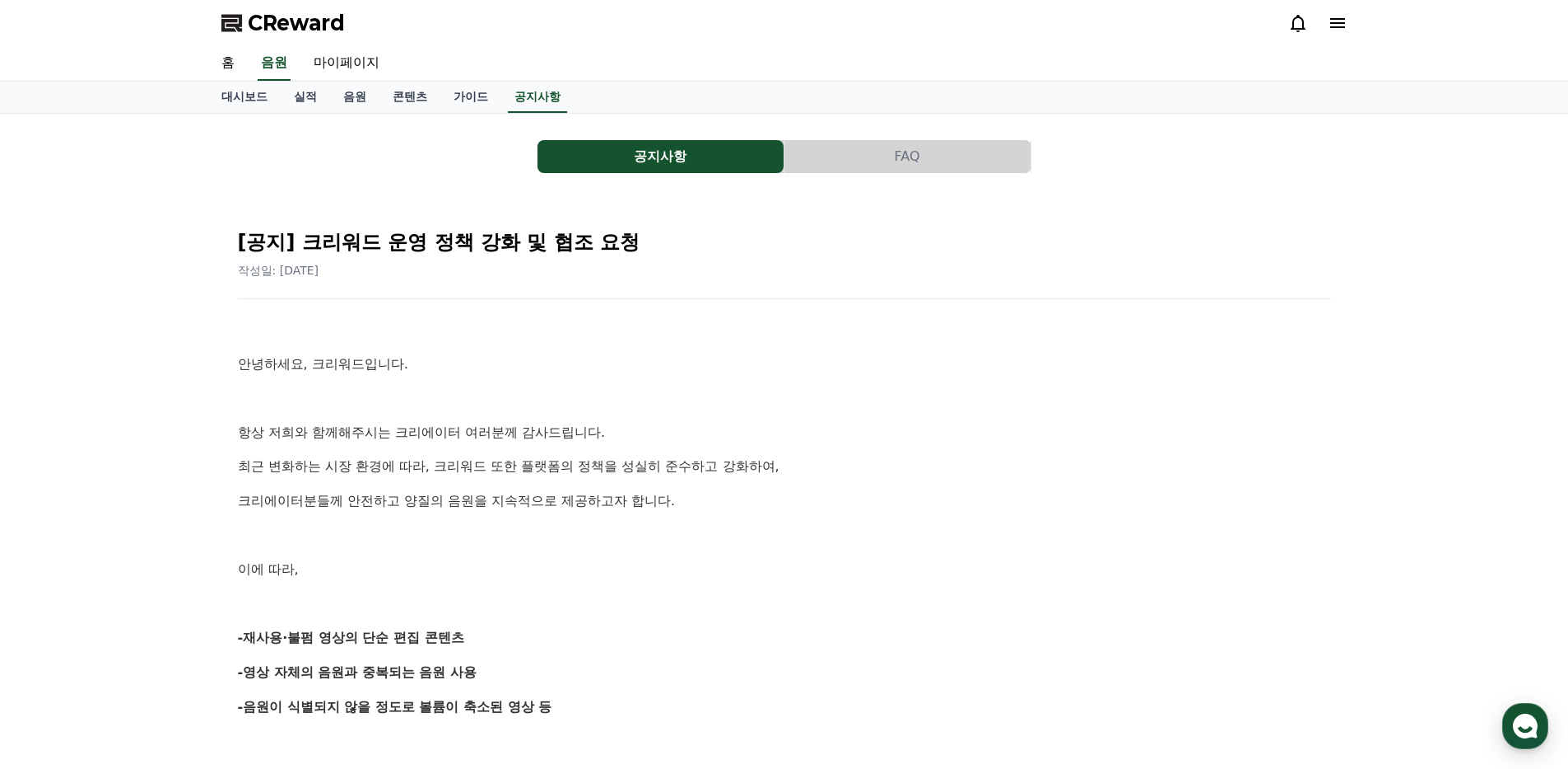
click at [248, 24] on span "CReward" at bounding box center [297, 23] width 98 height 26
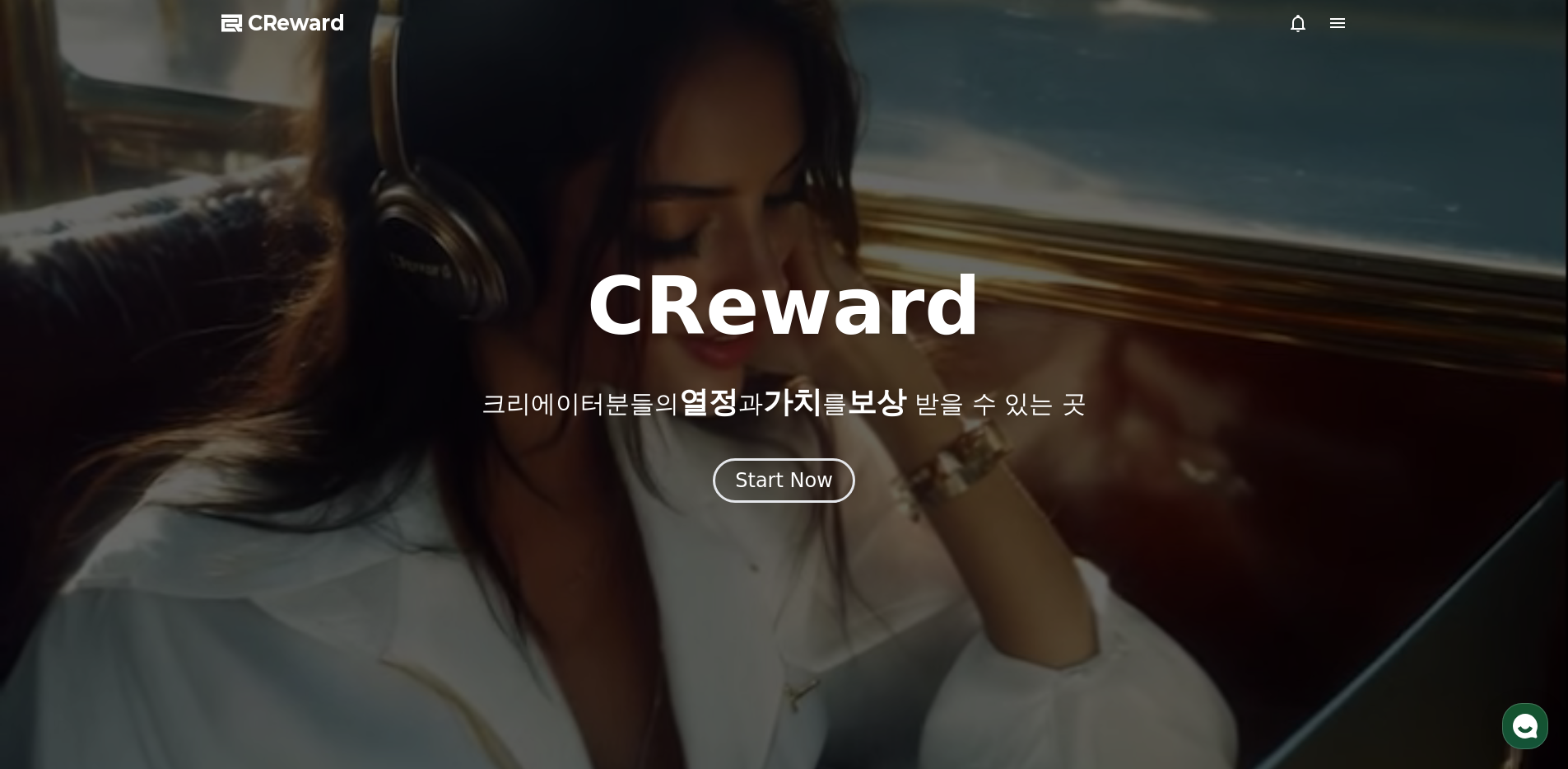
click at [764, 456] on div "CReward 크리에이터분들의 열정 과 가치 를 보상 받을 수 있는 곳 Start Now" at bounding box center [784, 384] width 1568 height 236
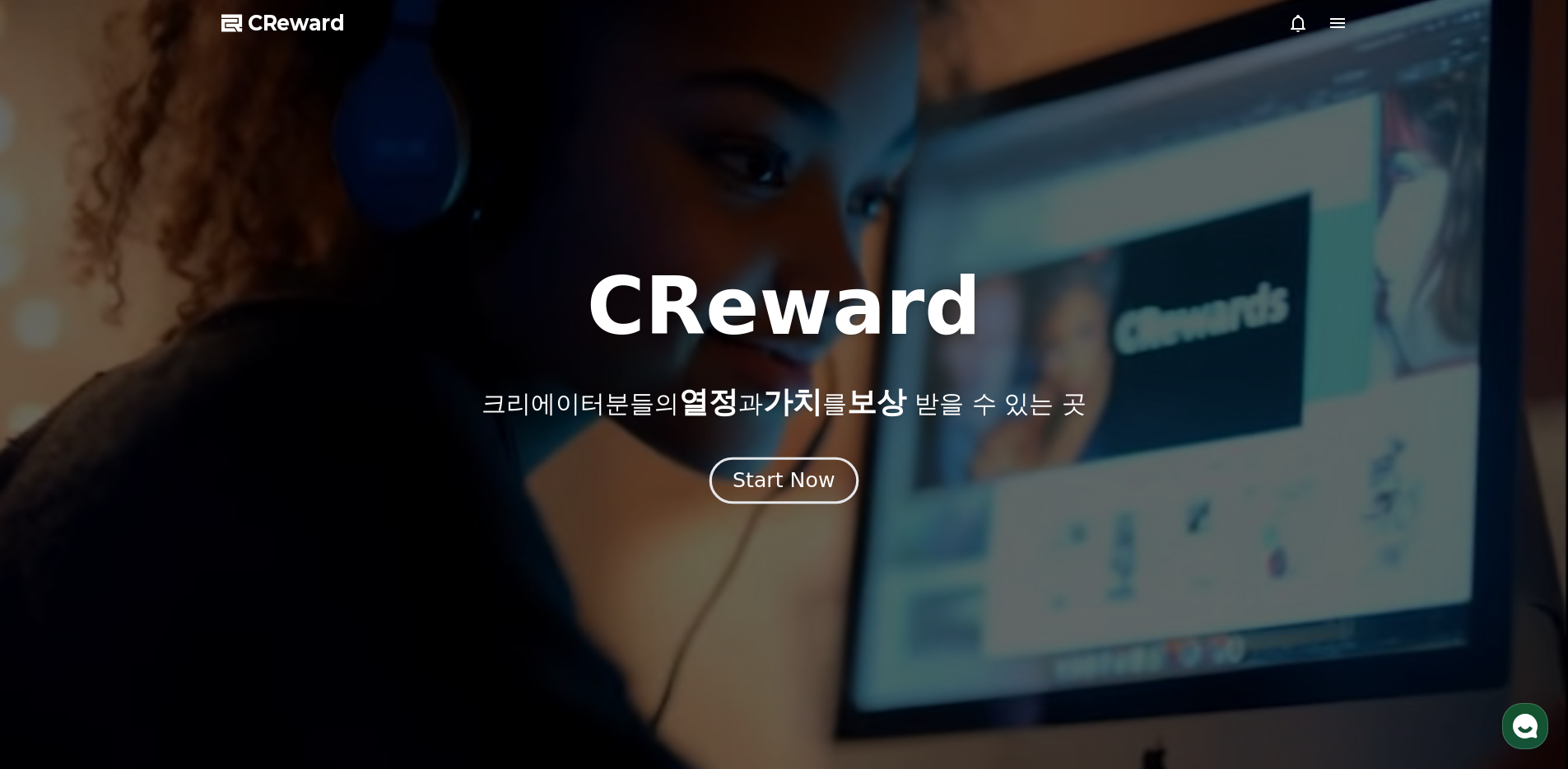
click at [768, 467] on div "Start Now" at bounding box center [784, 481] width 102 height 28
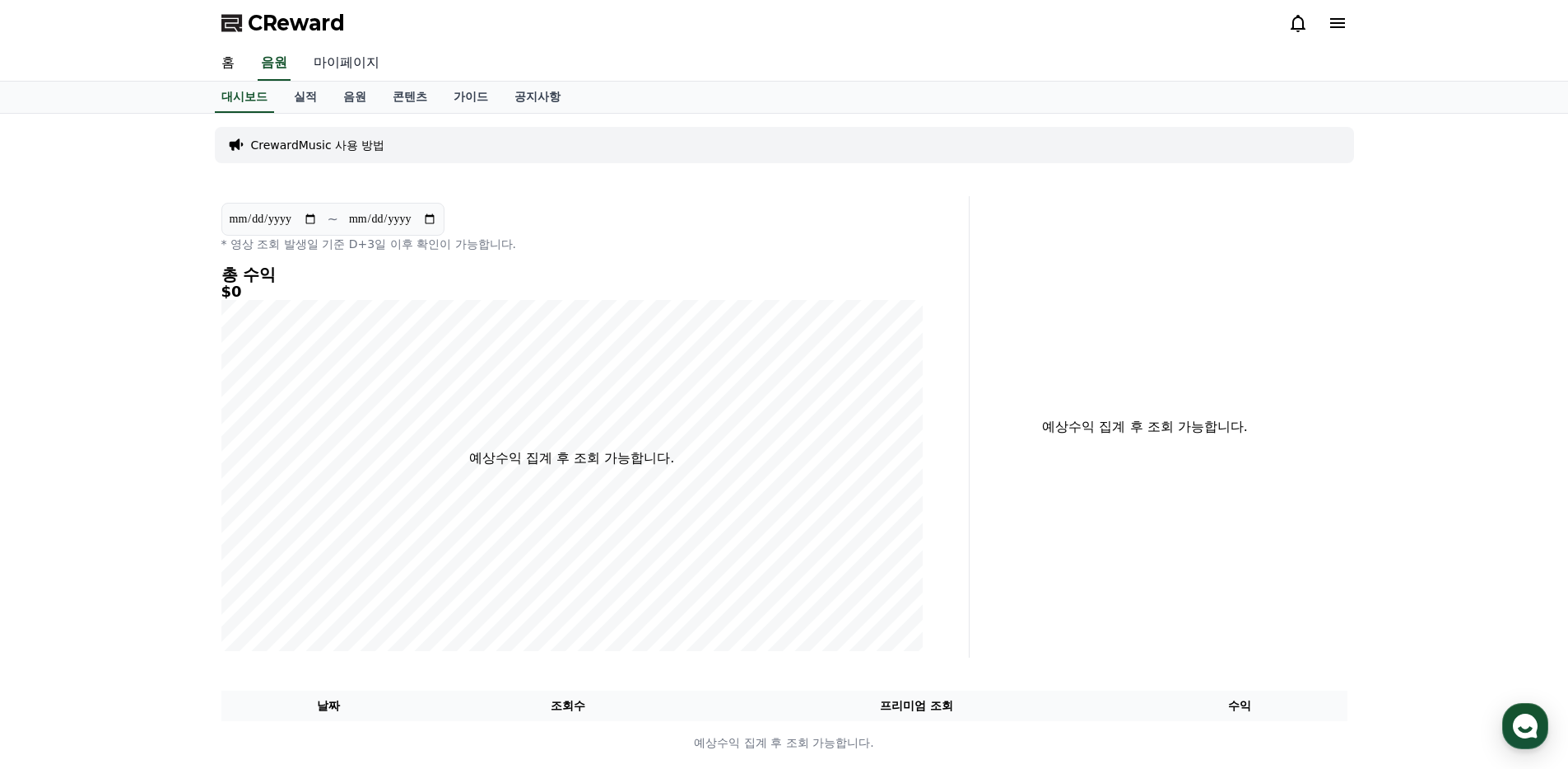
click at [360, 72] on link "마이페이지" at bounding box center [346, 63] width 92 height 35
select select "**********"
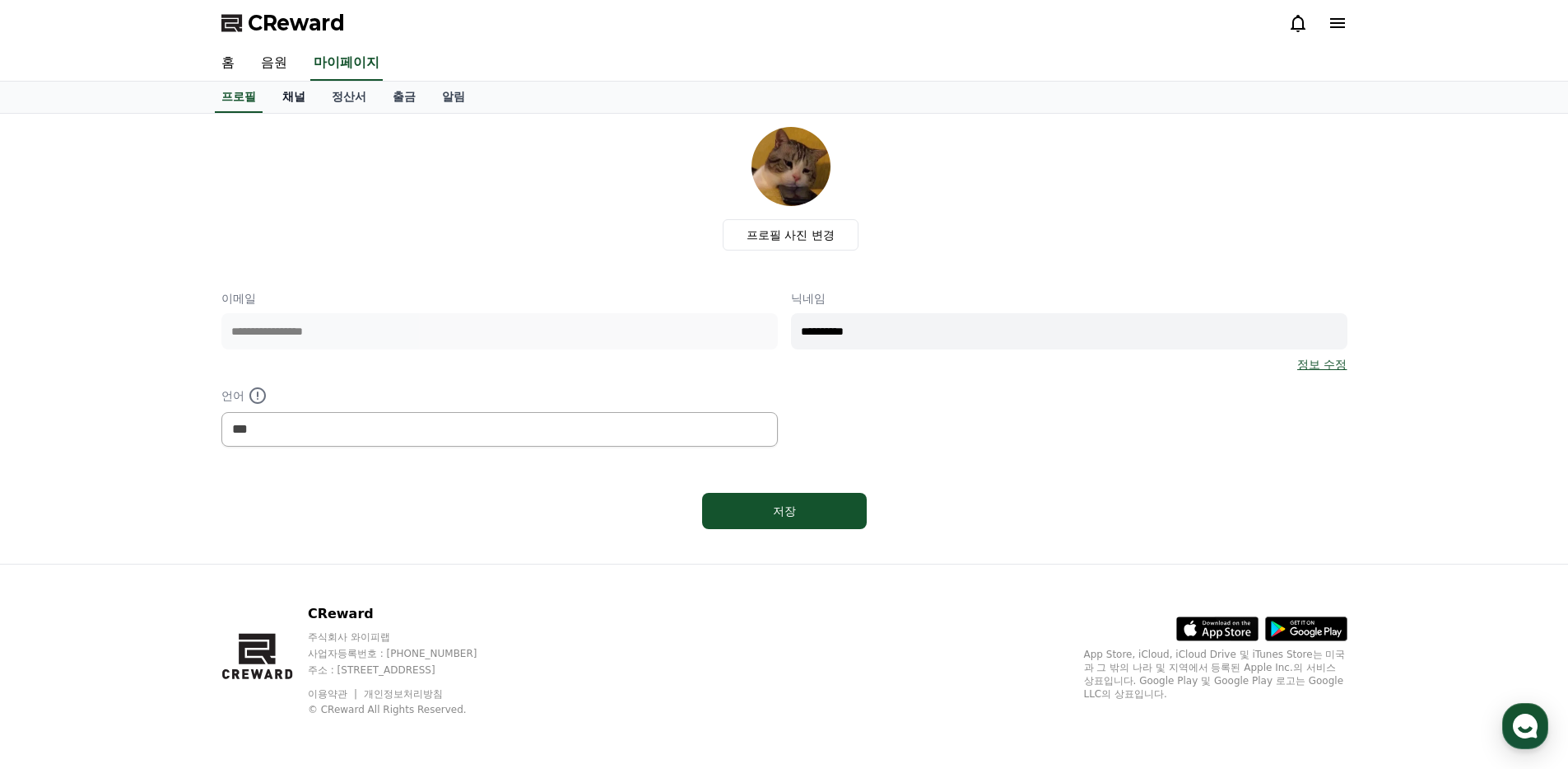
click at [281, 98] on link "채널" at bounding box center [294, 97] width 50 height 31
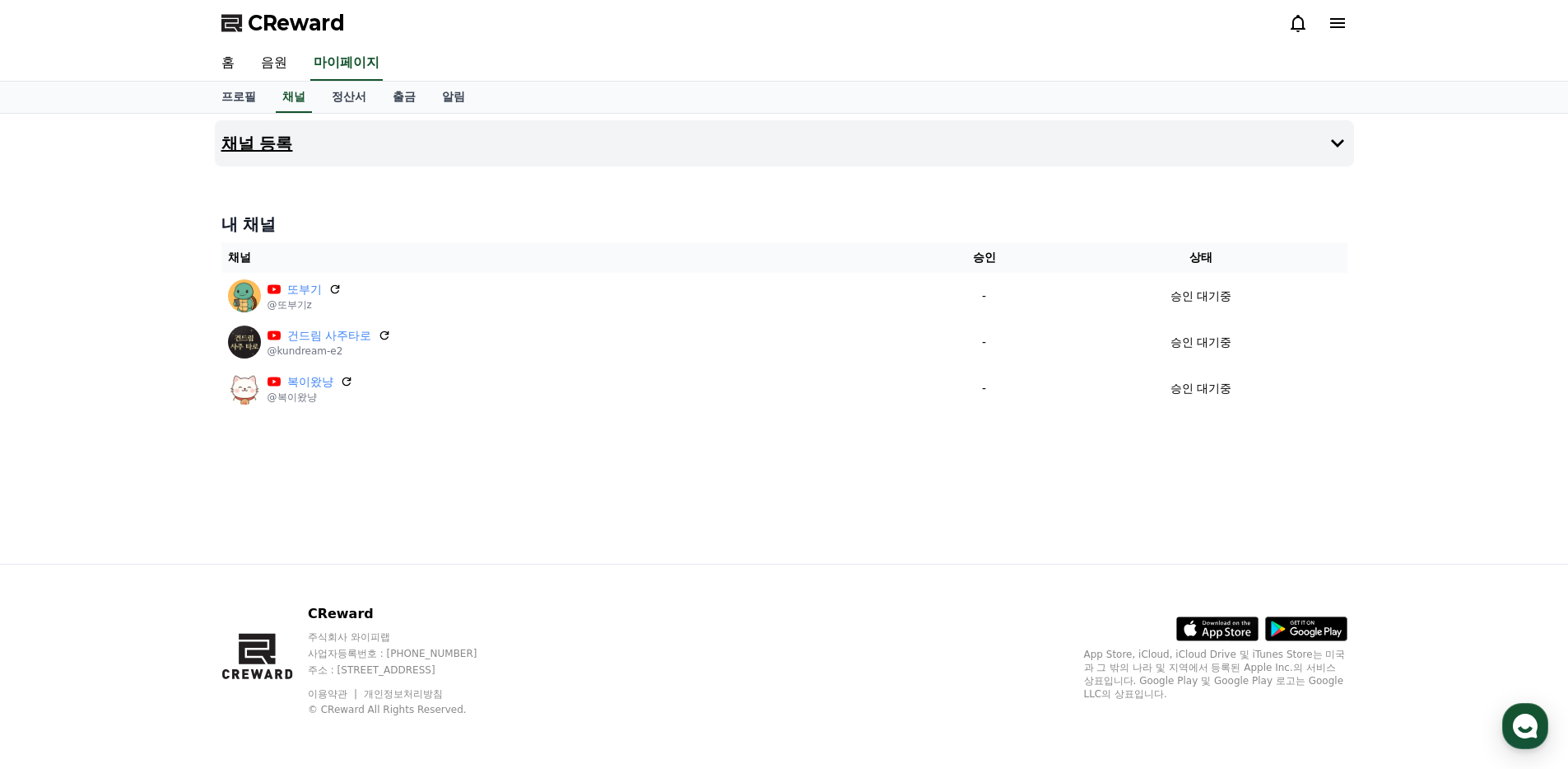
click at [1193, 146] on button "채널 등록" at bounding box center [784, 143] width 1139 height 46
